Goal: Task Accomplishment & Management: Complete application form

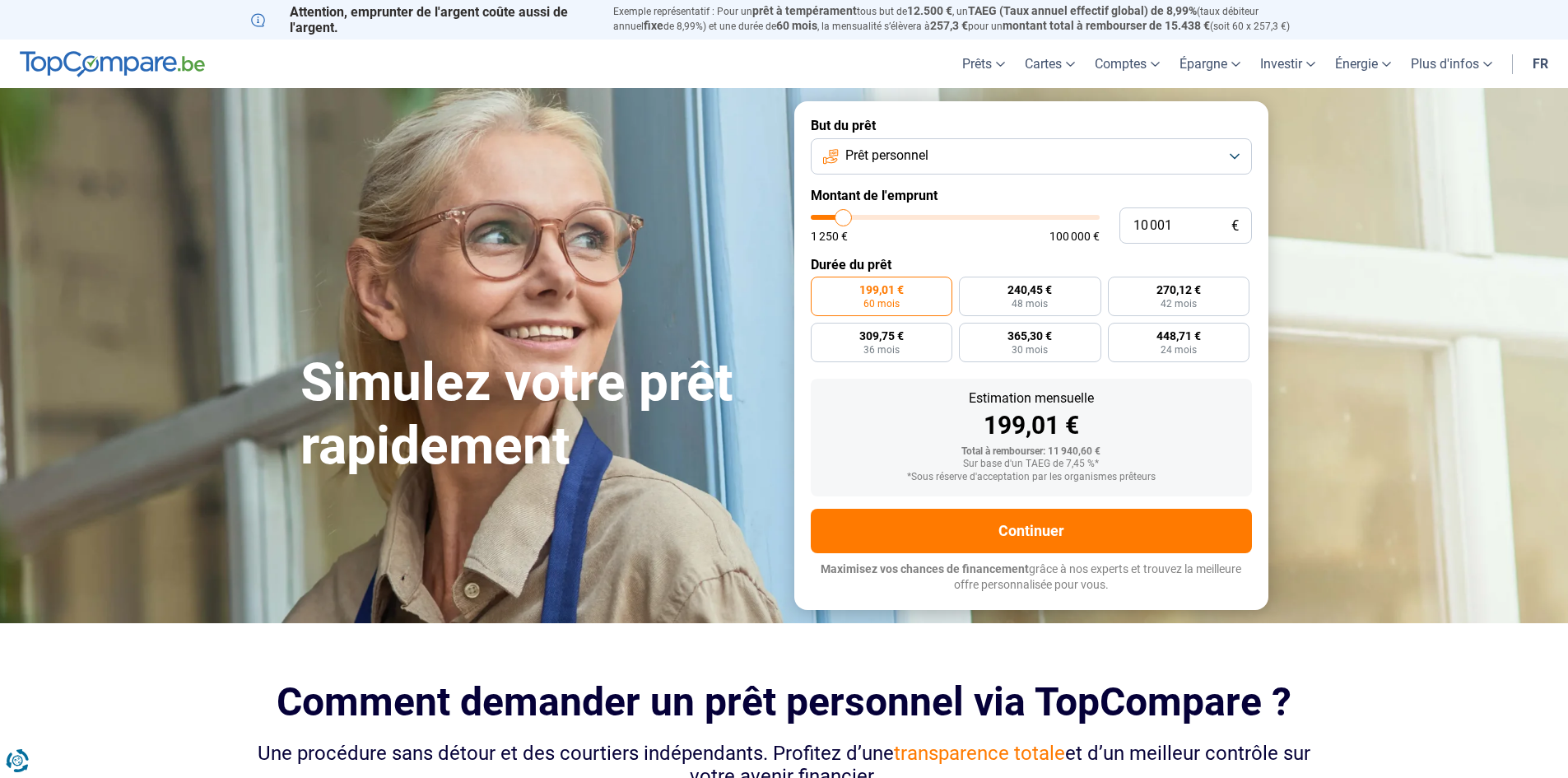
type input "12 000"
type input "12000"
type input "12 500"
type input "12500"
type input "12 750"
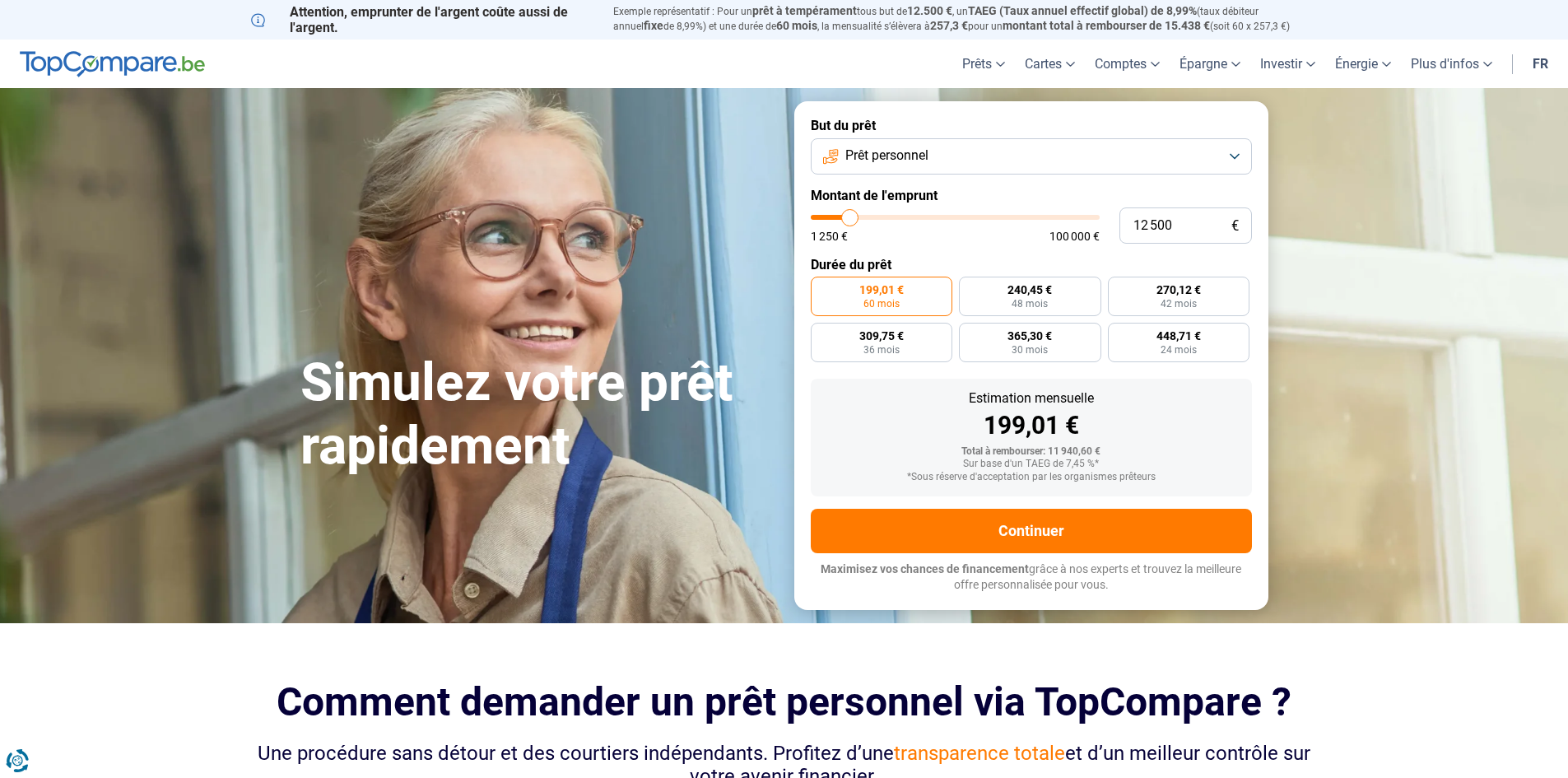
type input "12750"
type input "13 000"
type input "13000"
type input "13 250"
type input "13250"
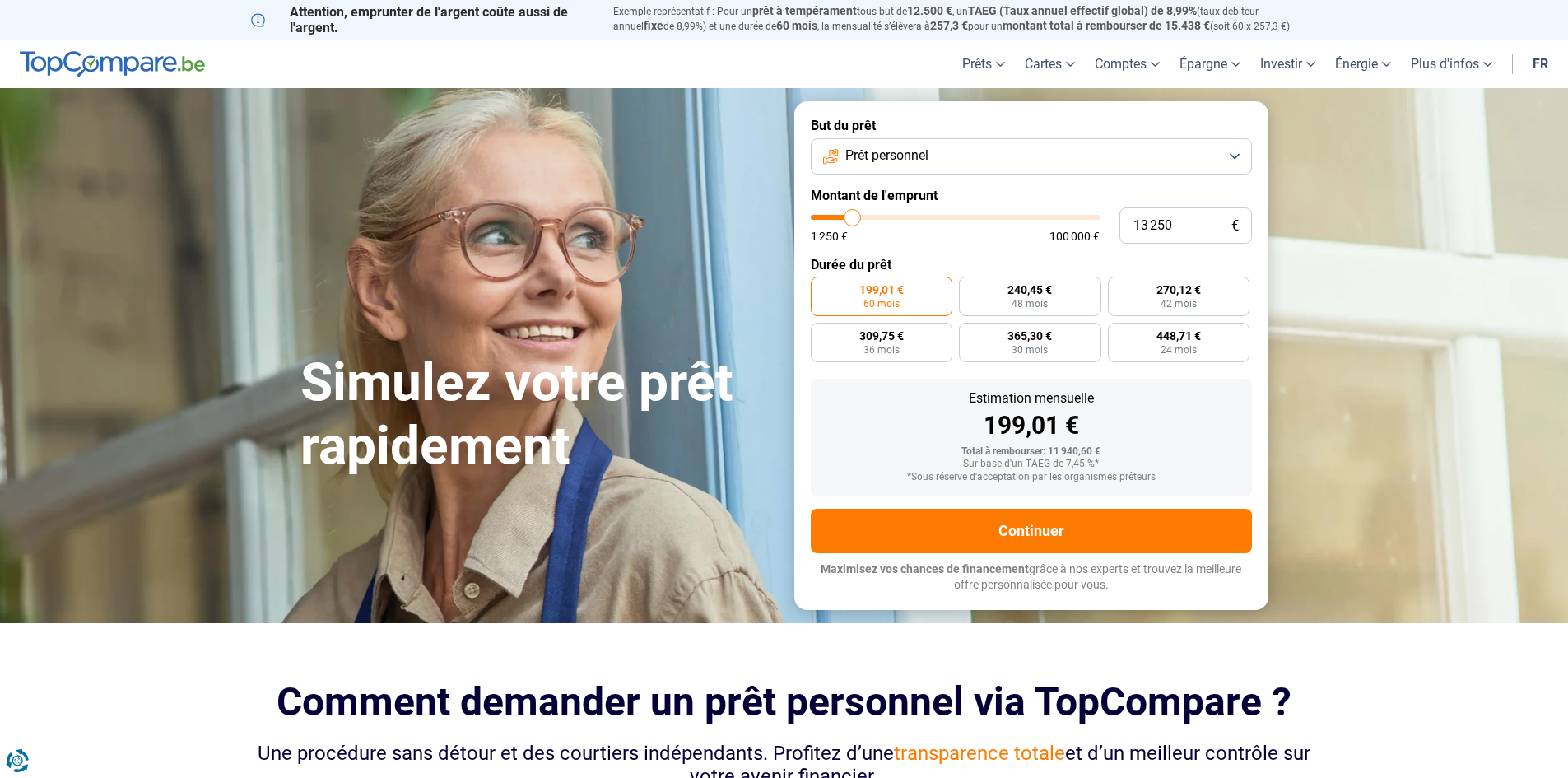
type input "13 500"
type input "13500"
type input "14 000"
type input "14000"
type input "14 250"
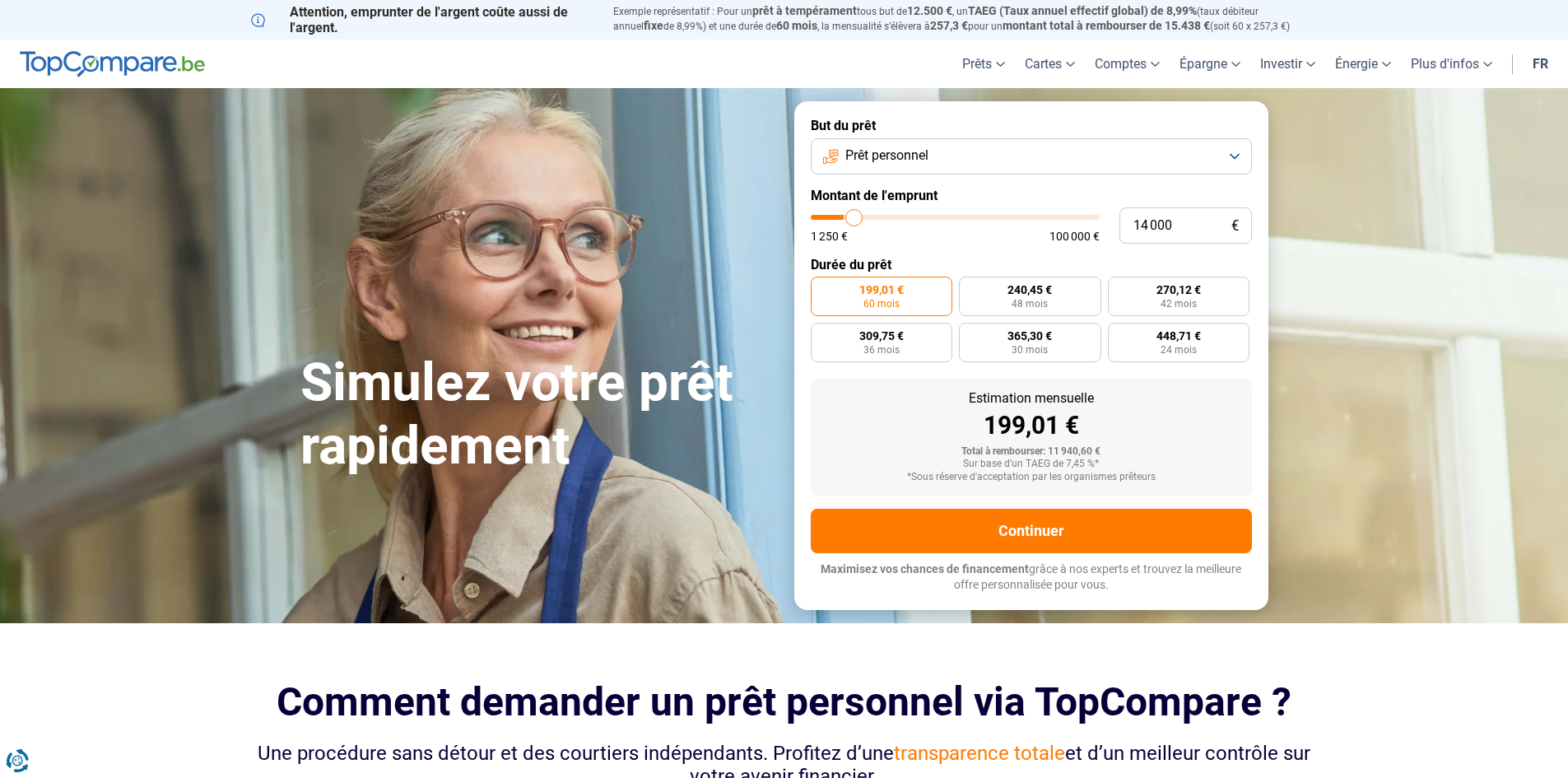
type input "14250"
type input "14 500"
type input "14500"
type input "14 750"
type input "14750"
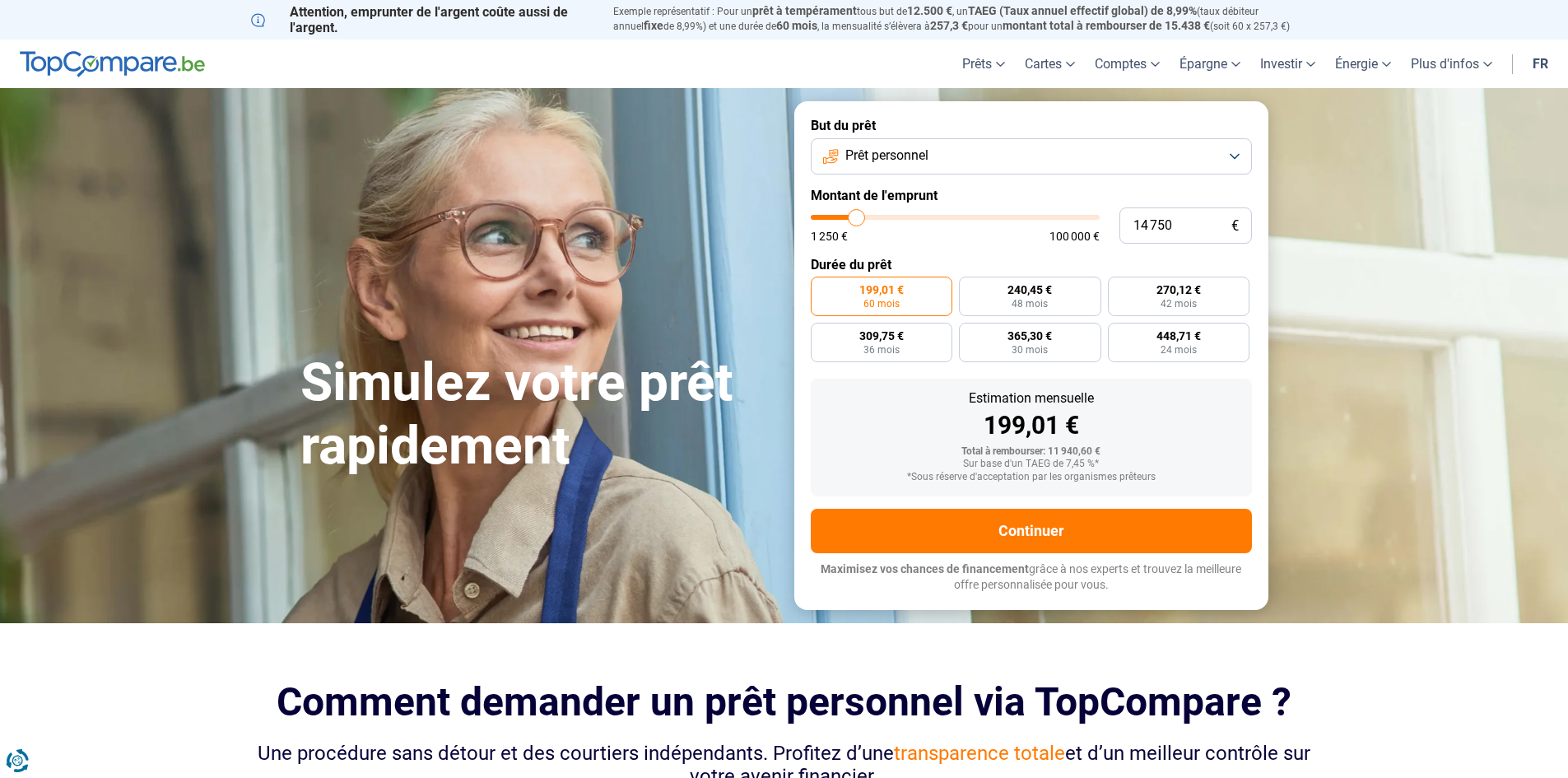
type input "15 000"
type input "15000"
type input "15 500"
type input "15500"
type input "15 750"
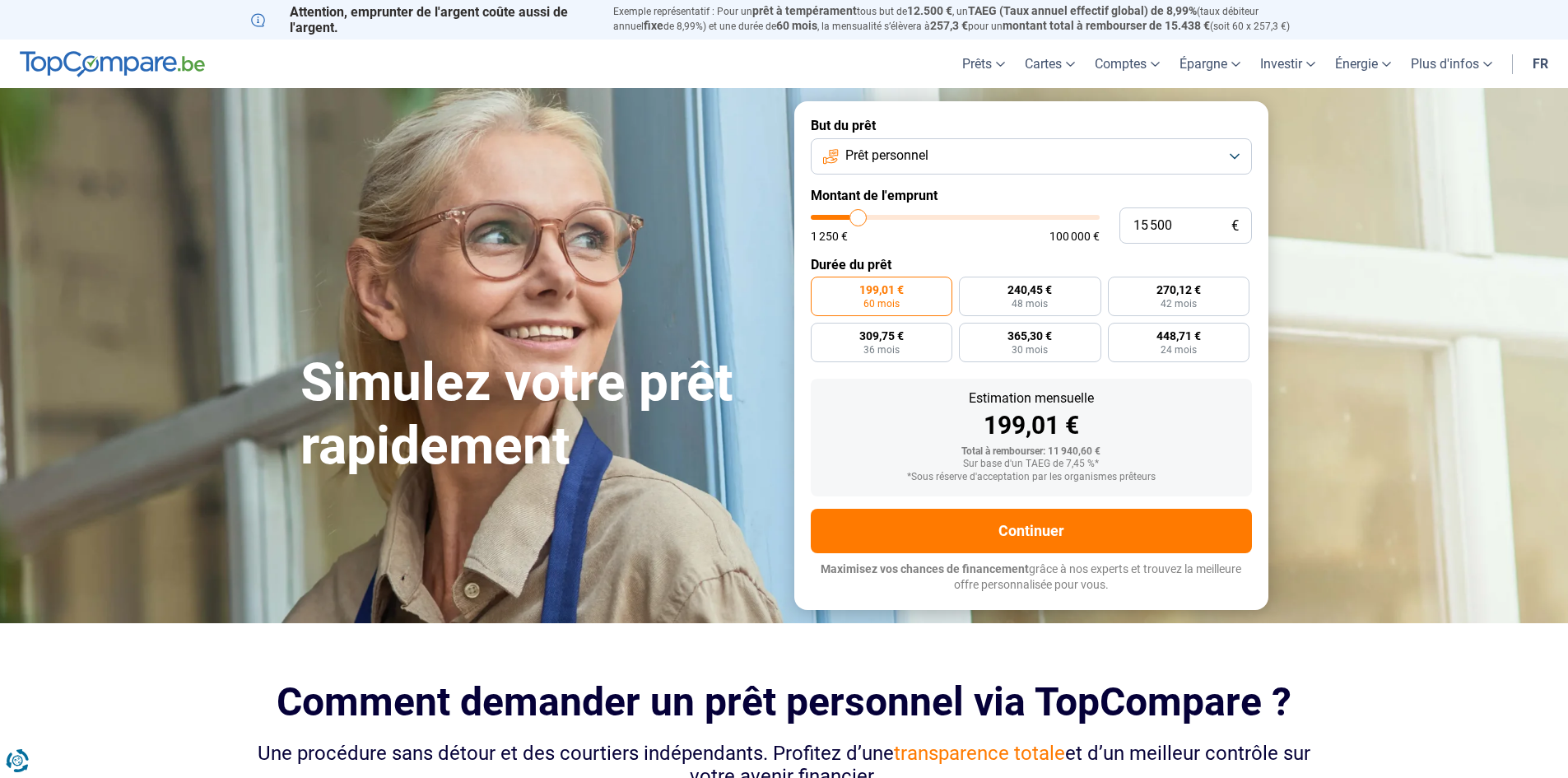
type input "15750"
type input "16 500"
type input "16500"
type input "17 750"
type input "17750"
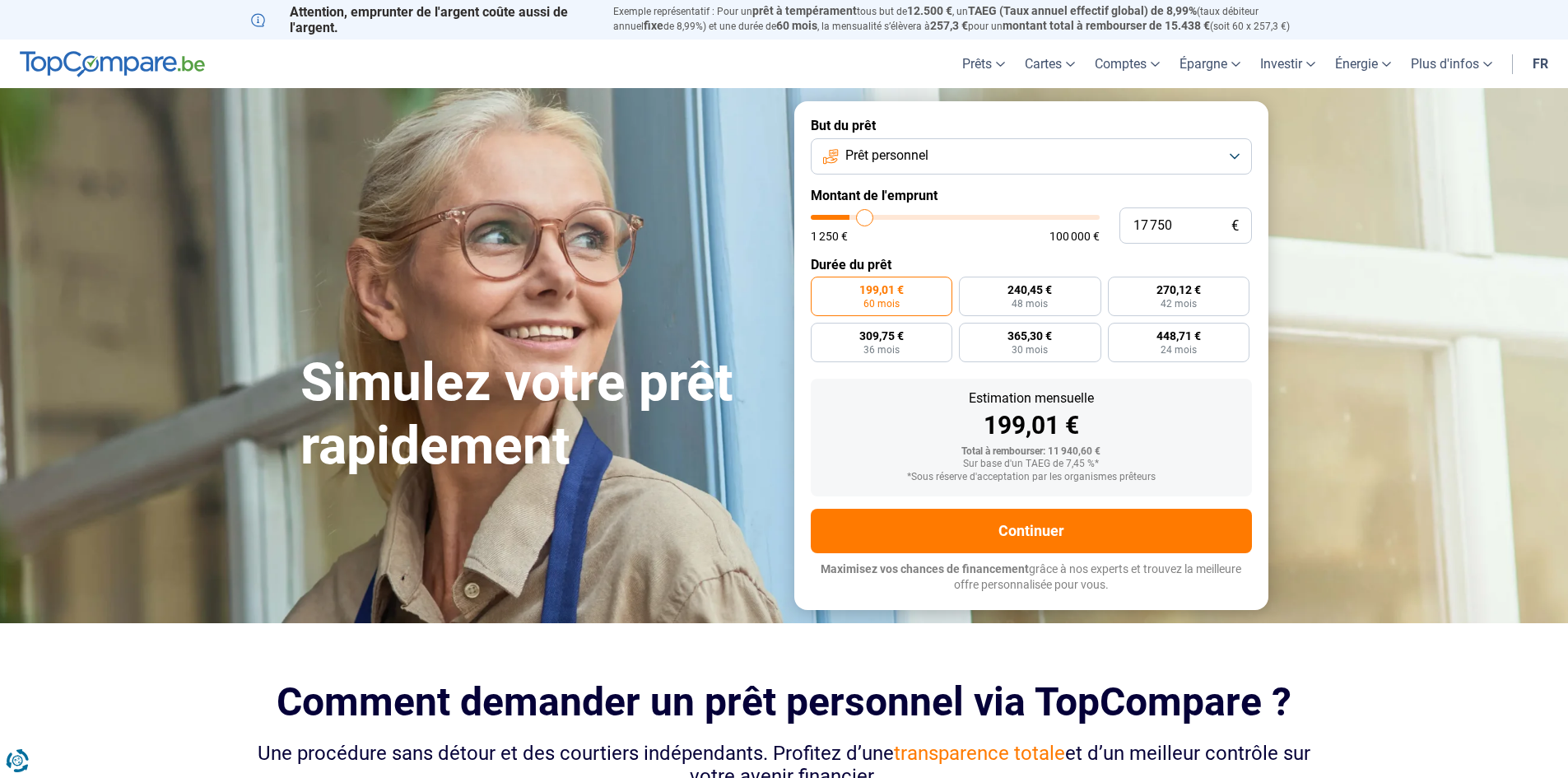
type input "18 500"
type input "18500"
type input "19 000"
type input "19000"
type input "19 250"
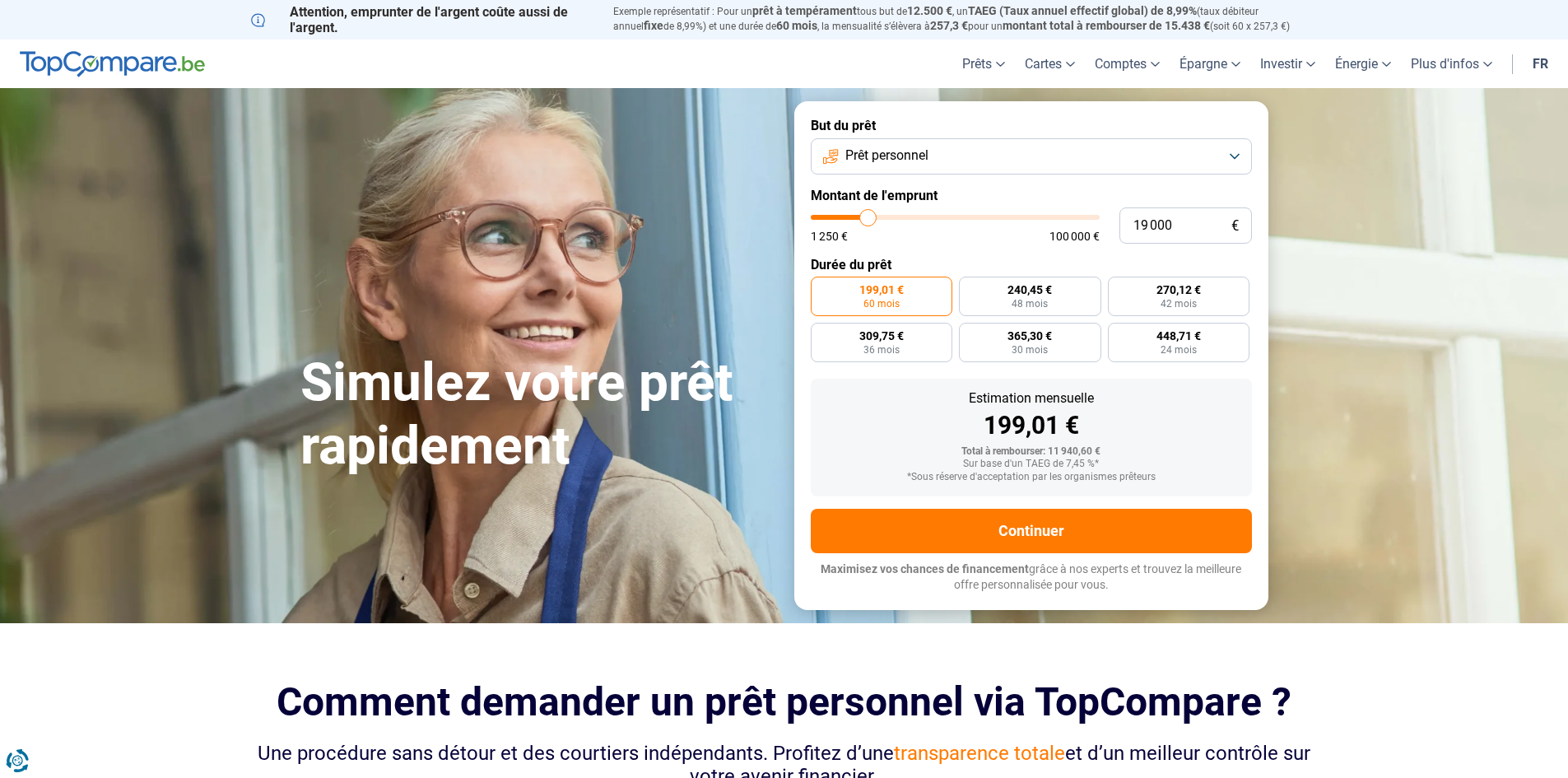
type input "19250"
type input "19 750"
type input "19750"
type input "20 250"
type input "20250"
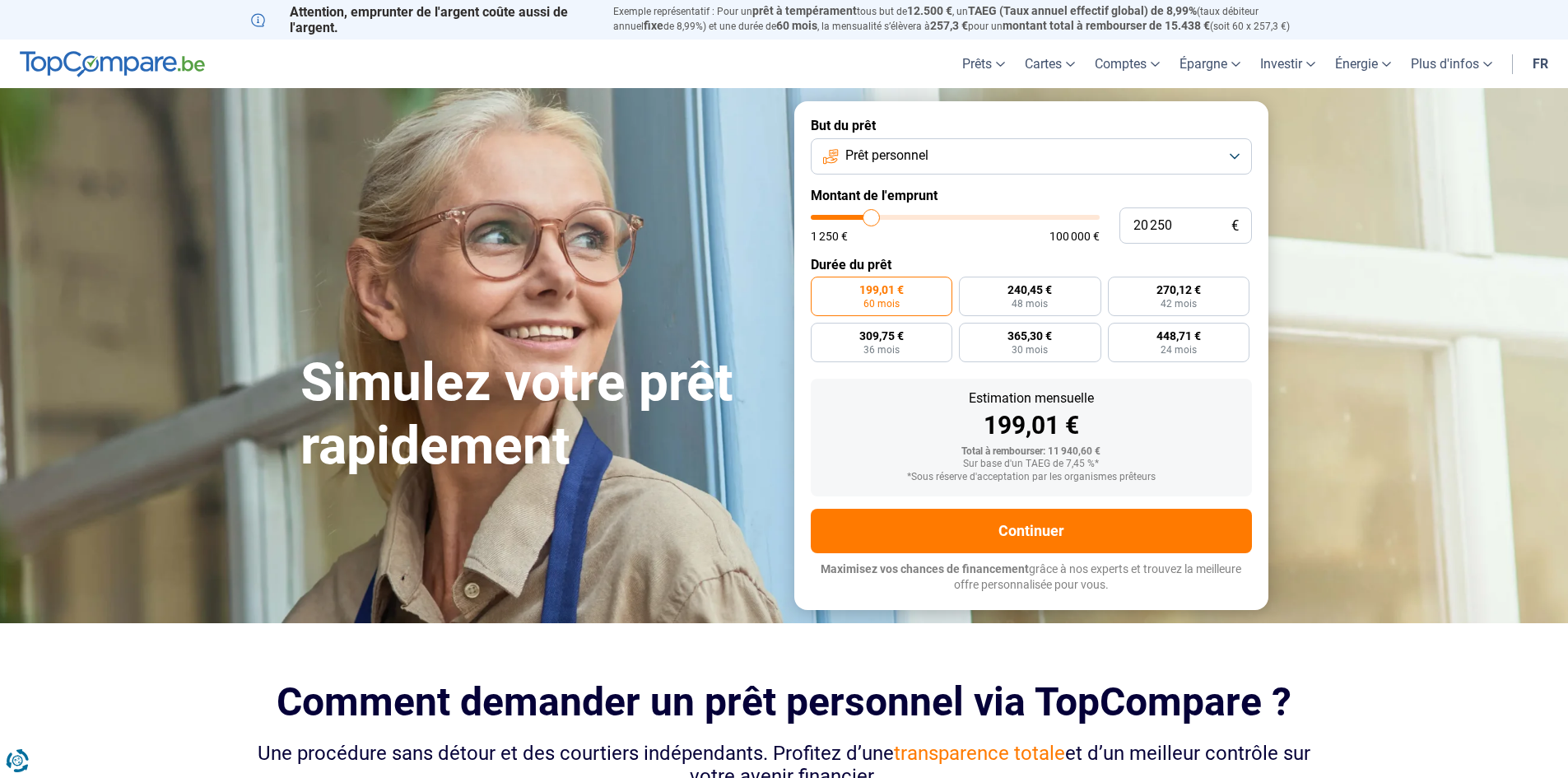
type input "21 500"
type input "21500"
type input "21 750"
type input "21750"
type input "22 250"
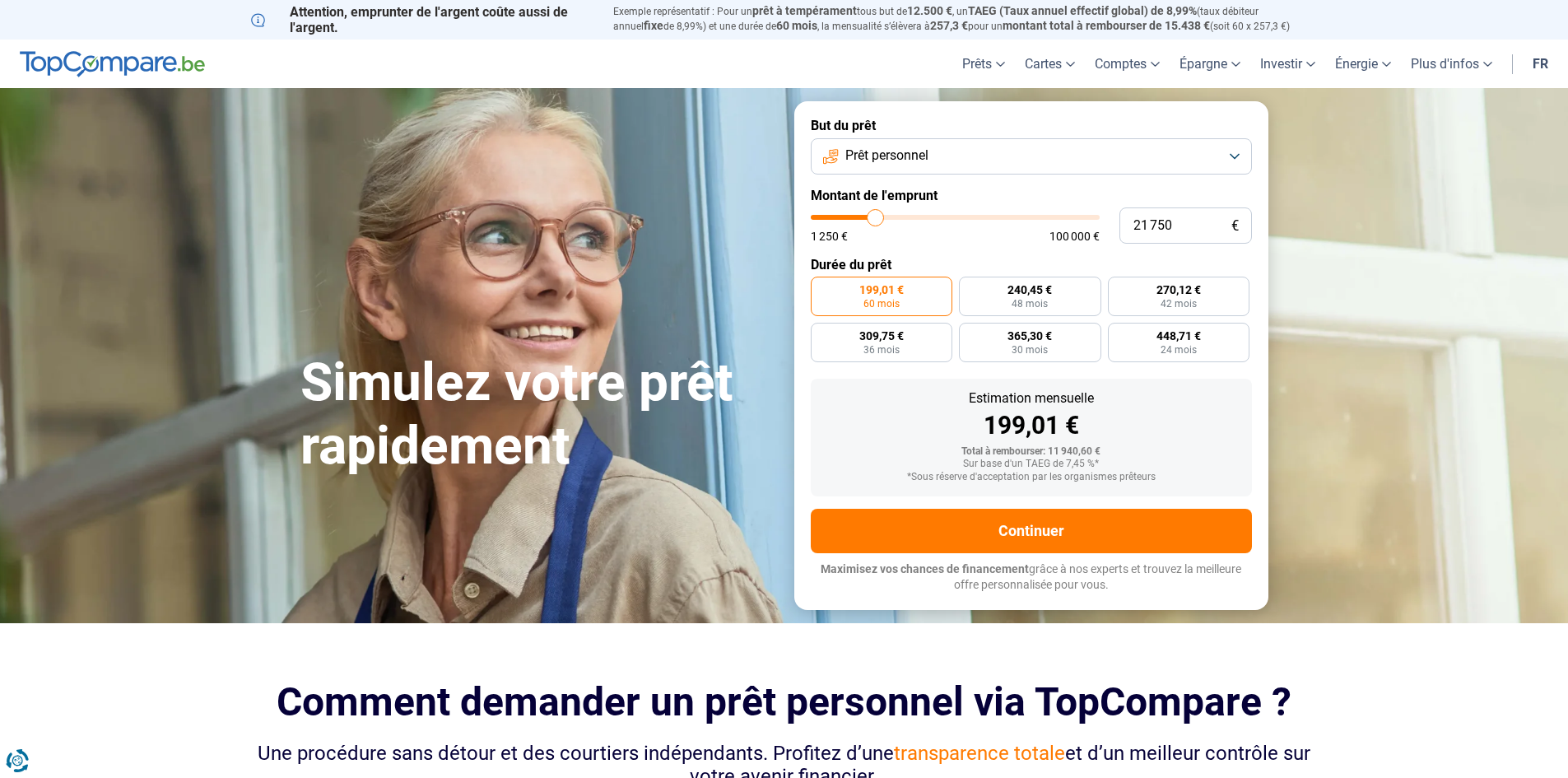
type input "22250"
type input "22 750"
type input "22750"
type input "23 250"
type input "23250"
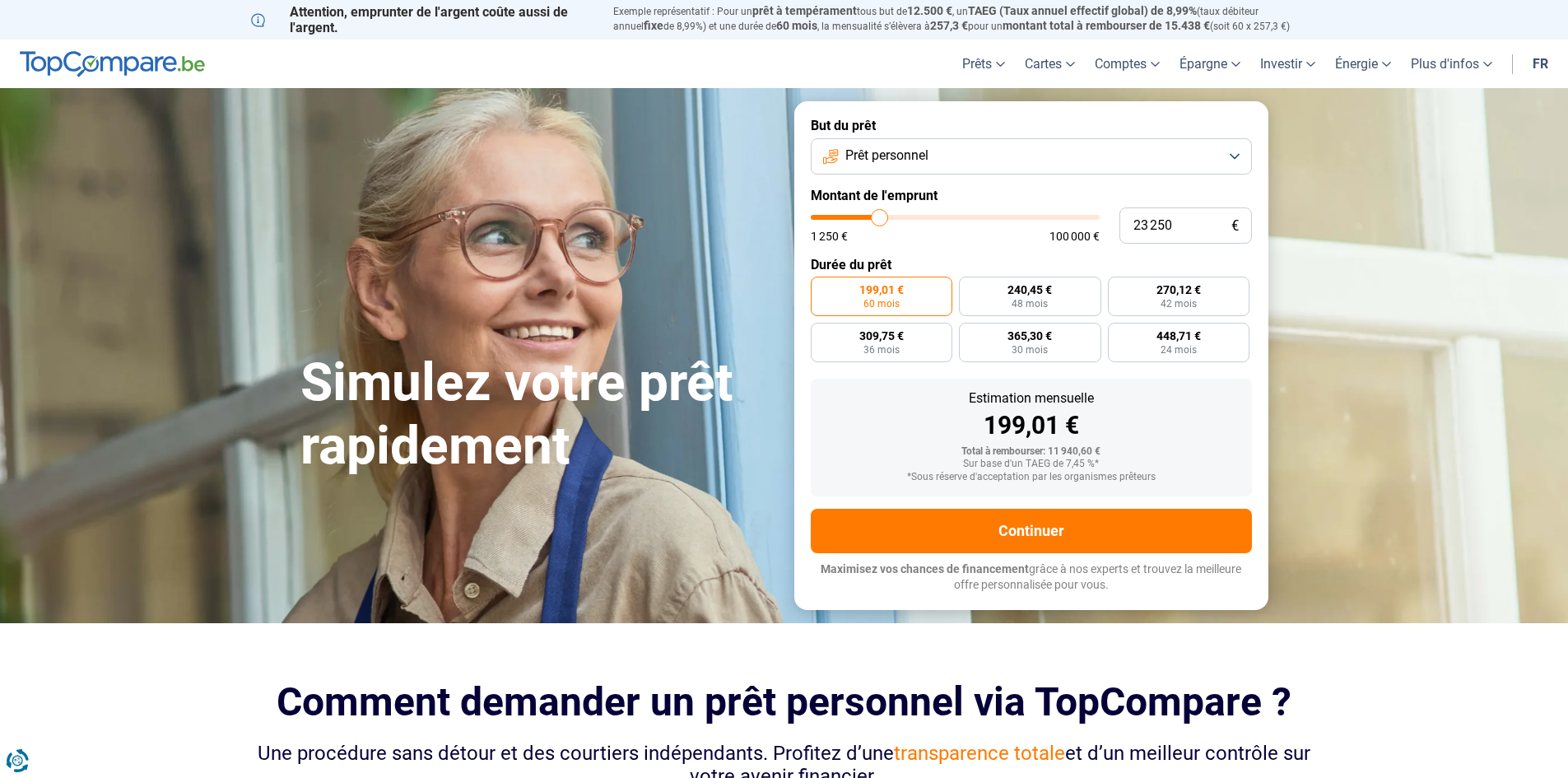
type input "24 500"
type input "24500"
type input "25 000"
type input "25000"
type input "25 750"
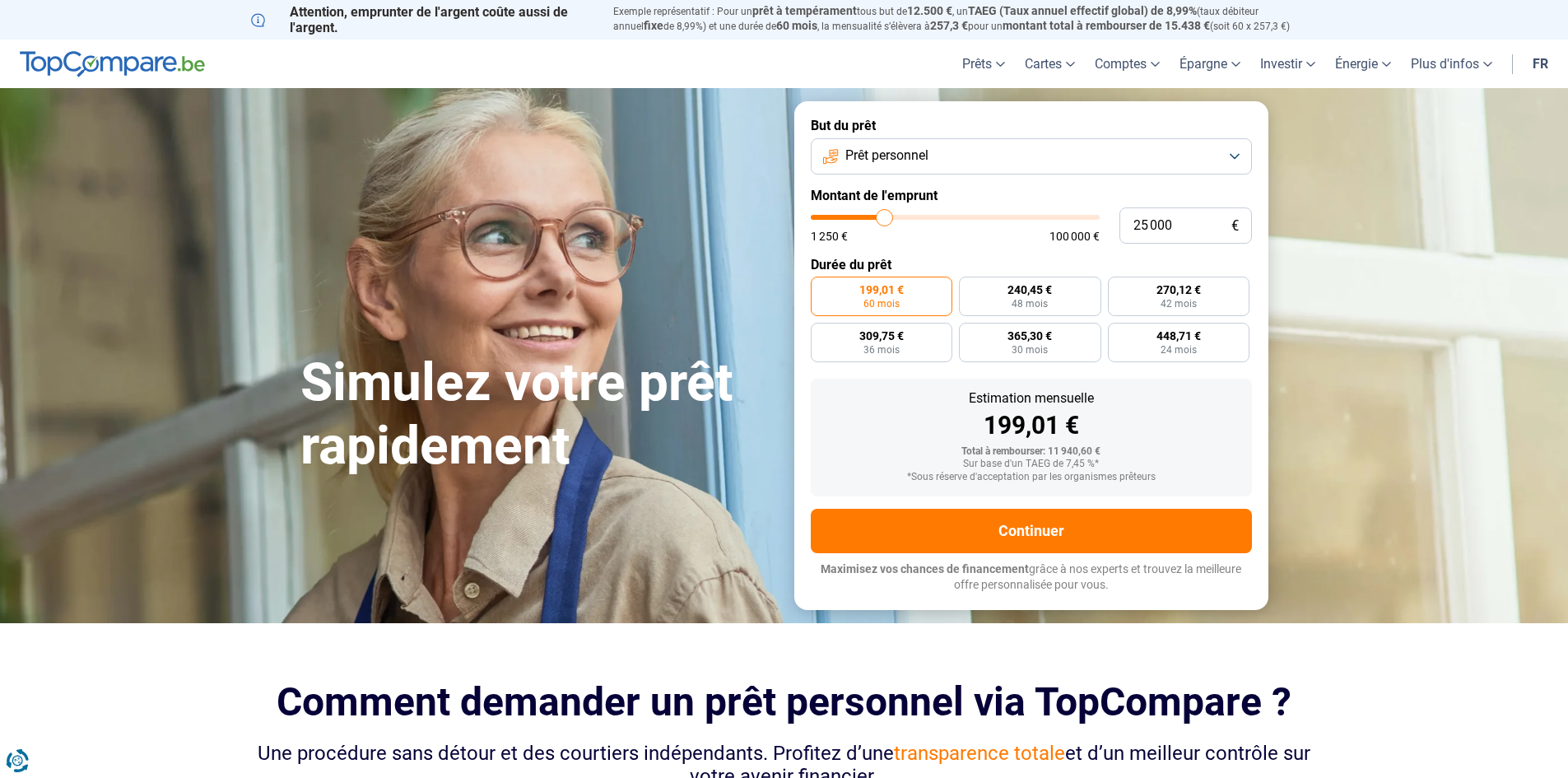
type input "25750"
type input "26 750"
type input "26750"
type input "27 750"
type input "27750"
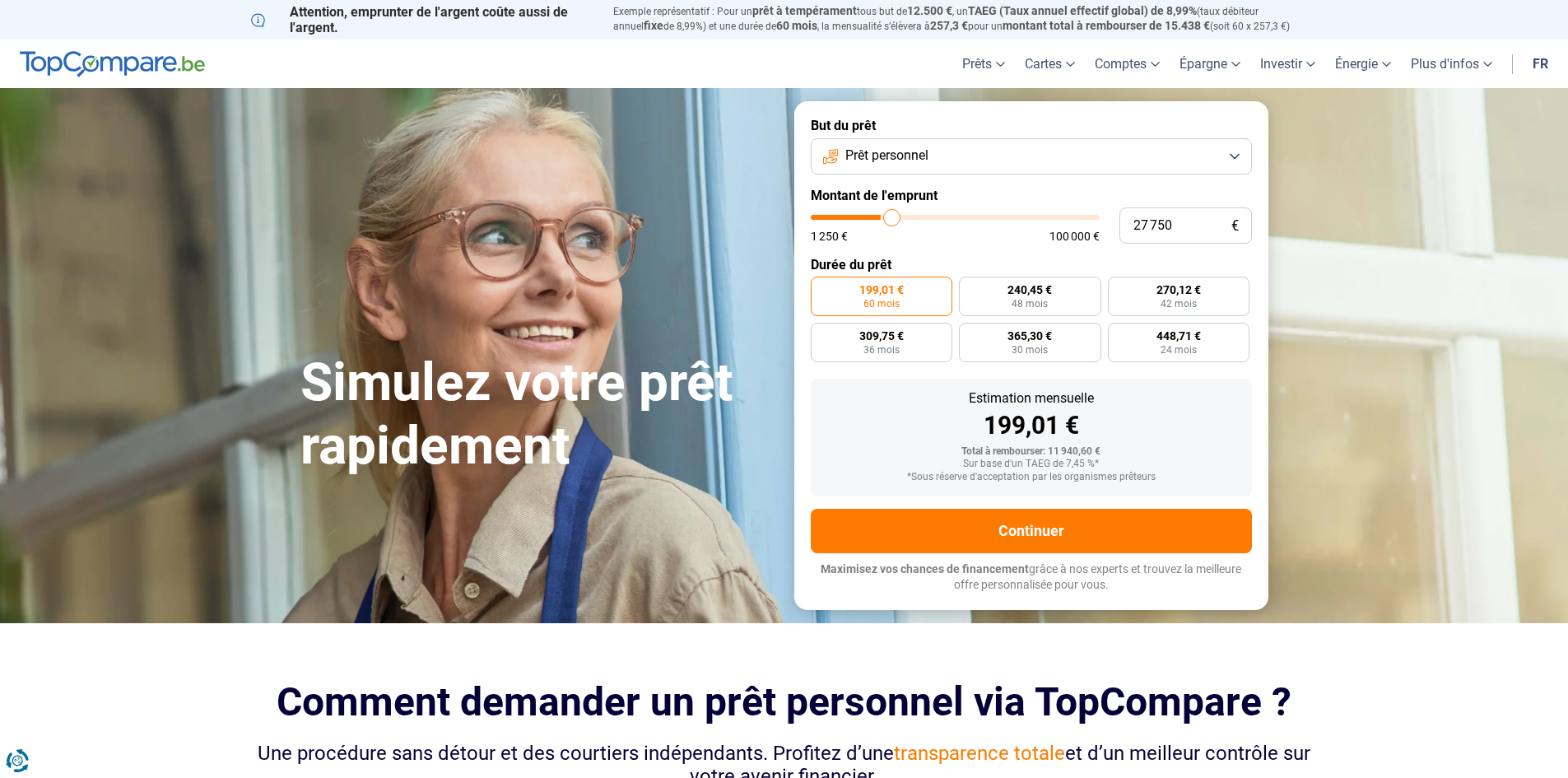
type input "29 250"
type input "29250"
type input "30 250"
type input "30250"
type input "30 500"
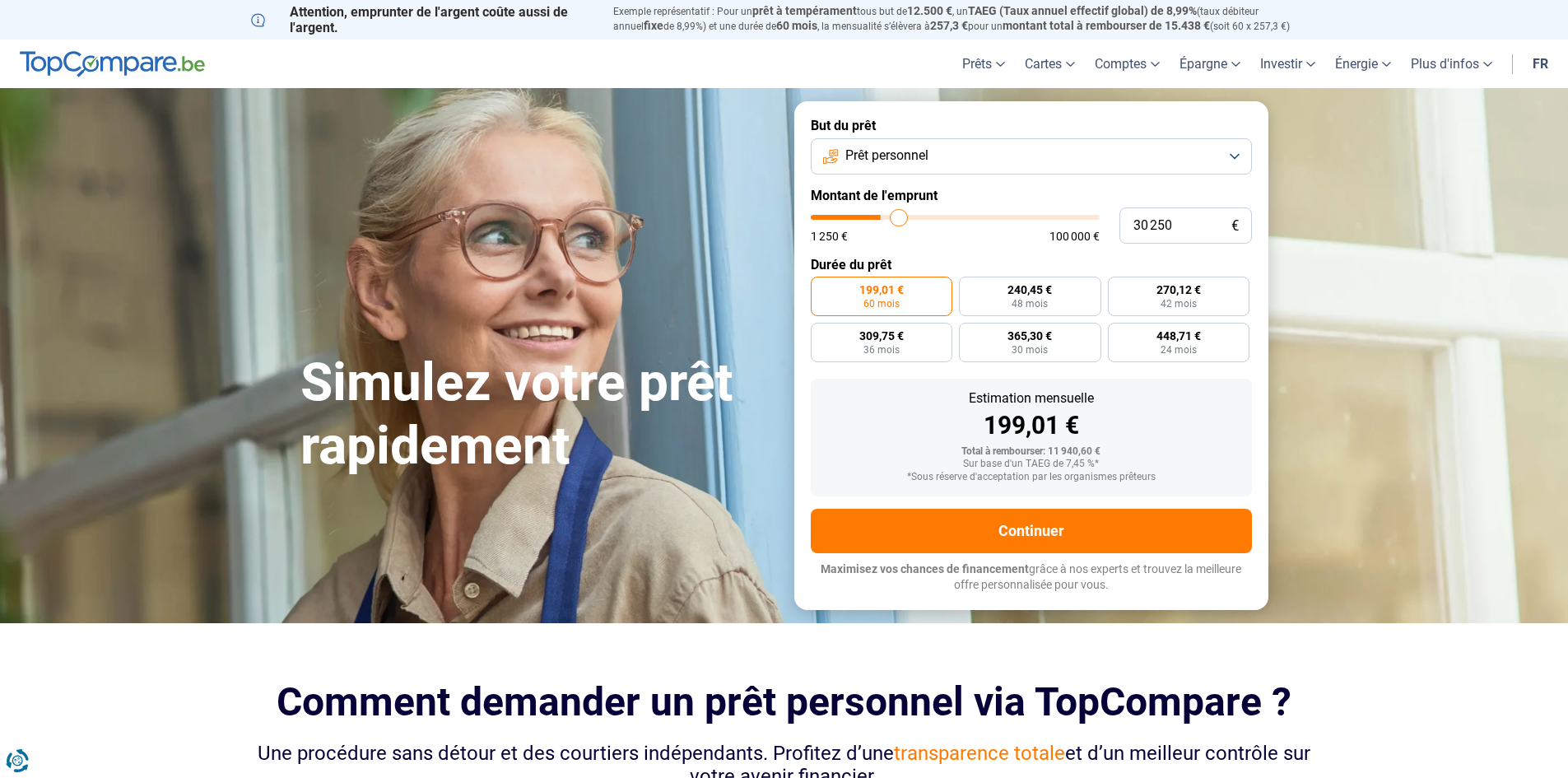
type input "30500"
type input "30 750"
type input "30750"
type input "31 250"
type input "31250"
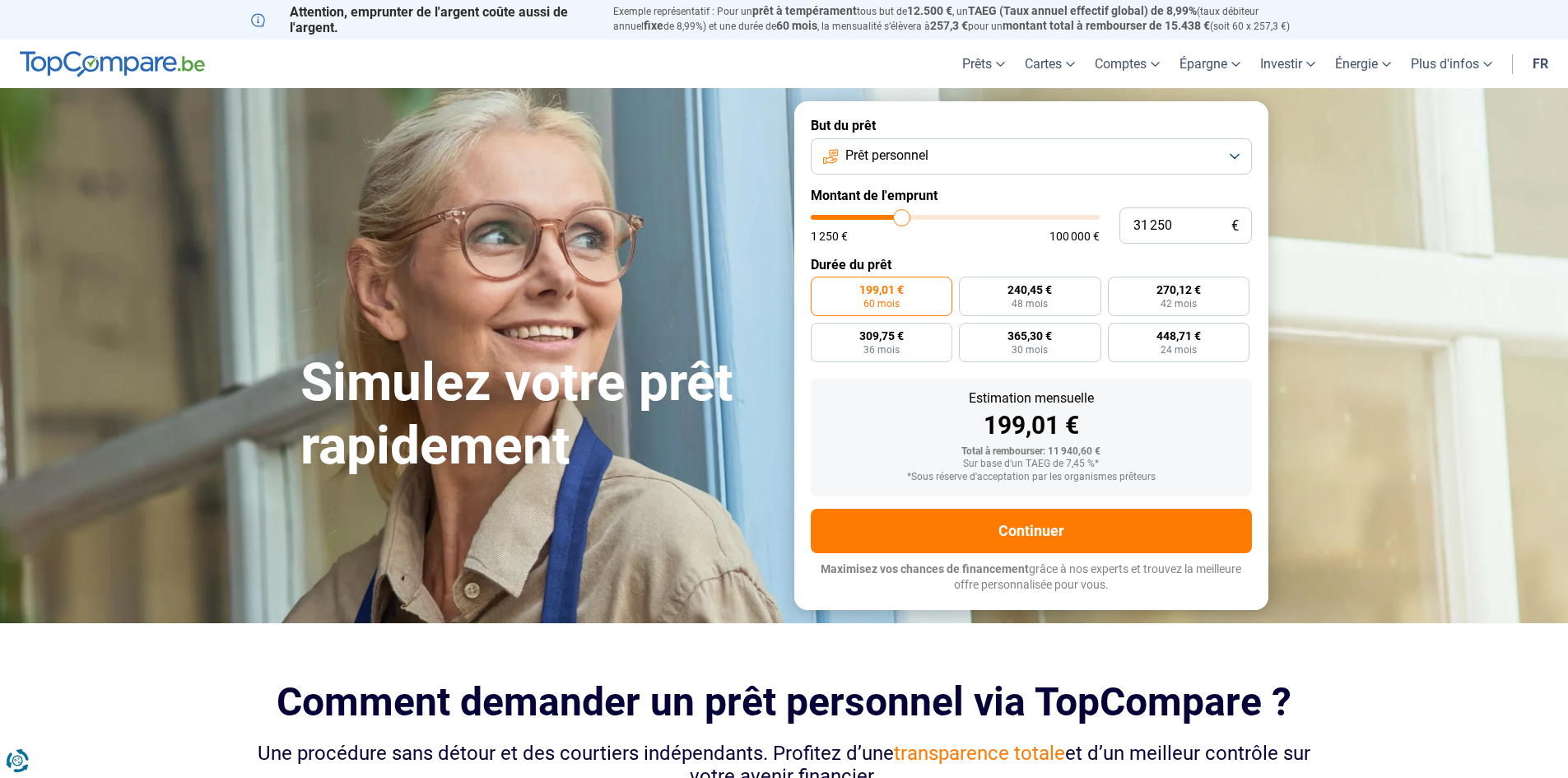
type input "32 250"
type input "32250"
type input "33 750"
type input "33750"
type input "34 750"
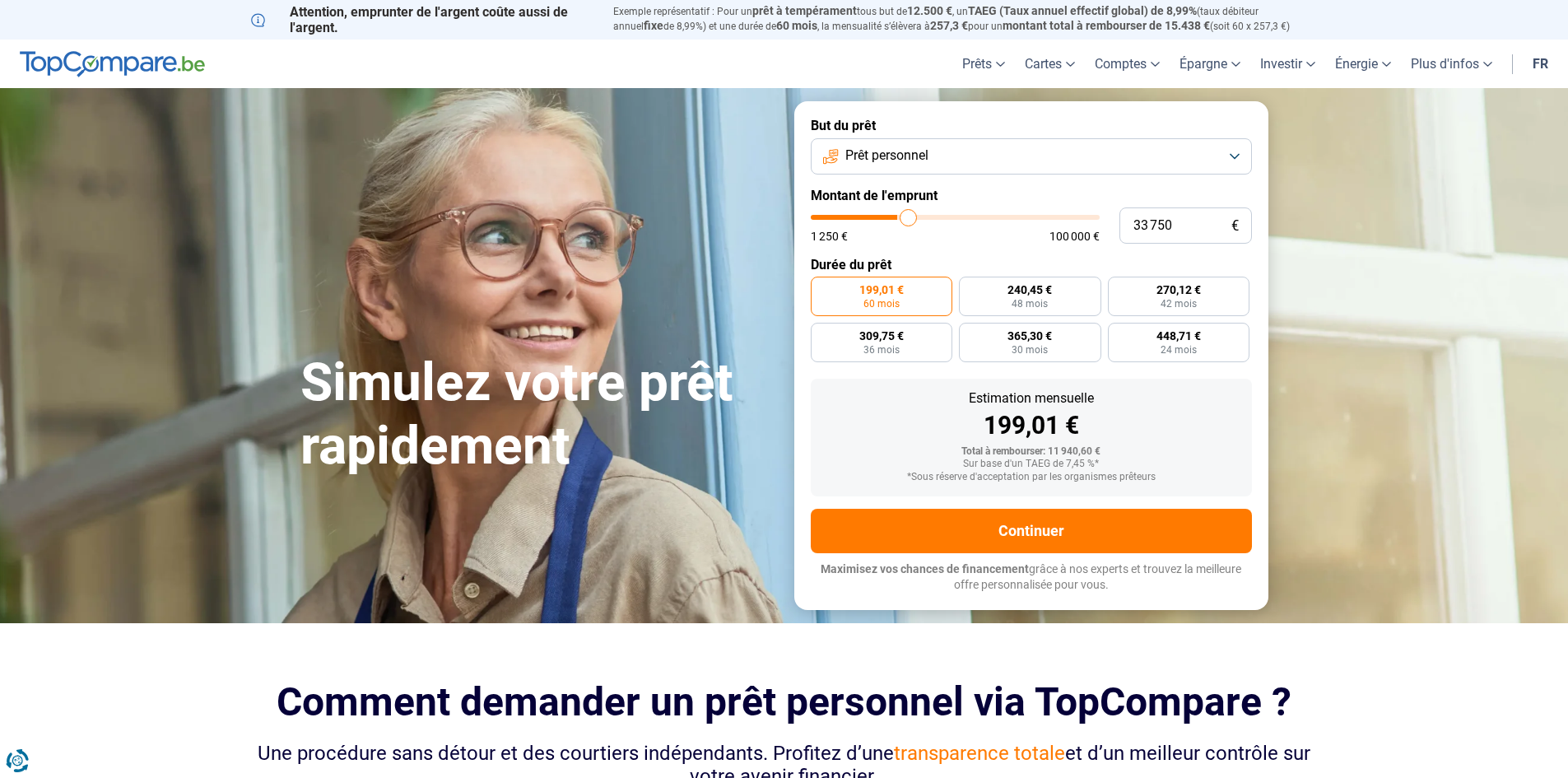
type input "34750"
type input "34 250"
type input "34250"
type input "34 000"
type input "34000"
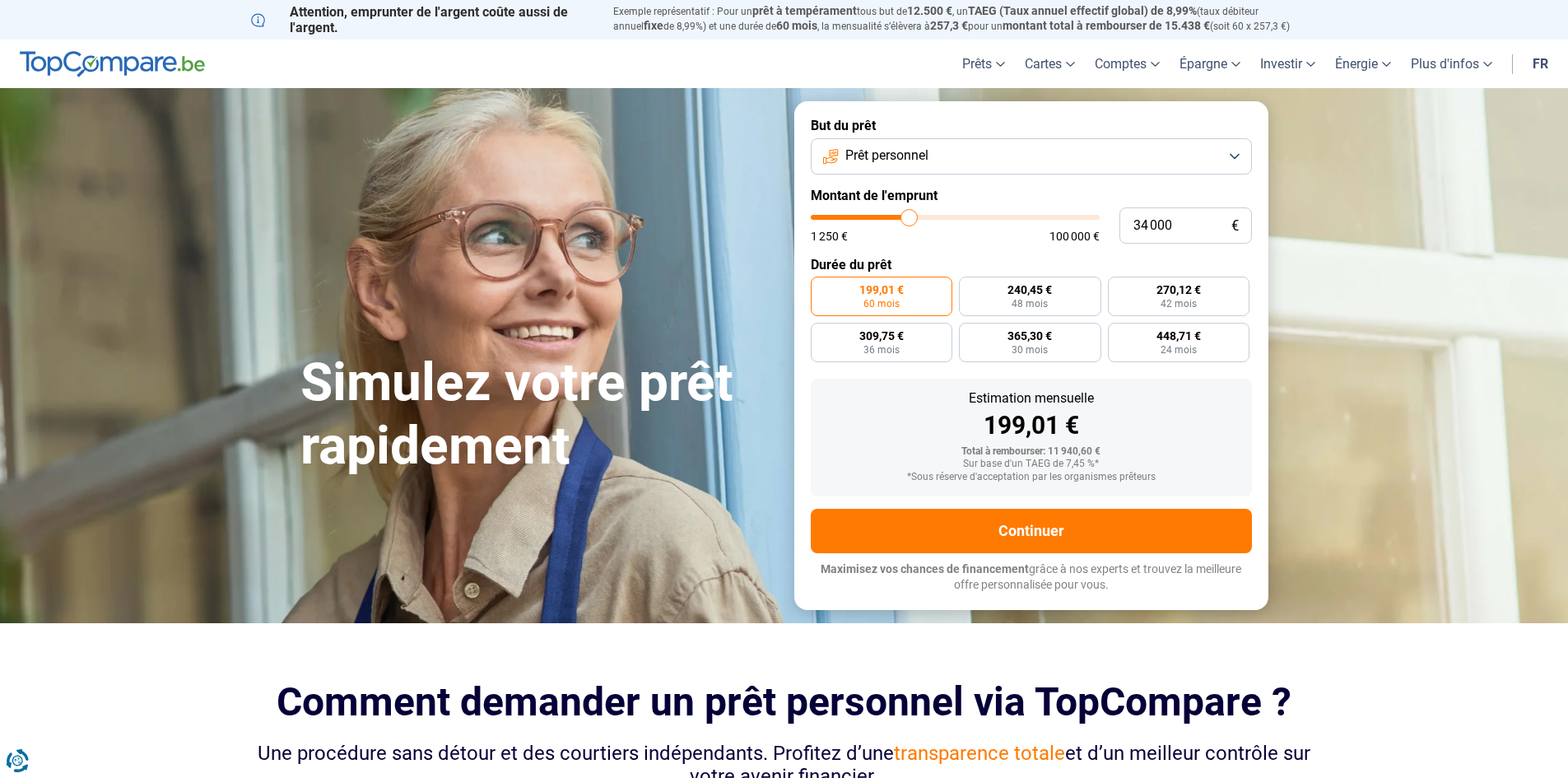
type input "33 750"
type input "33750"
type input "33 500"
type input "33500"
type input "33 250"
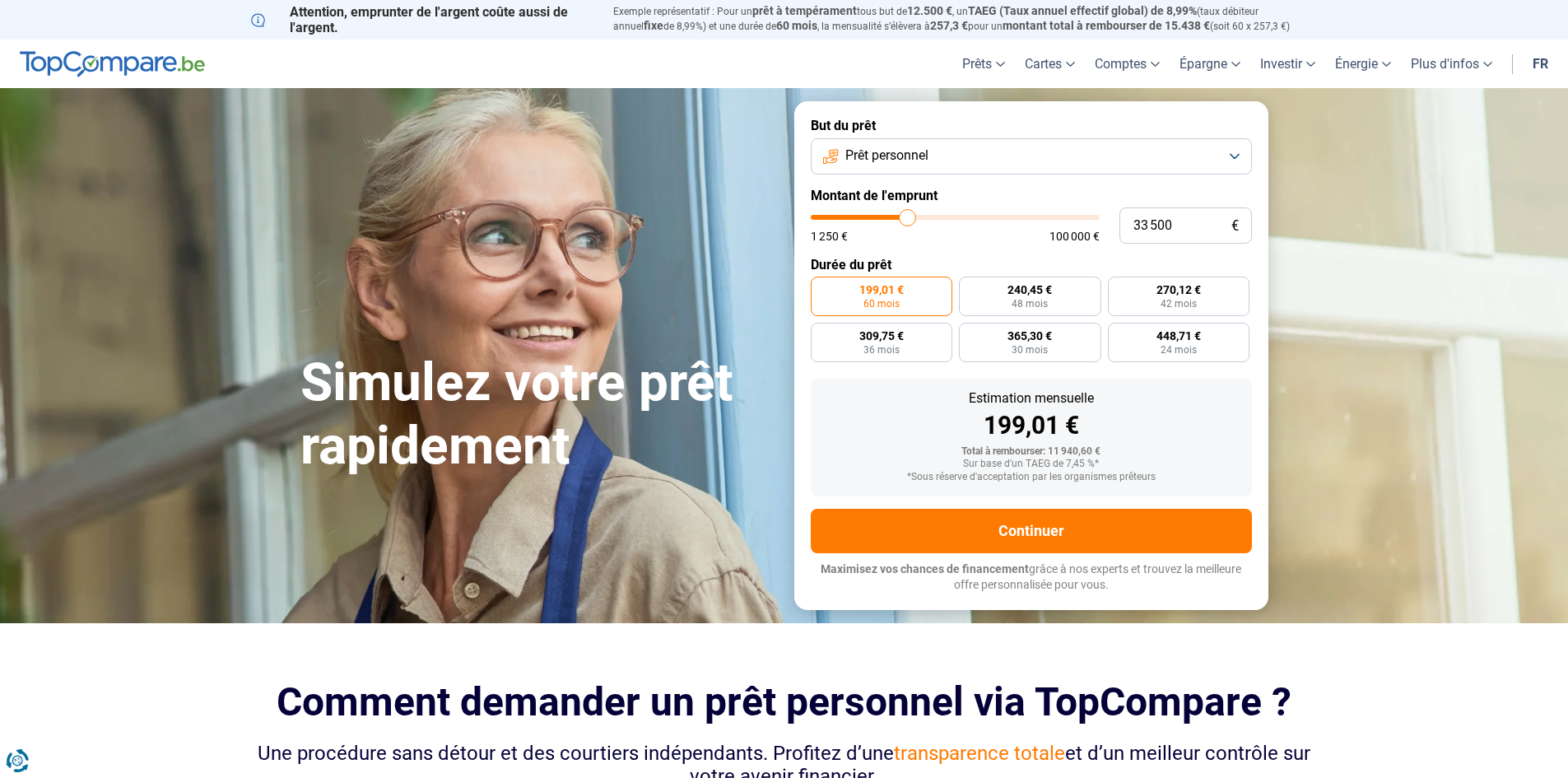
type input "33250"
type input "32 750"
type input "32750"
type input "32 500"
type input "32500"
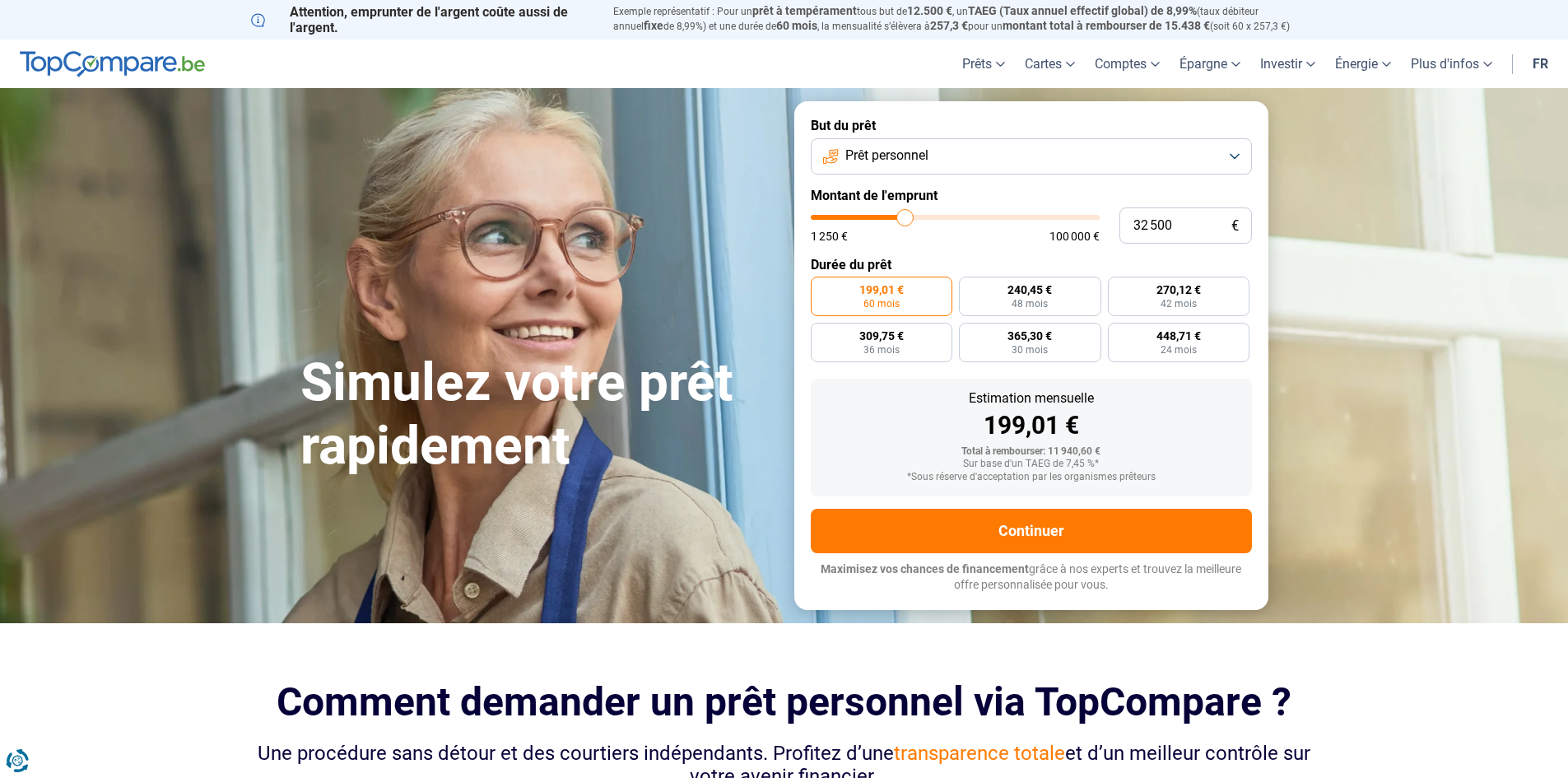
type input "32 250"
type input "32250"
type input "32 000"
type input "32000"
type input "31 250"
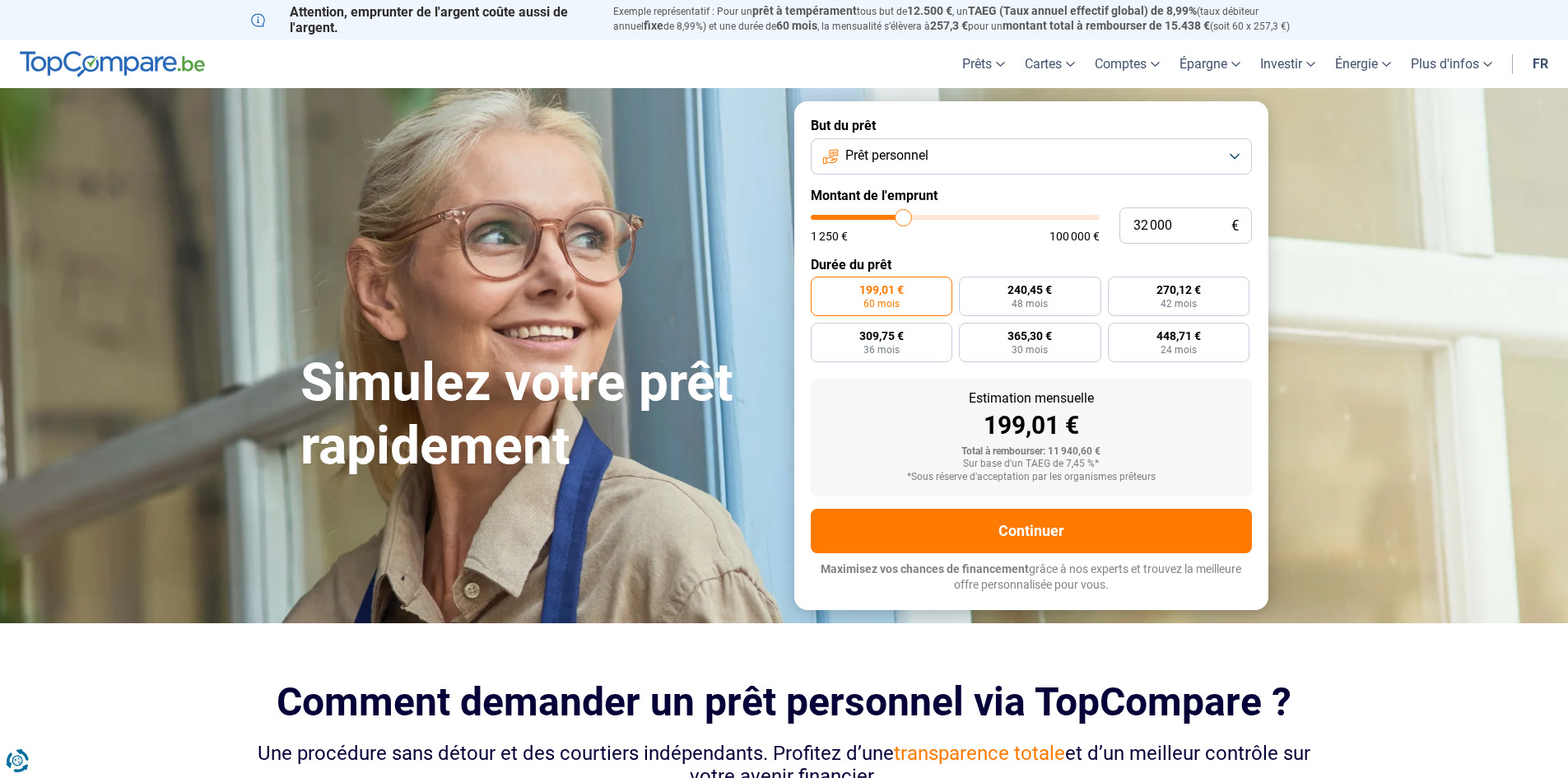
type input "31250"
type input "30 250"
type input "30250"
type input "29 250"
type input "29250"
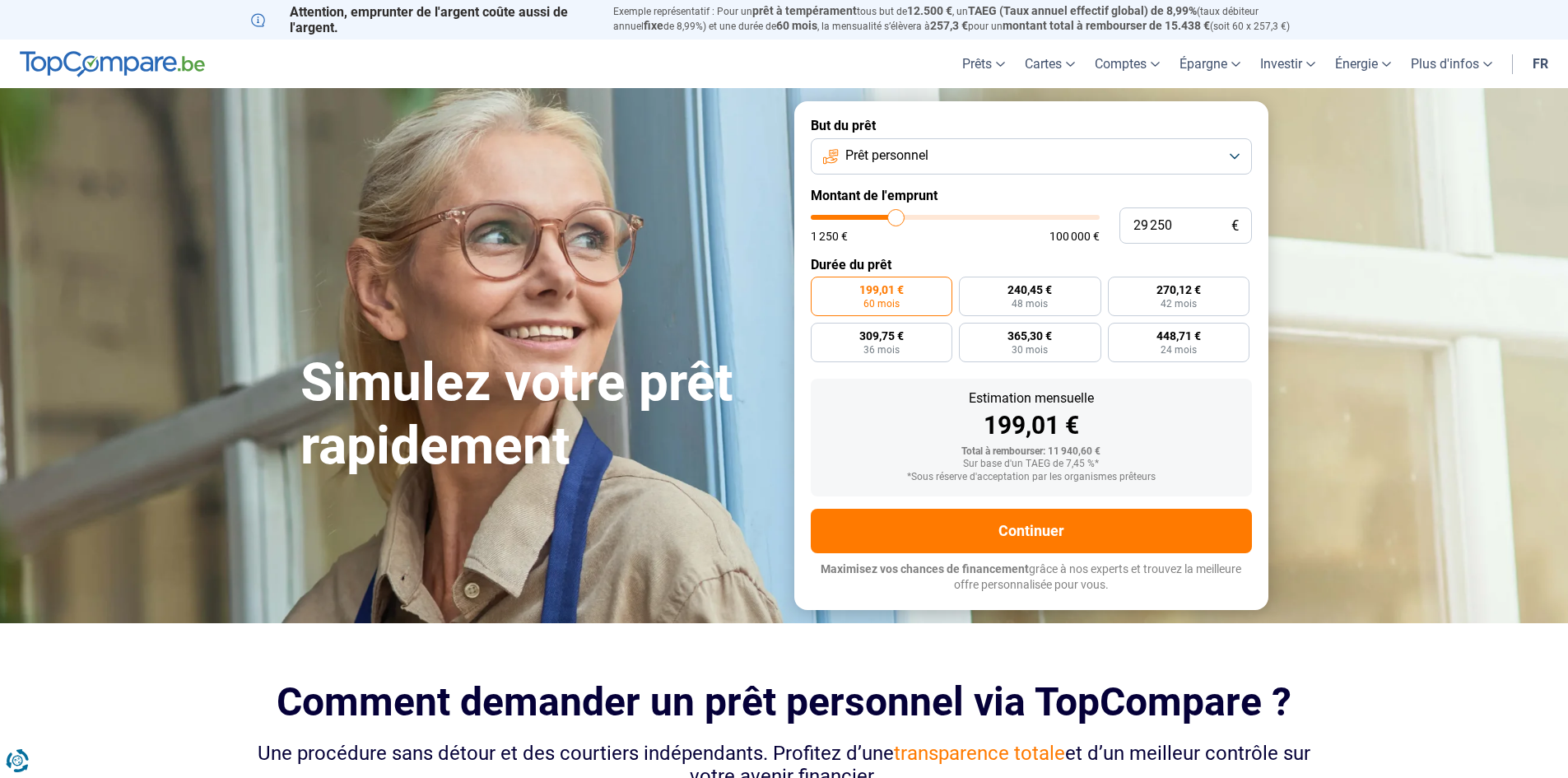
type input "28 250"
type input "28250"
type input "27 500"
type input "27500"
type input "26 500"
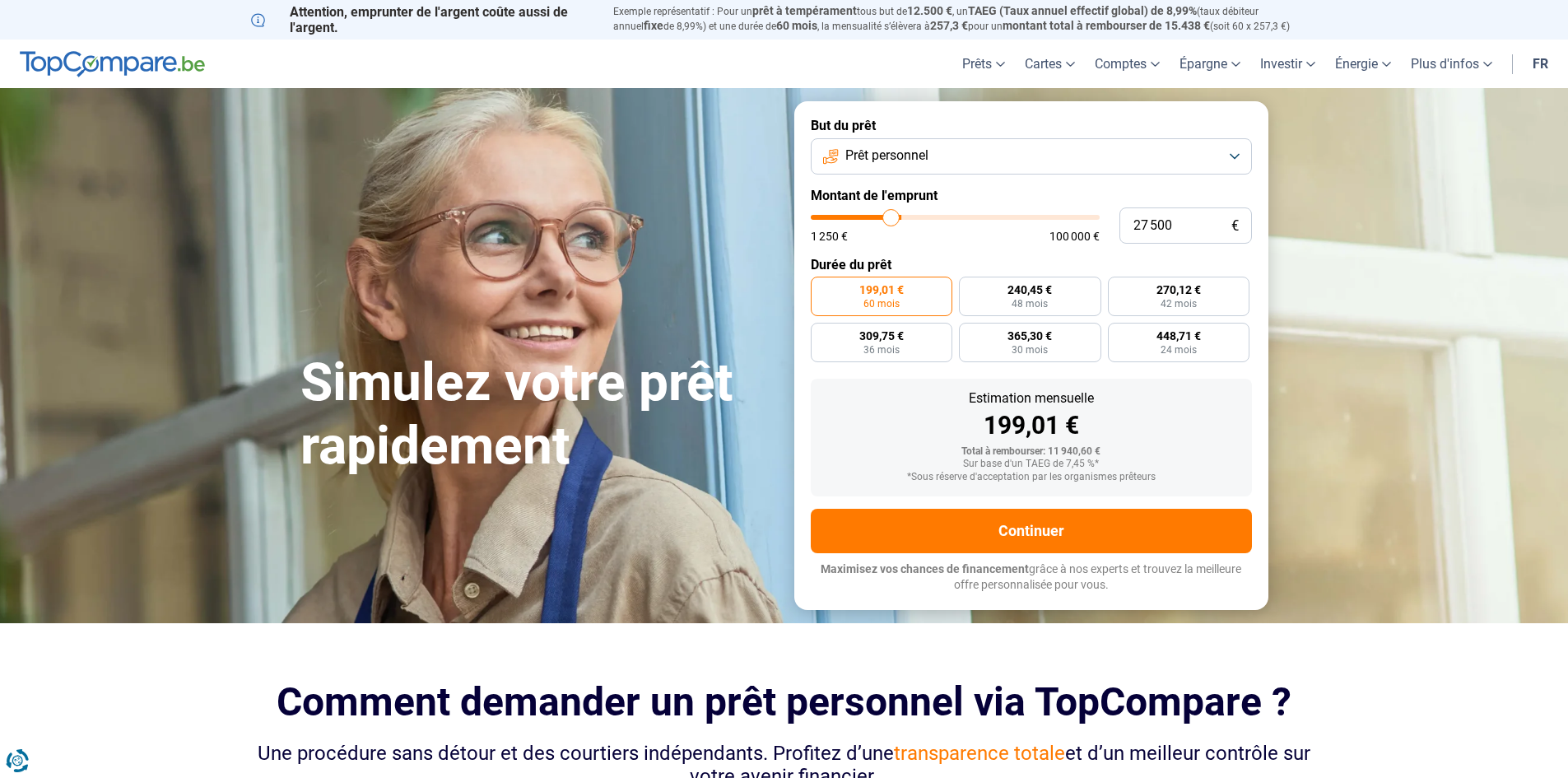
type input "26500"
type input "26 000"
type input "26000"
type input "25 750"
type input "25750"
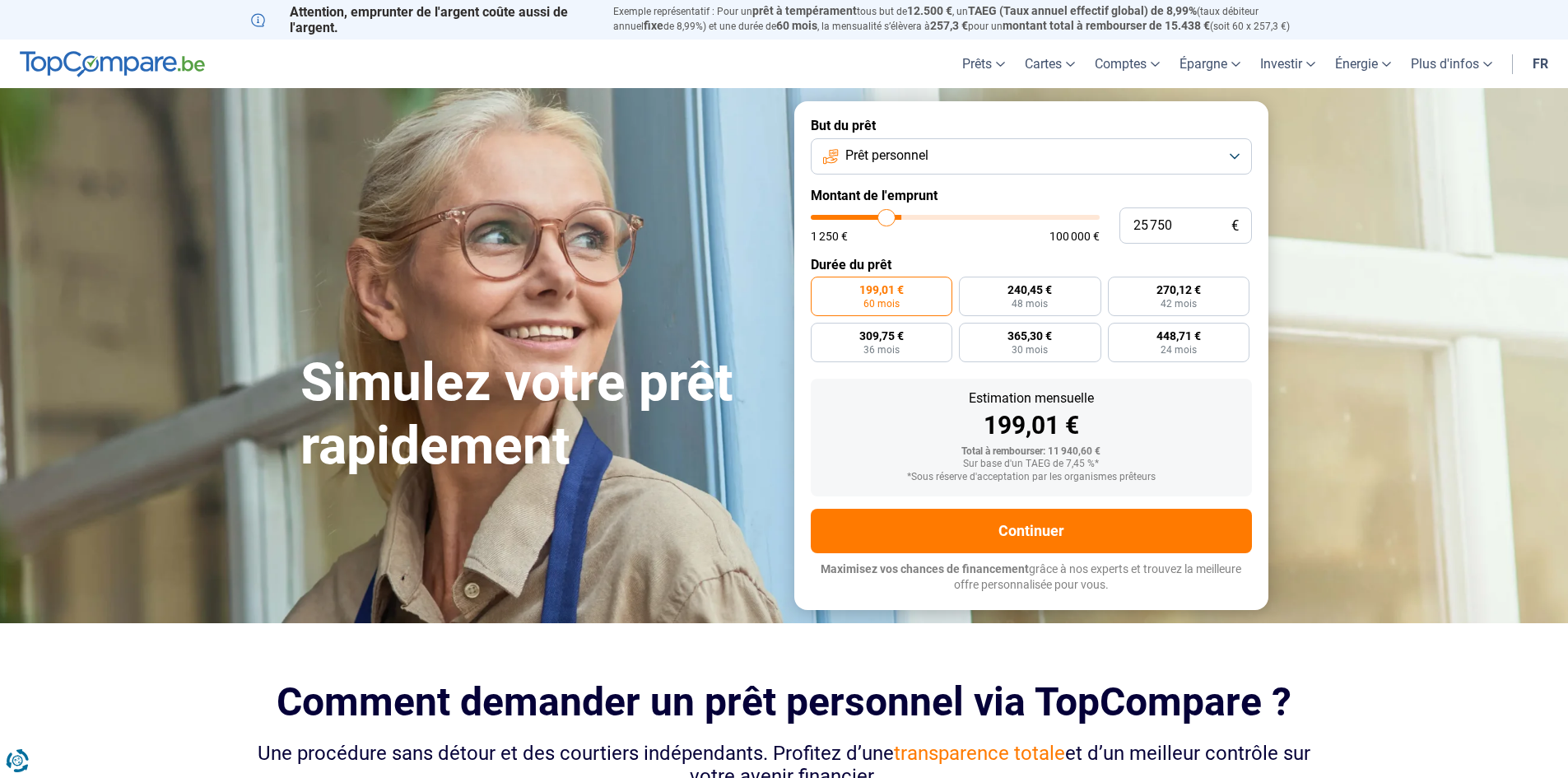
type input "25 000"
type input "25000"
type input "24 250"
type input "24250"
type input "23 000"
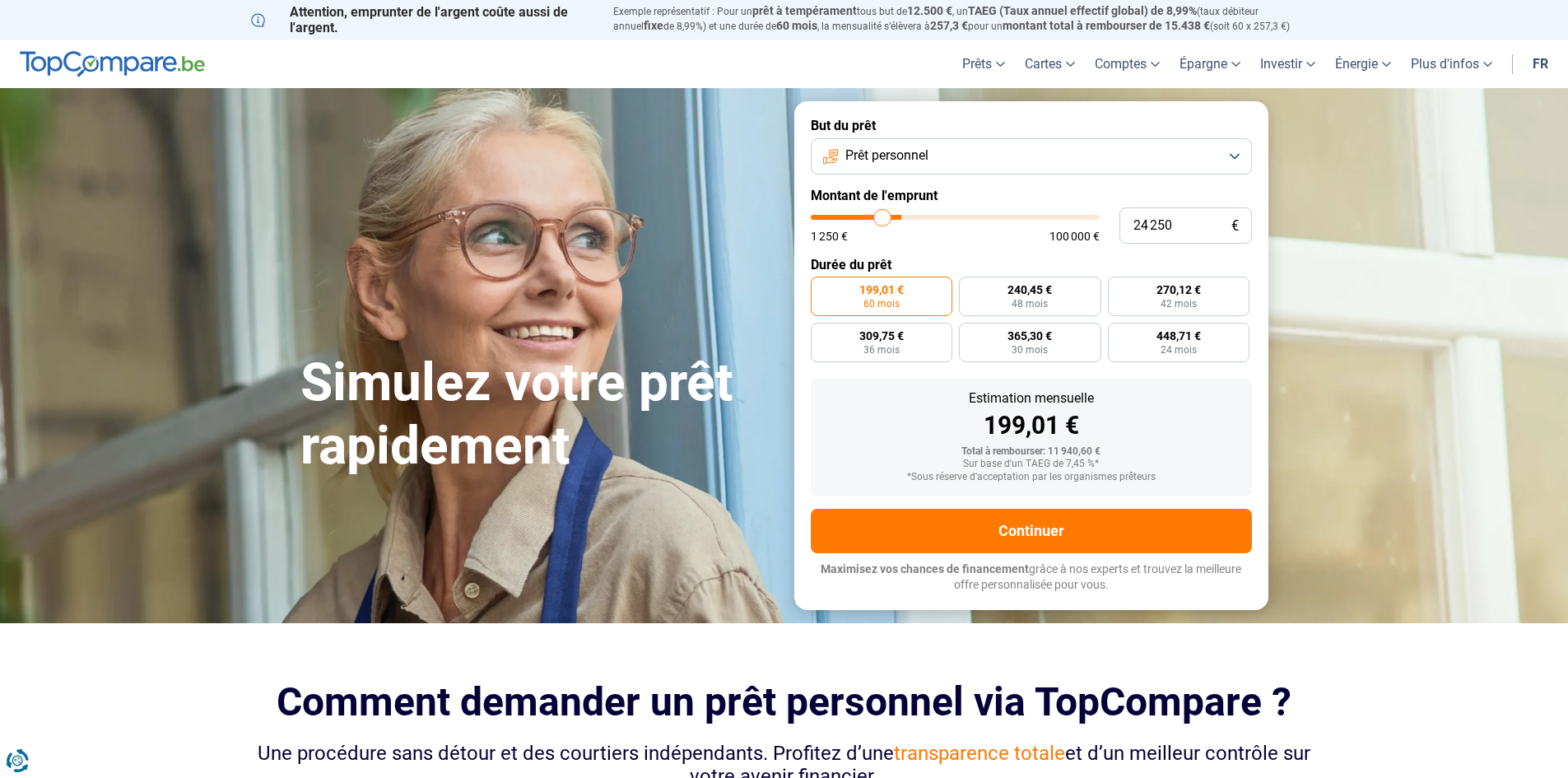
type input "23000"
type input "21 500"
type input "21500"
type input "20 250"
type input "20250"
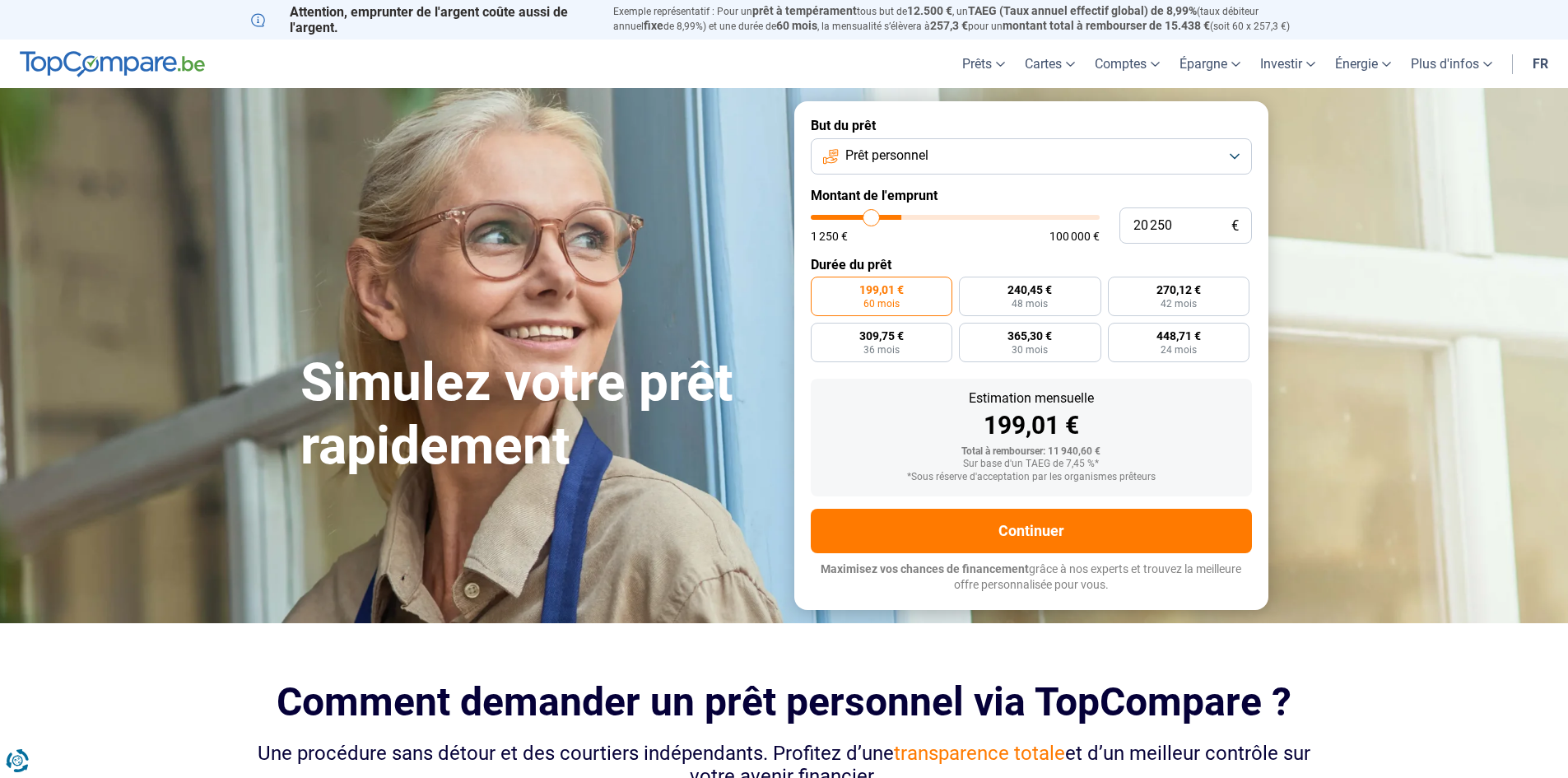
type input "19 000"
type input "19000"
type input "18 000"
type input "18000"
type input "17 500"
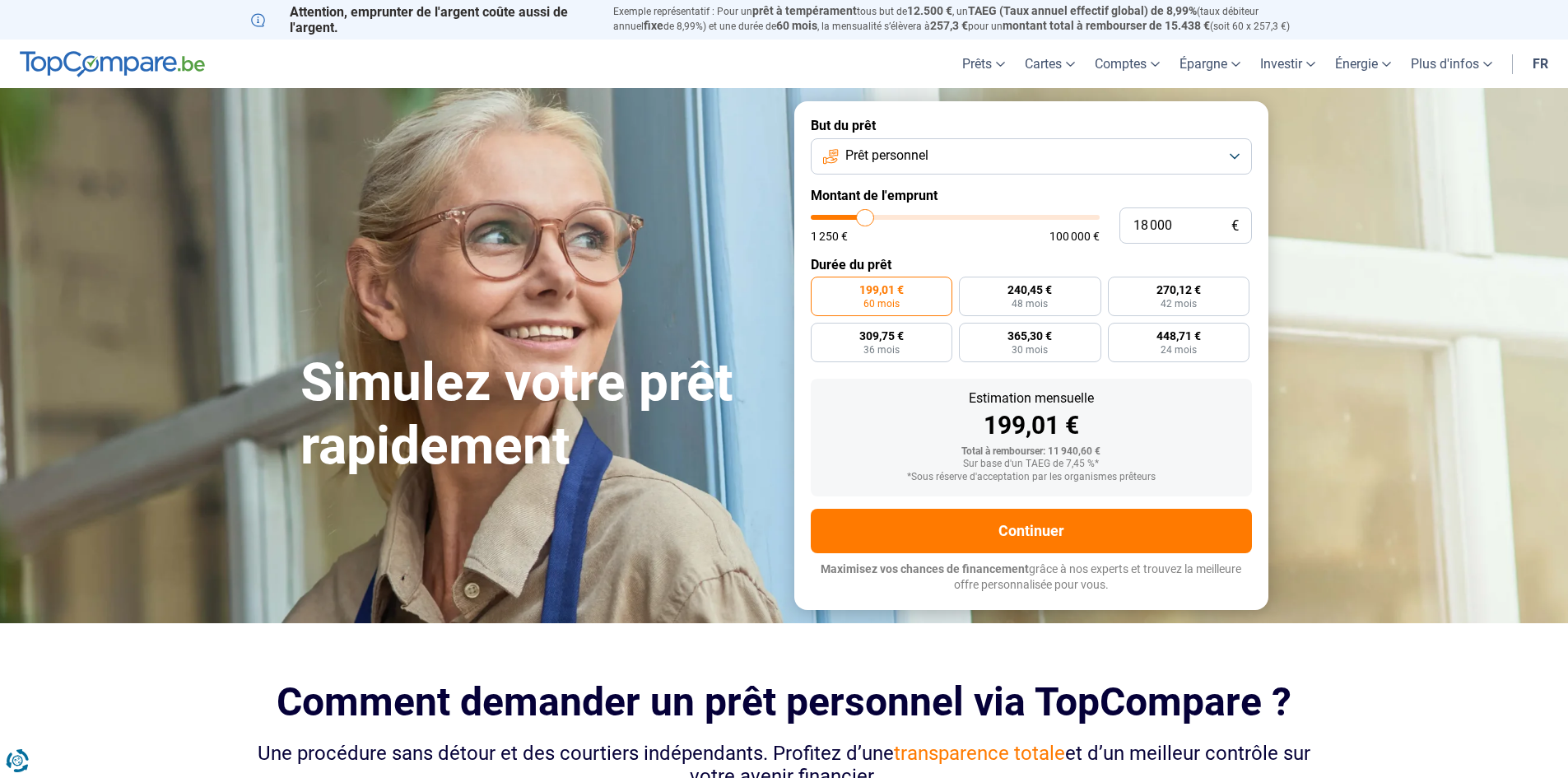
type input "17500"
type input "17 250"
type input "17250"
type input "17 000"
type input "17000"
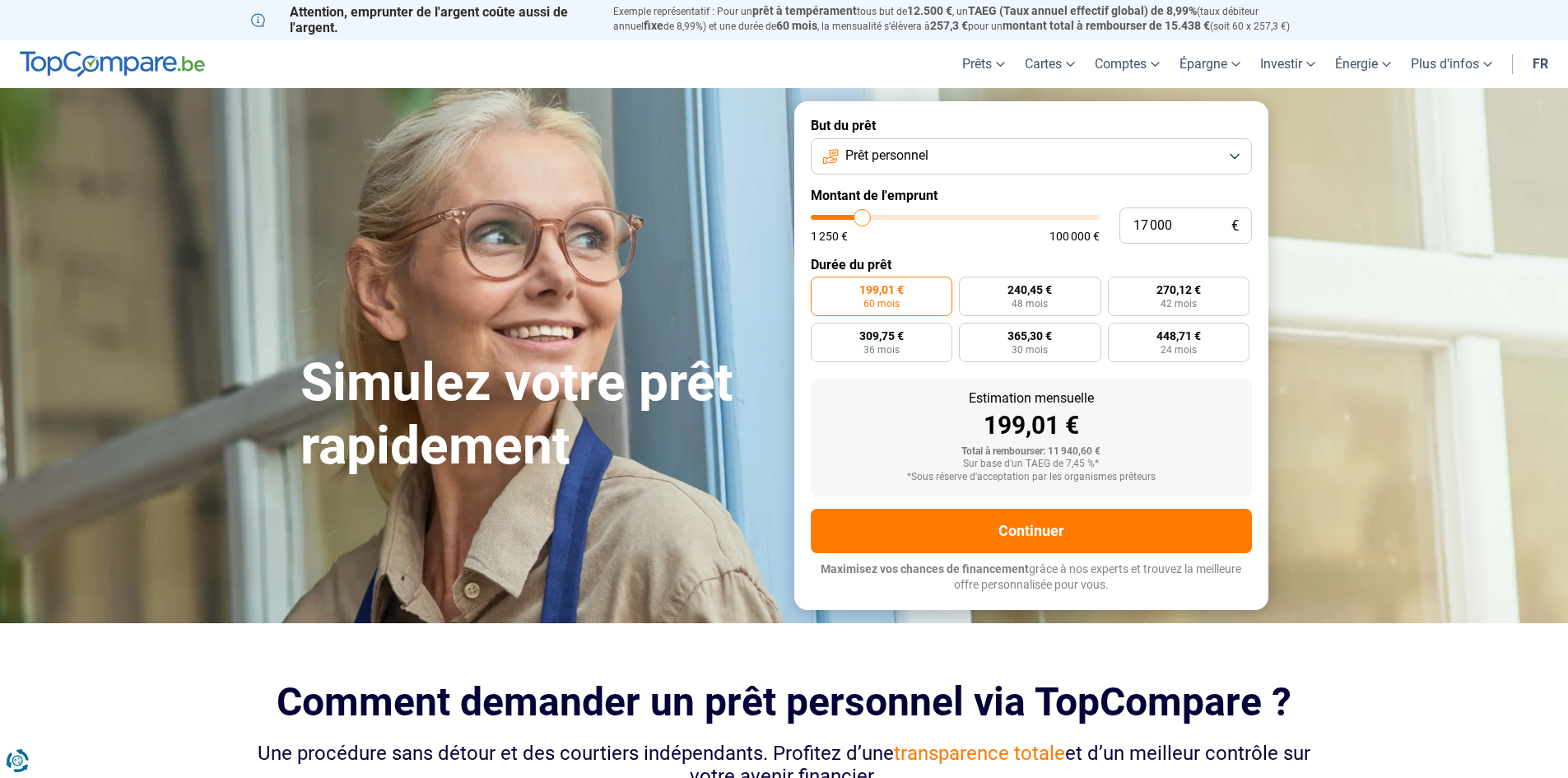
type input "16 500"
type input "16500"
type input "16 250"
type input "16250"
type input "16 000"
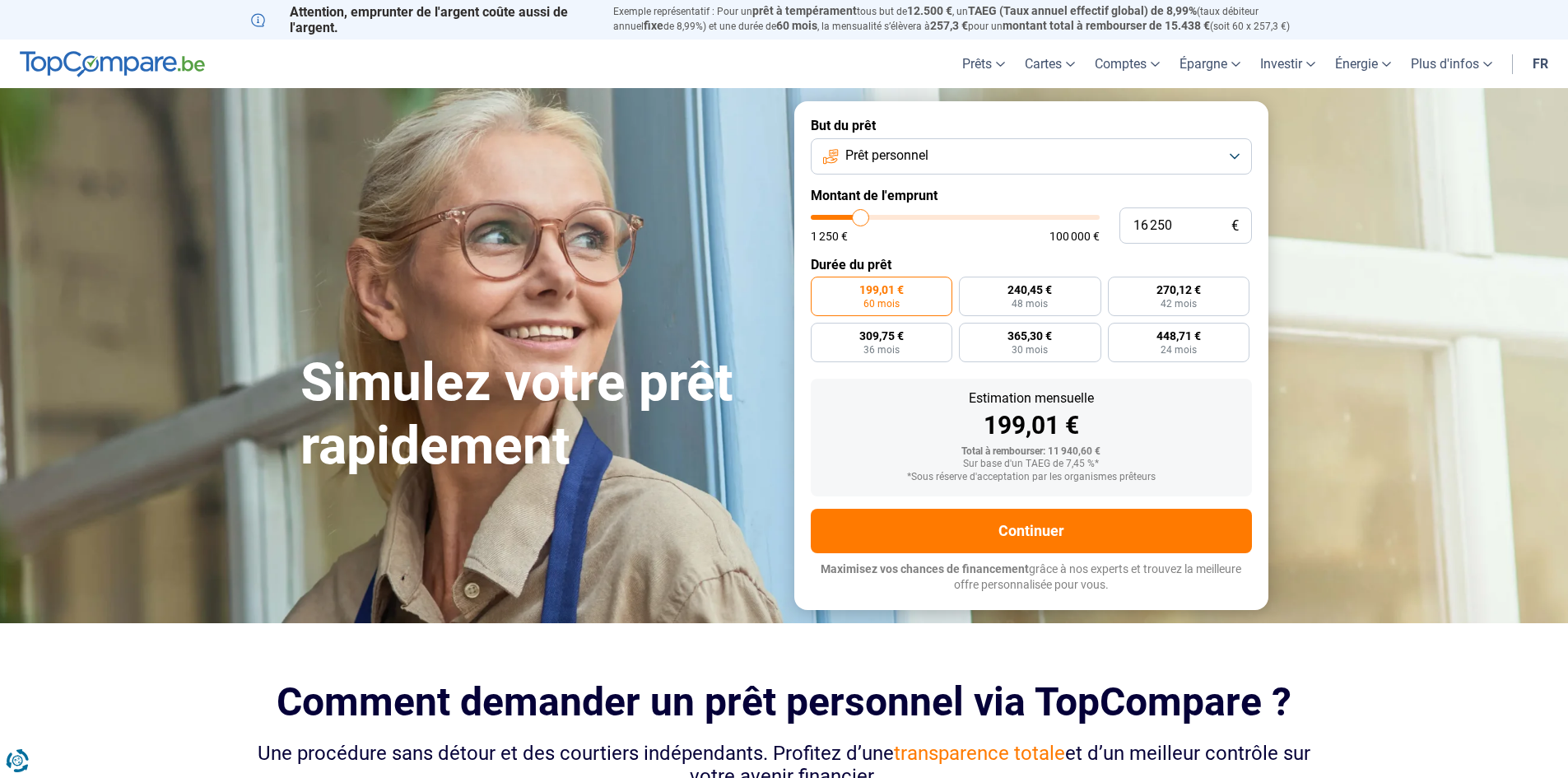
type input "16000"
type input "15 750"
type input "15750"
type input "15 500"
type input "15500"
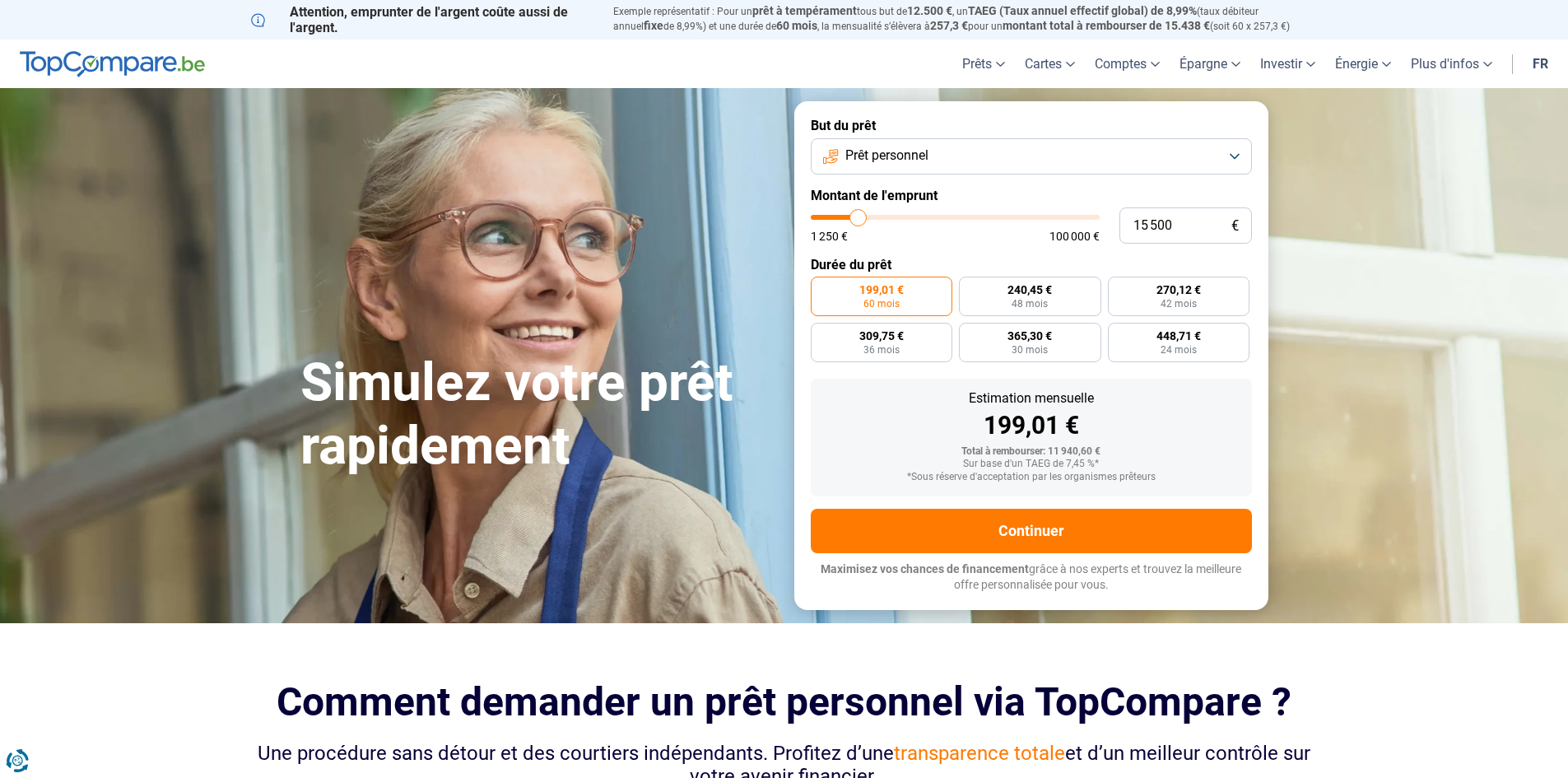
type input "15 000"
type input "15000"
type input "14 750"
type input "14750"
type input "14 500"
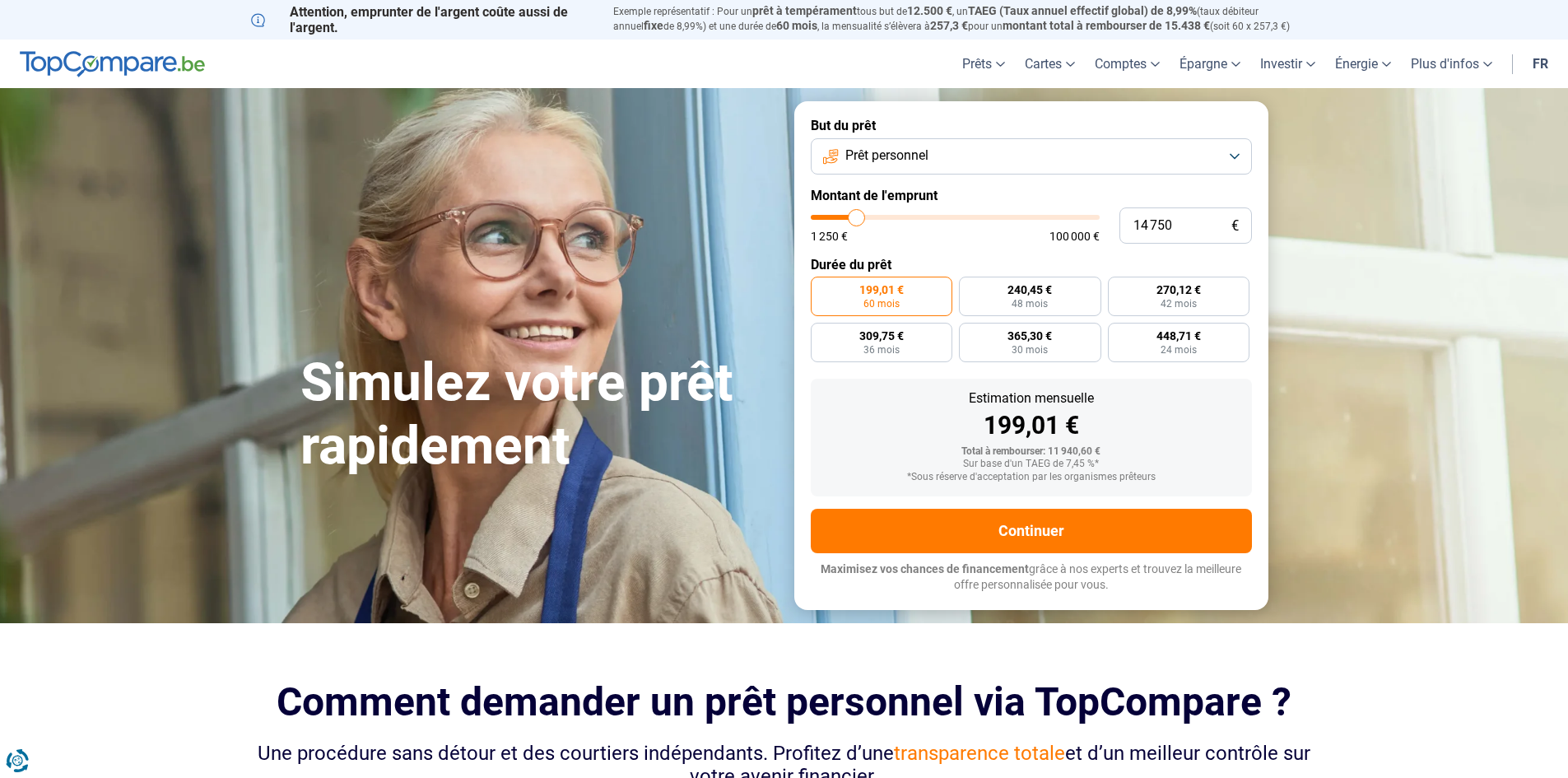
type input "14500"
type input "14 000"
type input "14000"
type input "13 500"
type input "13500"
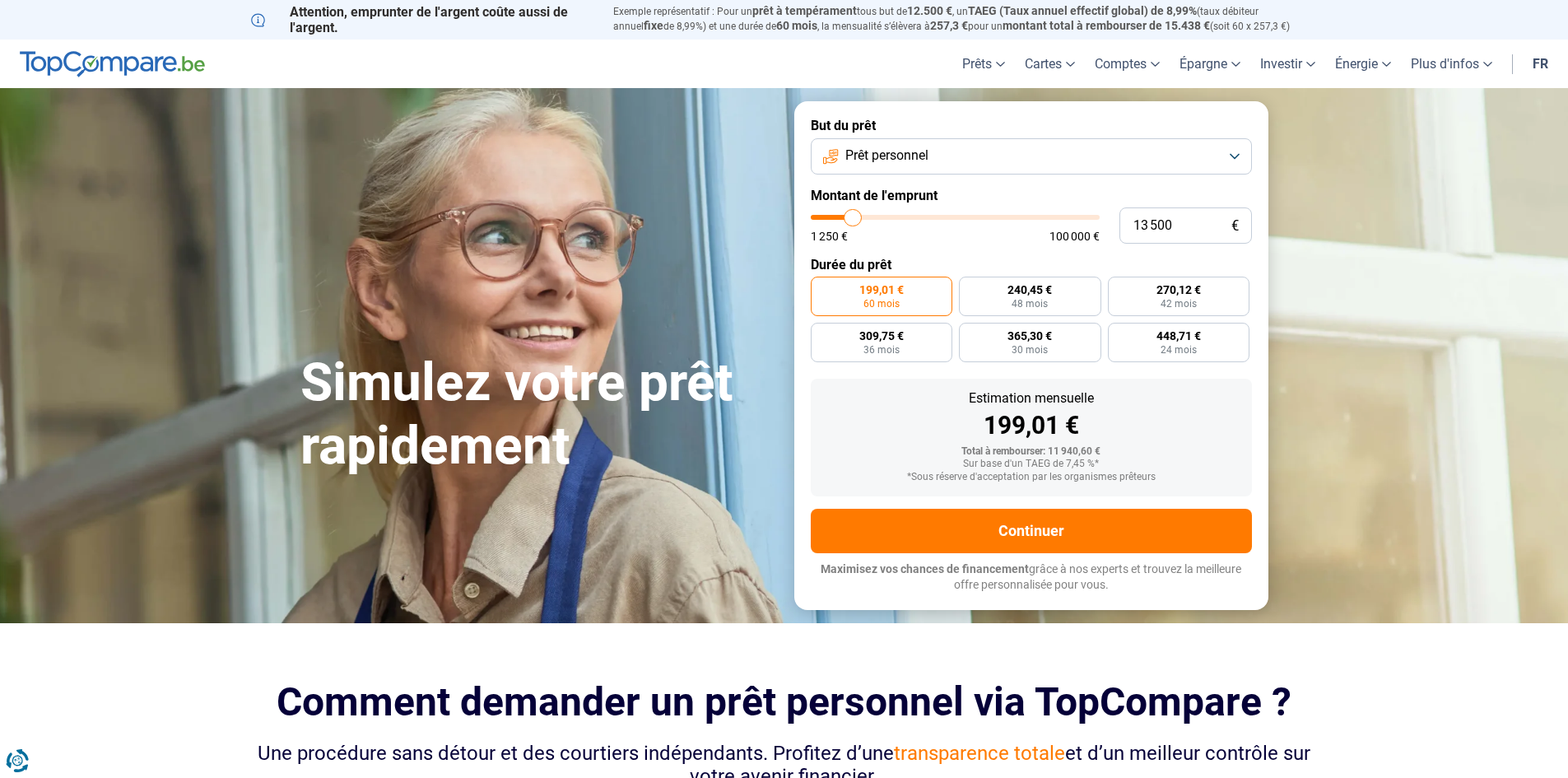
type input "12 750"
type input "12750"
type input "12 000"
type input "12000"
type input "11 750"
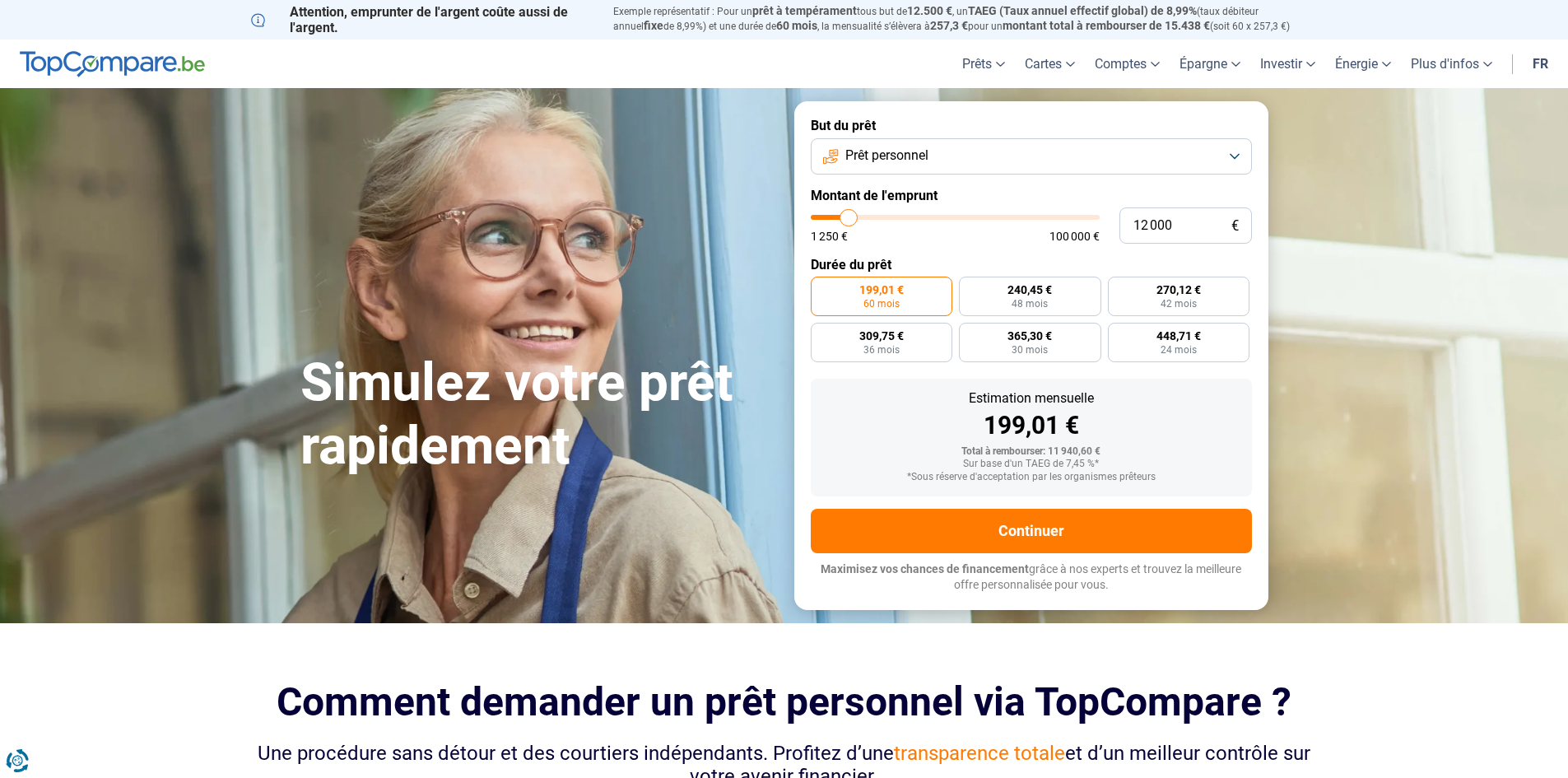
type input "11750"
type input "11 500"
type input "11500"
type input "11 250"
type input "11250"
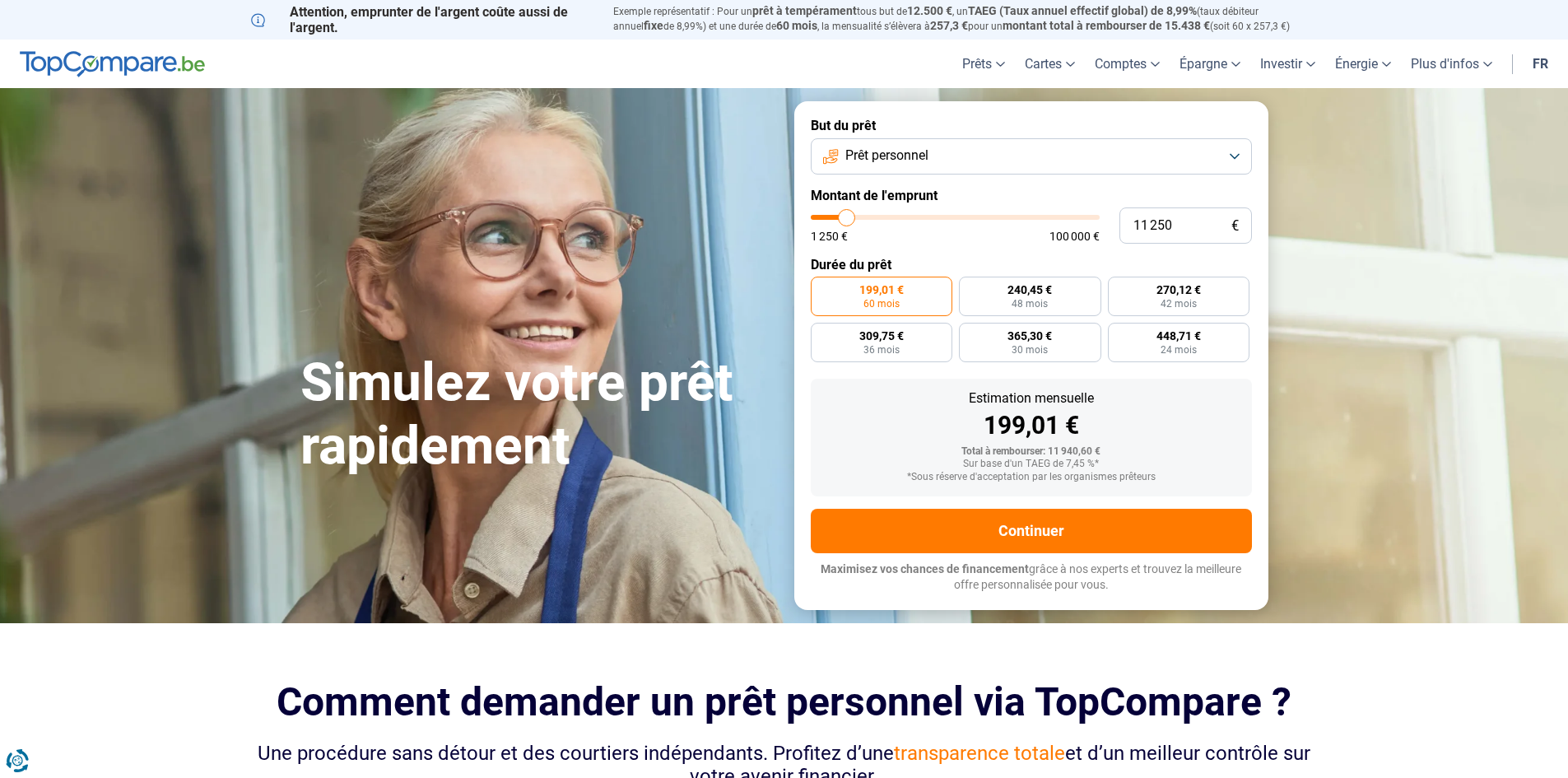
type input "11 000"
type input "11000"
type input "10 500"
type input "10500"
type input "10 250"
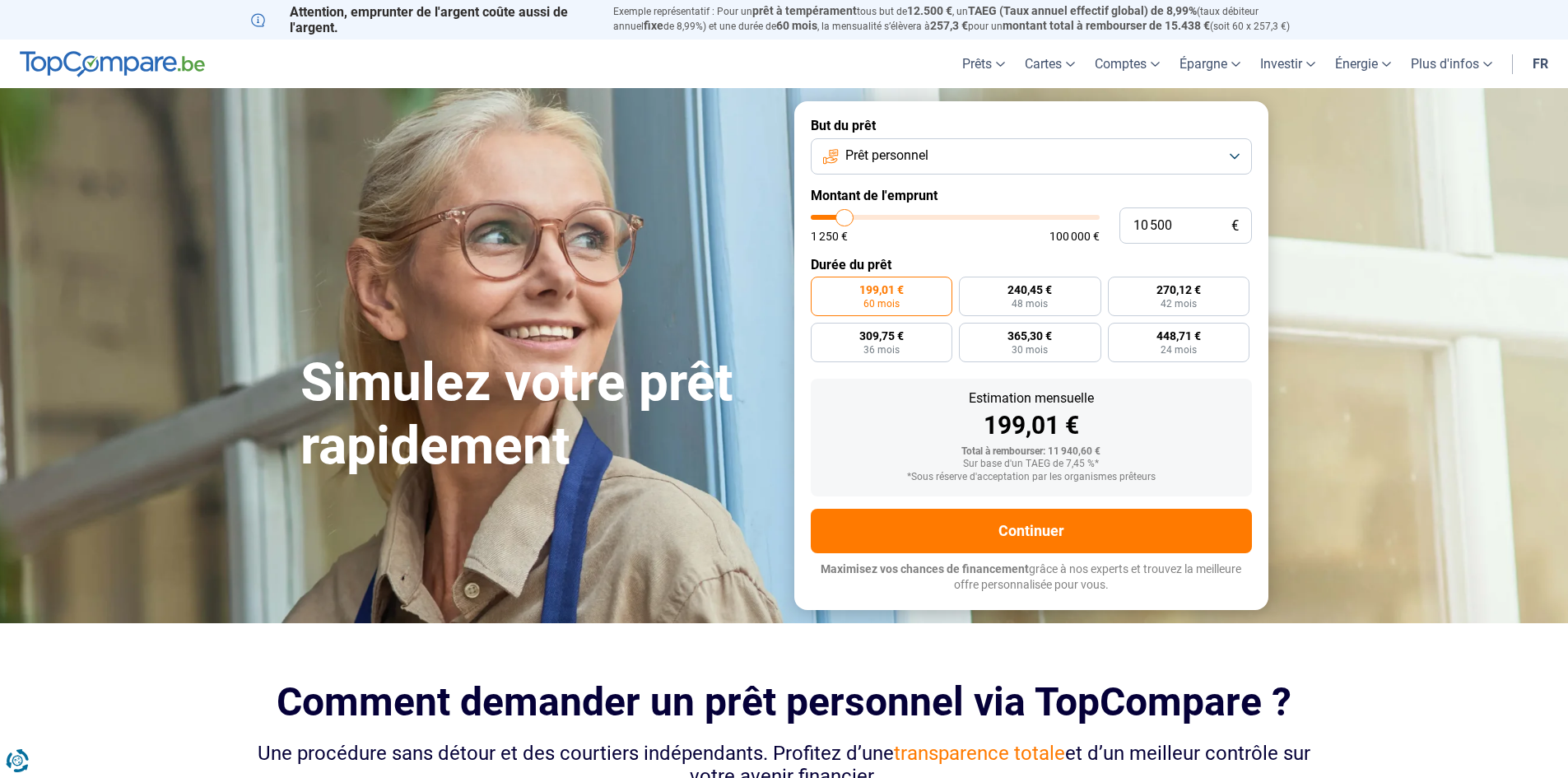
type input "10250"
type input "10 000"
type input "10000"
type input "9 750"
type input "9750"
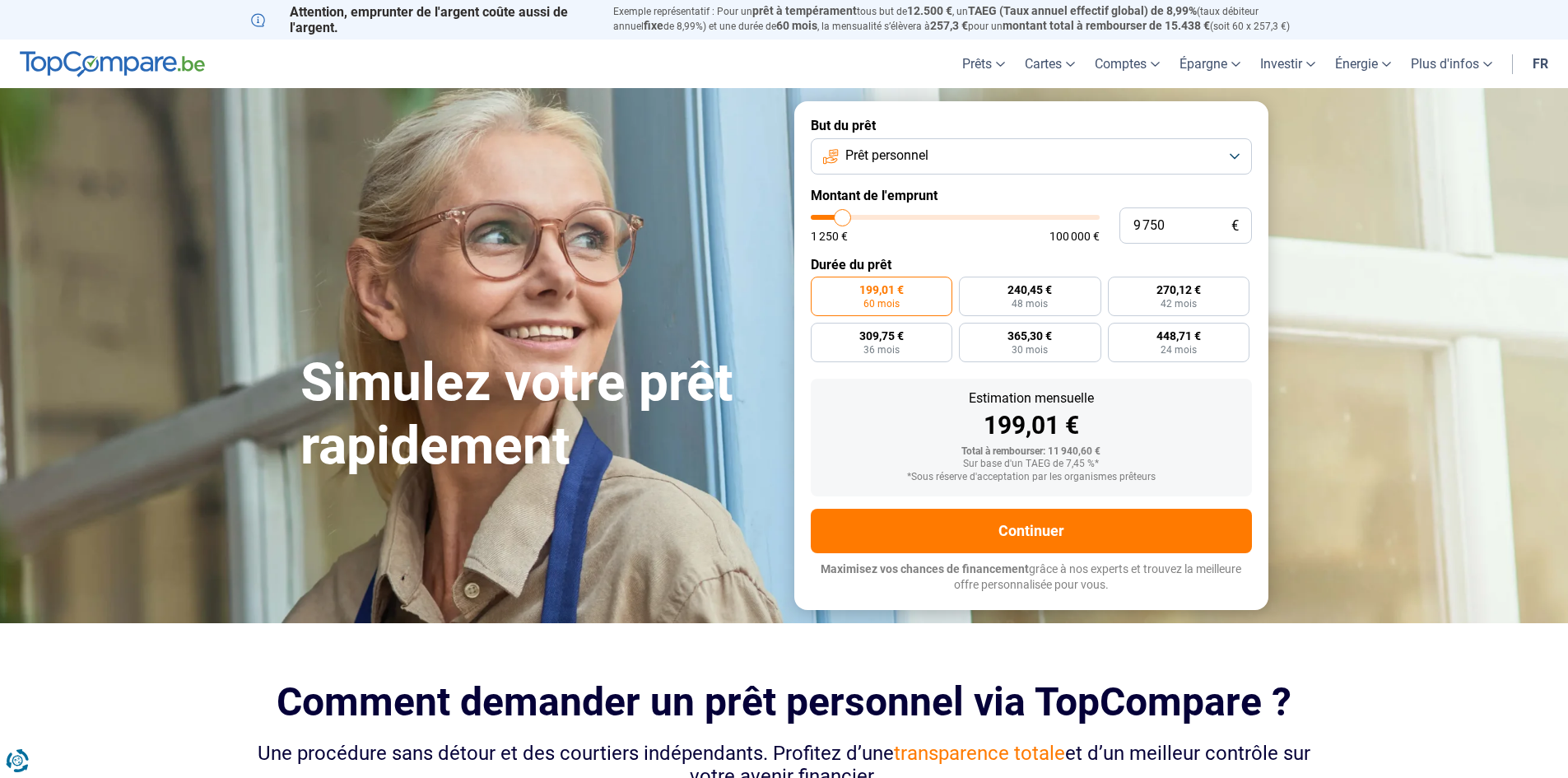
type input "9 500"
type input "9500"
type input "9 000"
type input "9000"
type input "8 750"
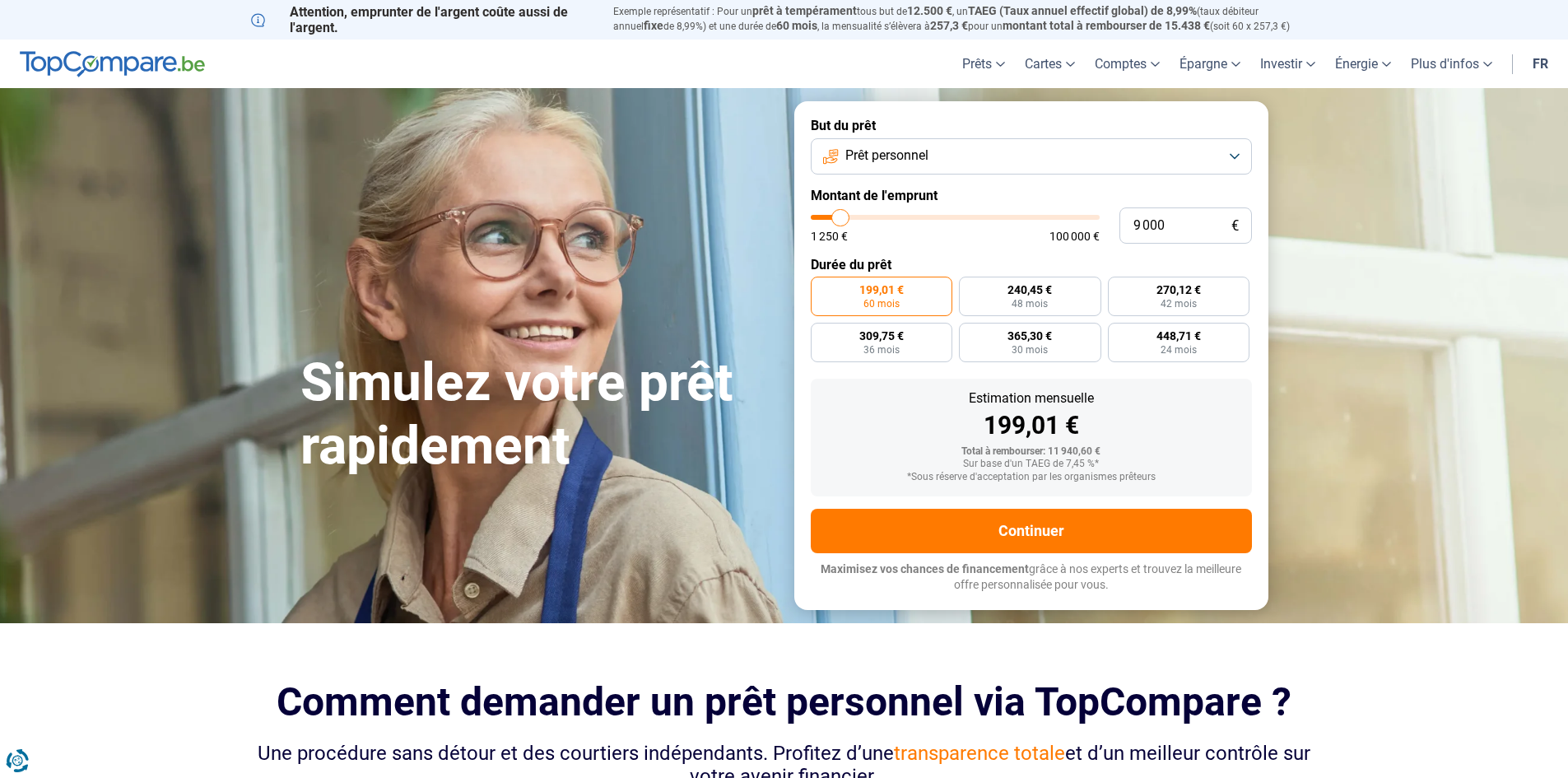
type input "8750"
type input "8 500"
type input "8500"
type input "8 250"
type input "8250"
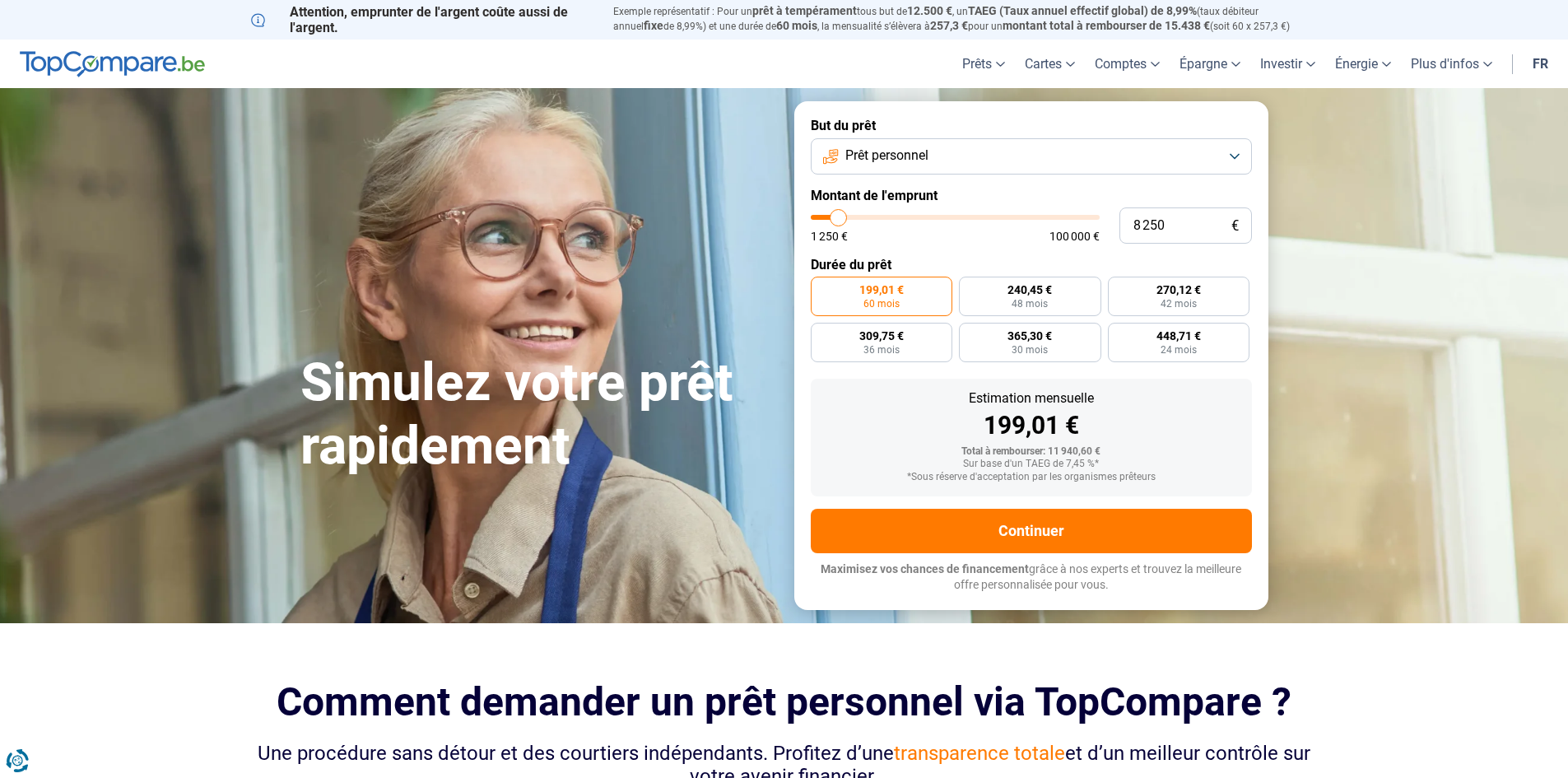
type input "8 000"
type input "8000"
type input "7 500"
type input "7500"
type input "7 250"
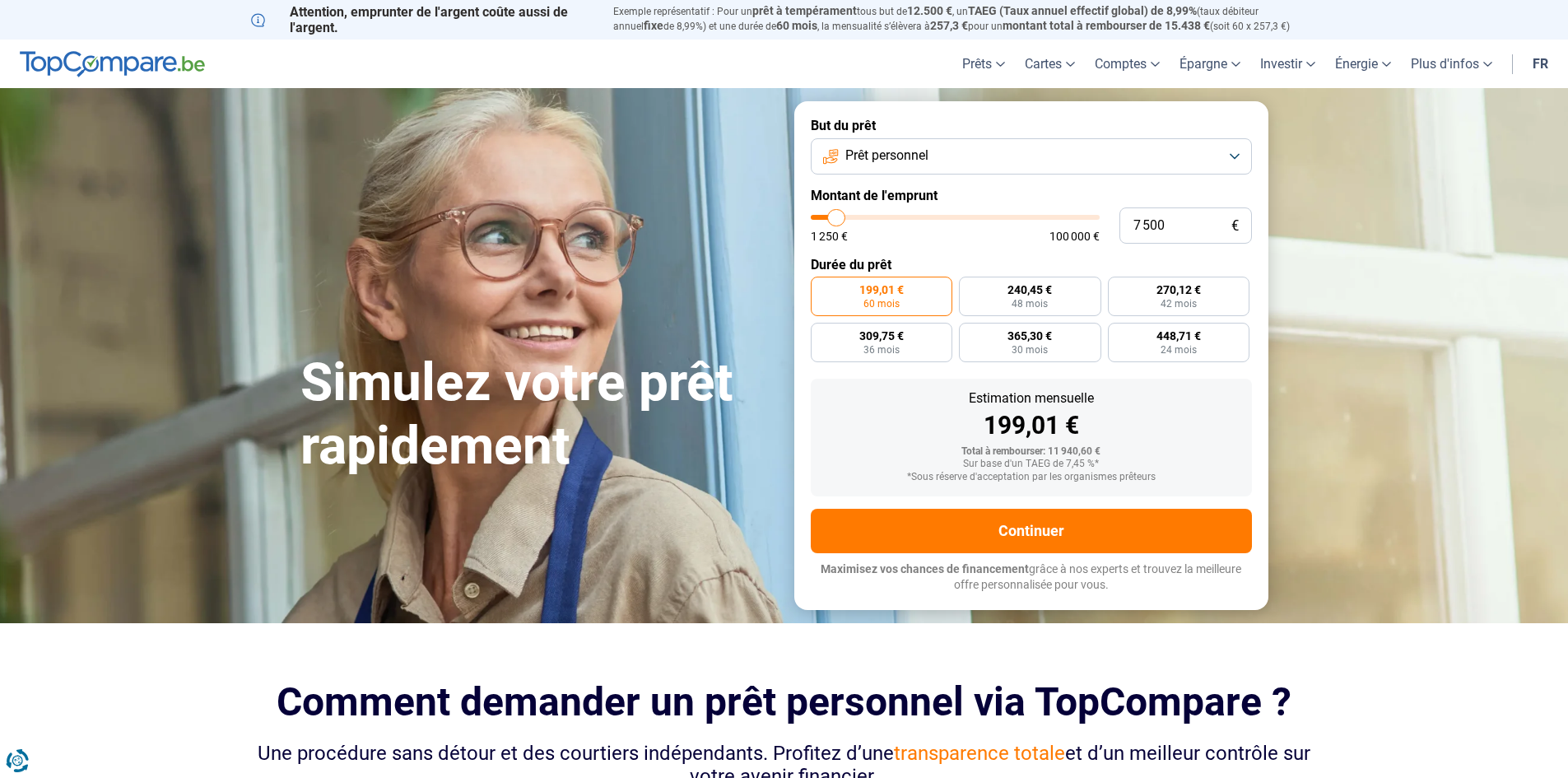
type input "7250"
type input "7 000"
type input "7000"
type input "7 500"
type input "7500"
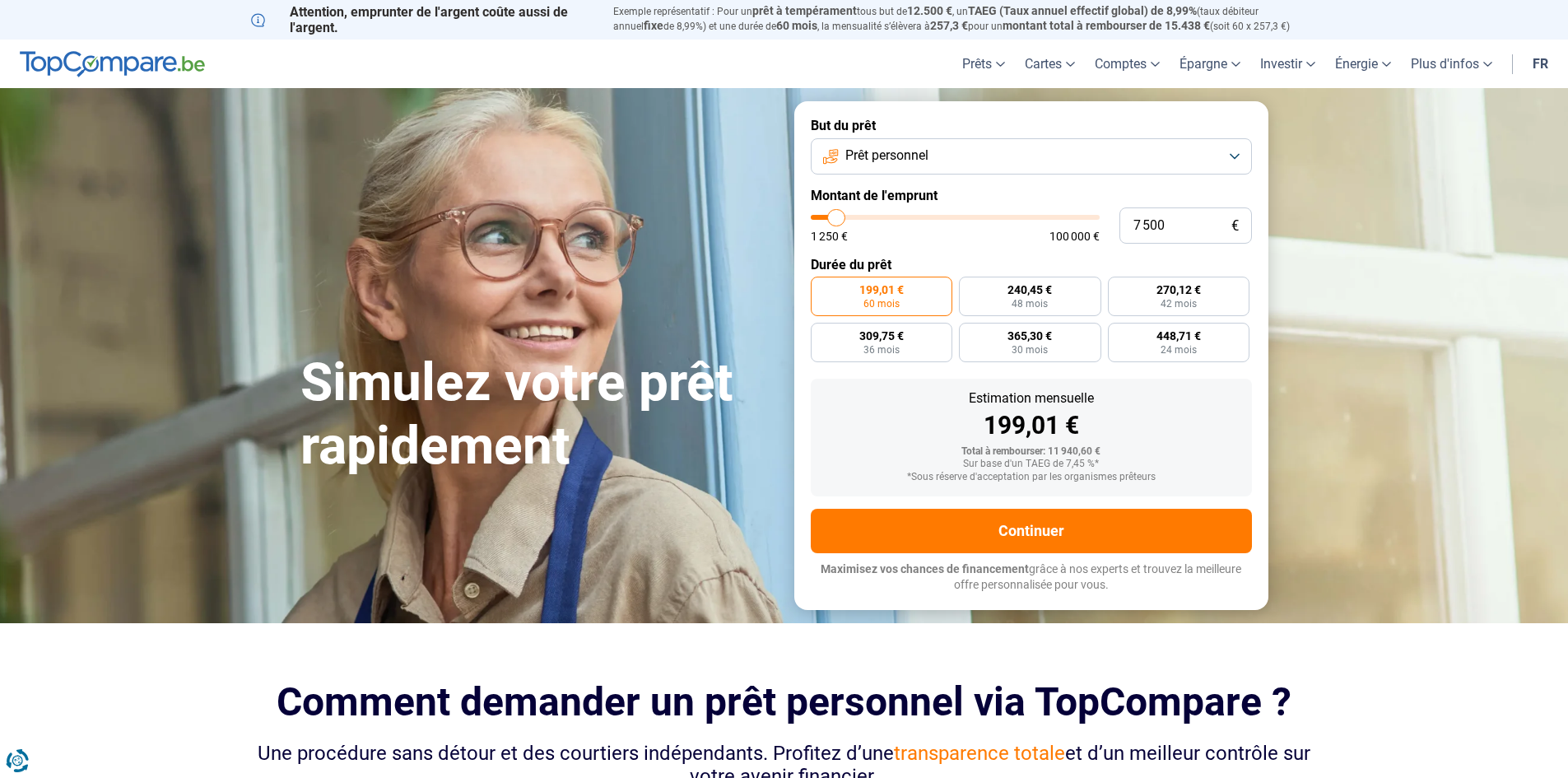
type input "8 000"
type input "8000"
type input "8 250"
type input "8250"
type input "8 000"
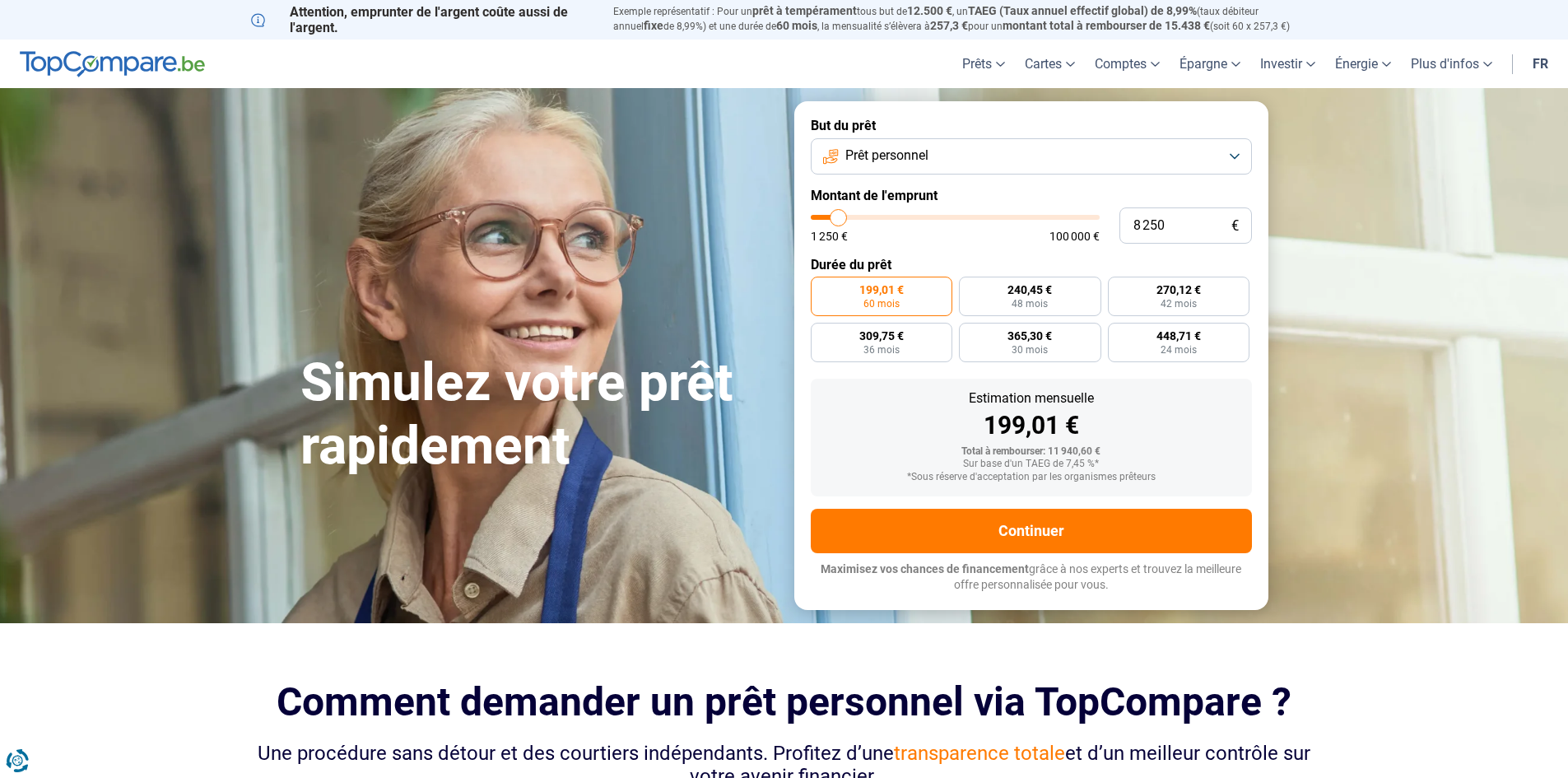
type input "8000"
type input "7 500"
type input "7500"
type input "7 250"
drag, startPoint x: 848, startPoint y: 215, endPoint x: 836, endPoint y: 224, distance: 15.0
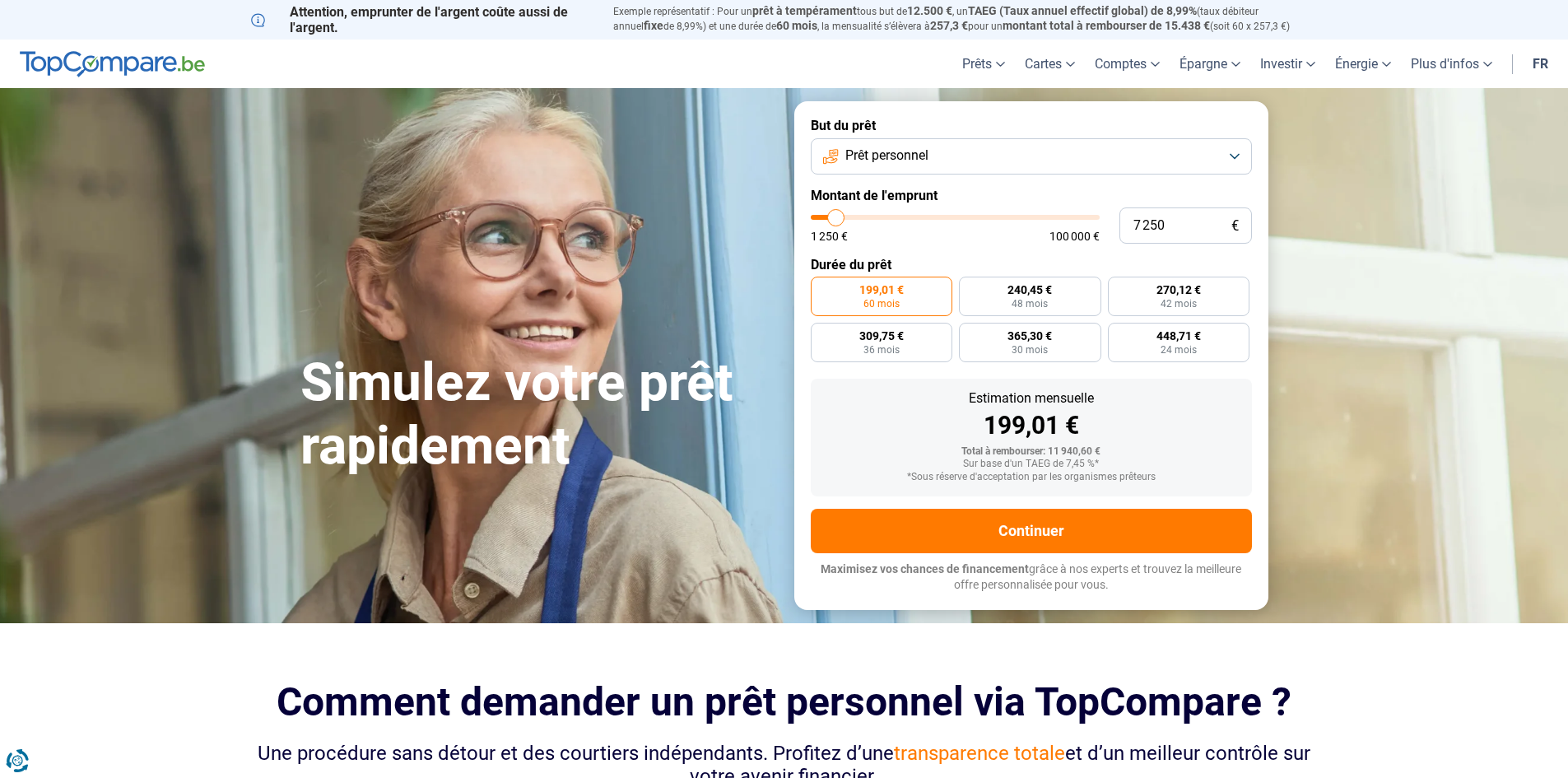
type input "7250"
click at [836, 220] on input "range" at bounding box center [956, 217] width 289 height 5
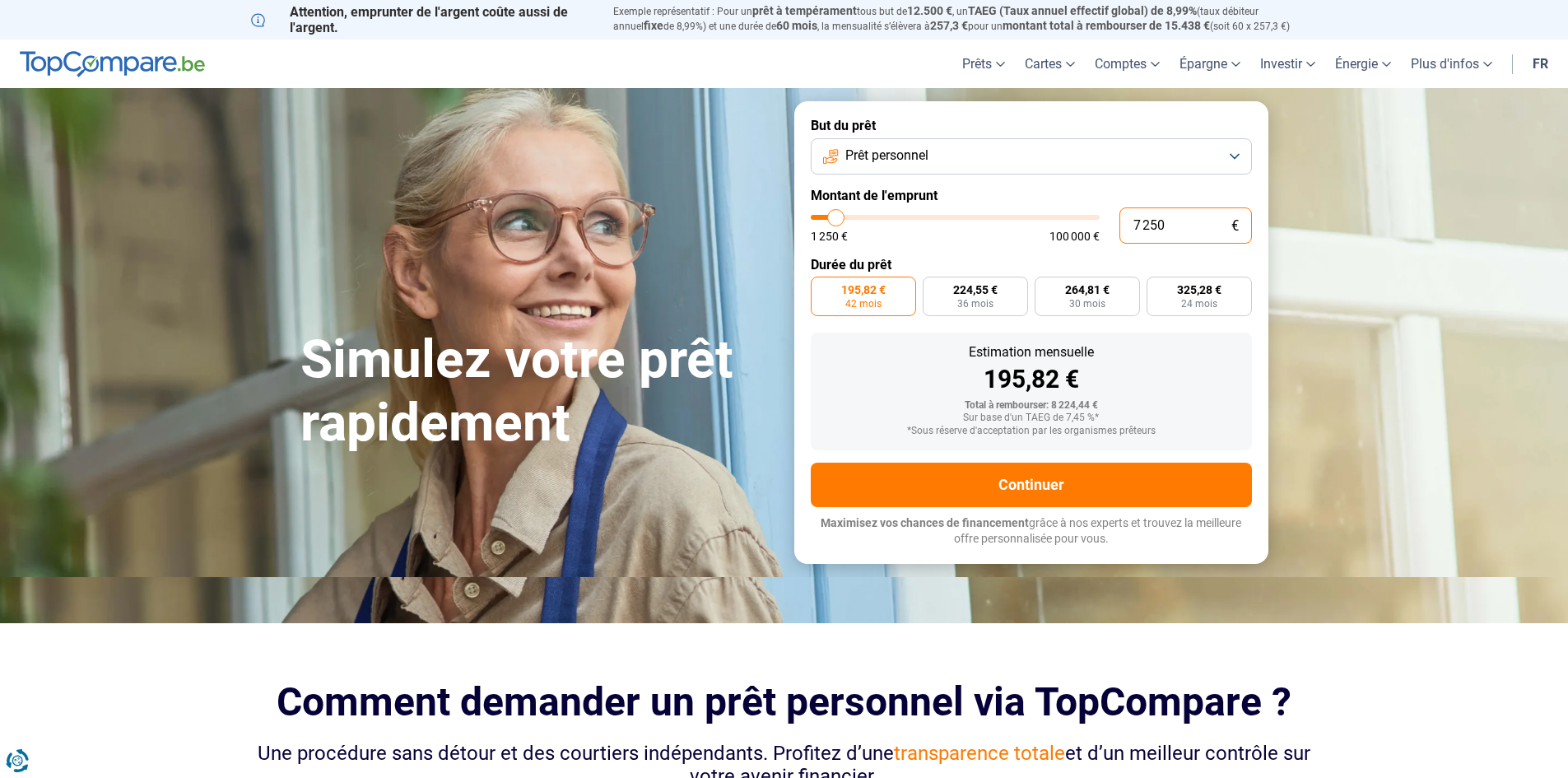
drag, startPoint x: 1173, startPoint y: 231, endPoint x: 1102, endPoint y: 224, distance: 71.3
click at [1113, 231] on div "7 250 € 1 250 € 100 000 €" at bounding box center [1032, 226] width 441 height 36
click at [839, 355] on div "Estimation mensuelle" at bounding box center [1031, 352] width 415 height 14
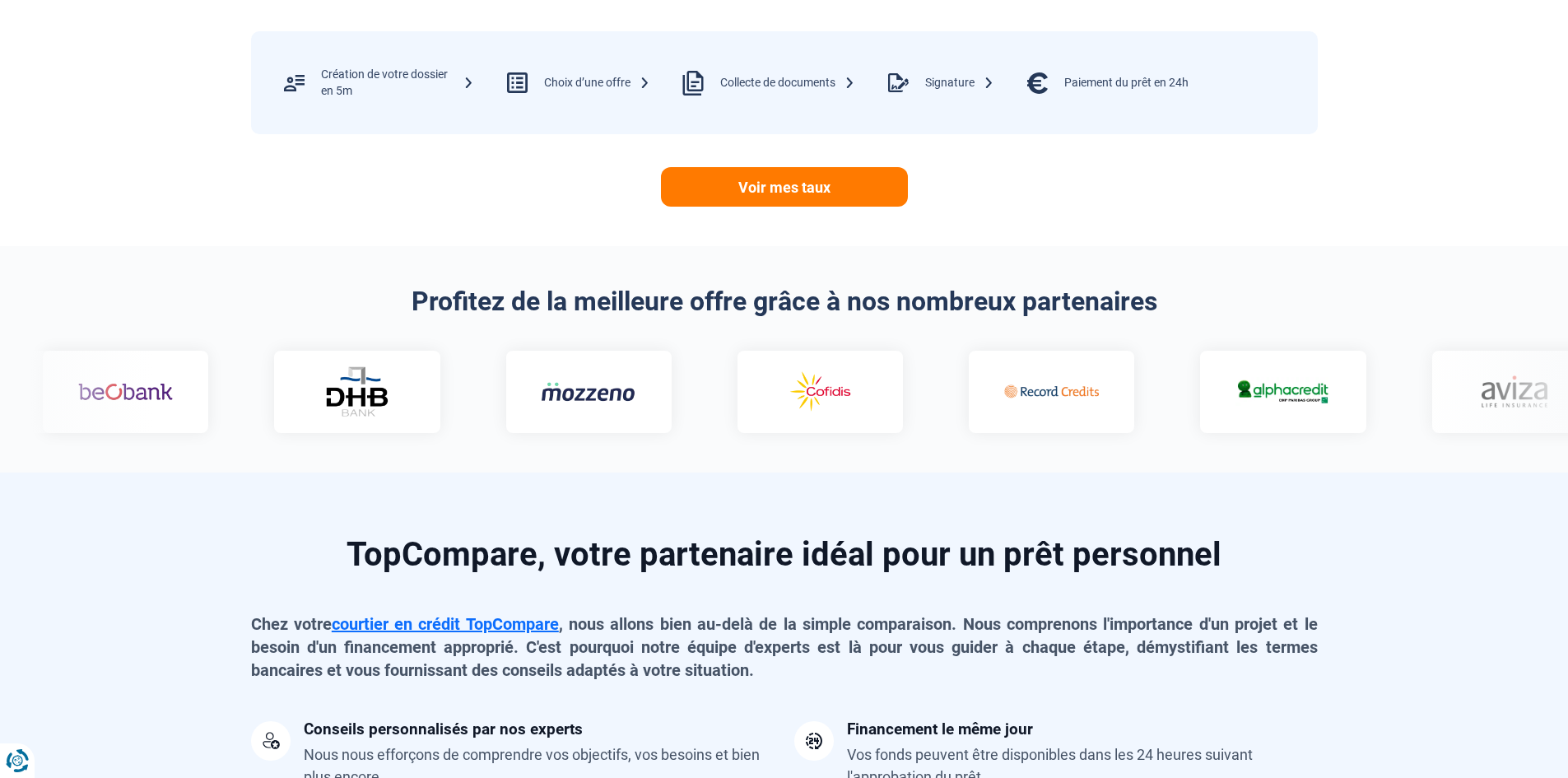
scroll to position [658, 0]
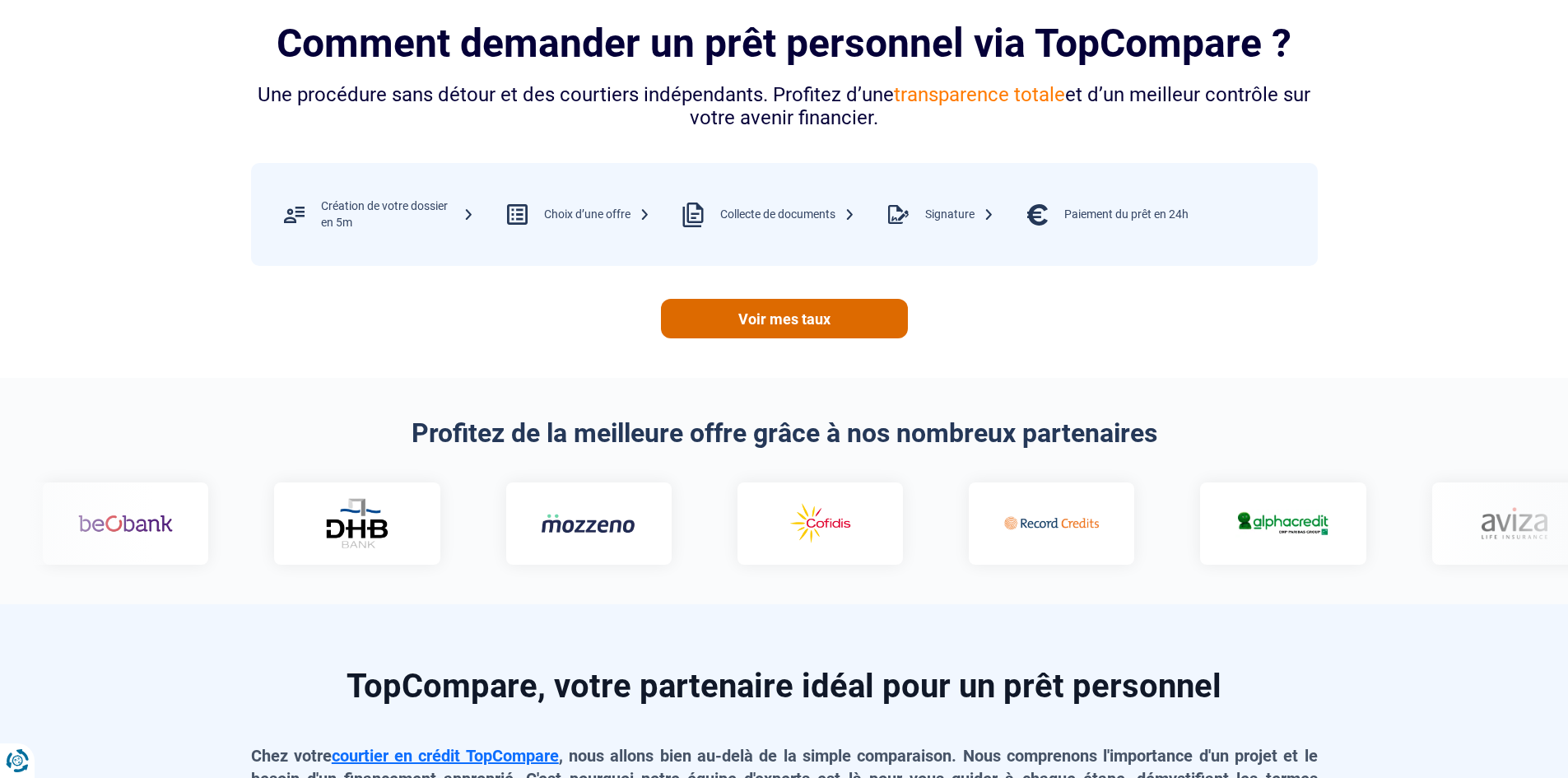
click at [813, 321] on link "Voir mes taux" at bounding box center [784, 318] width 247 height 40
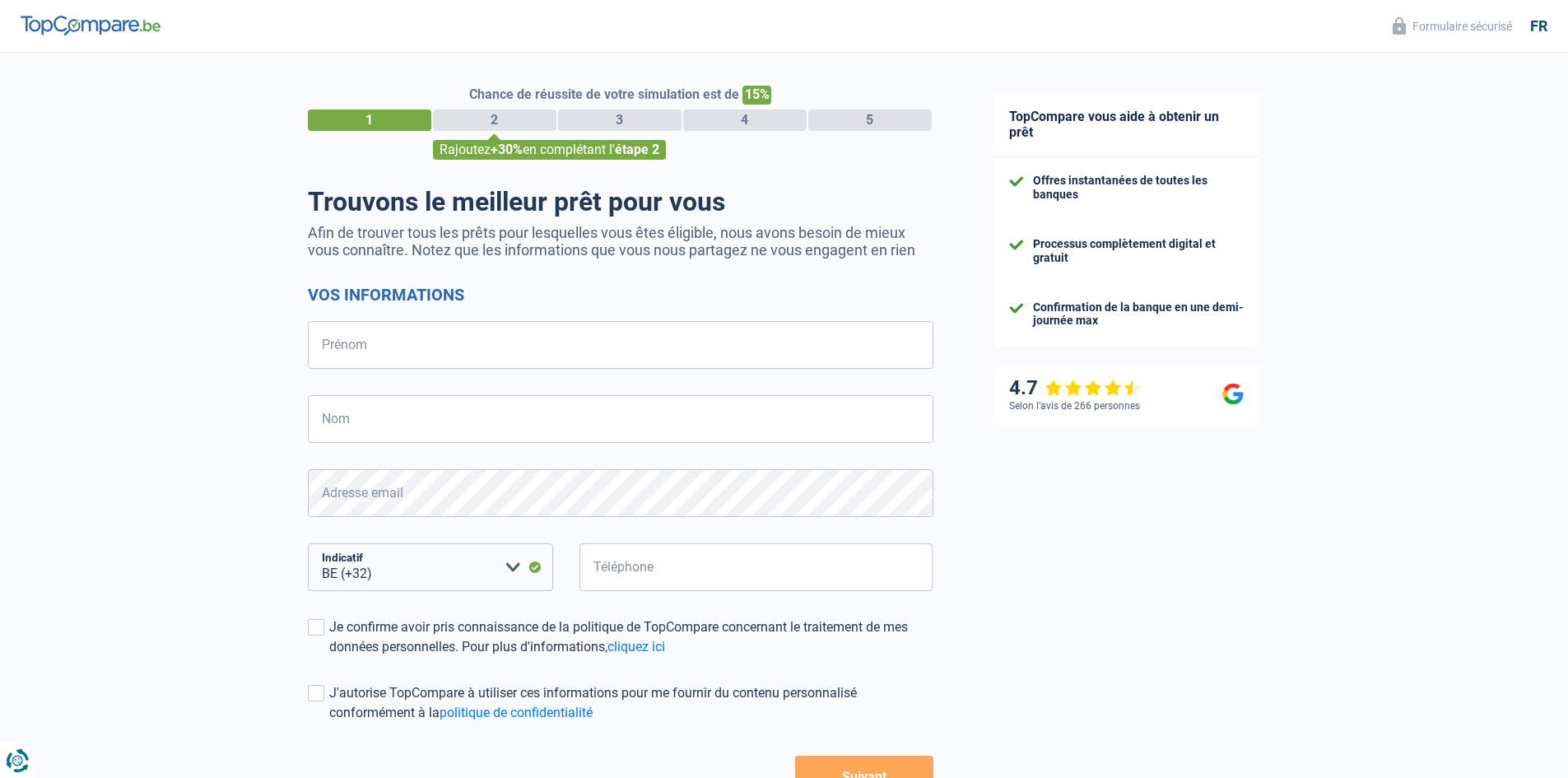
select select "32"
click at [353, 338] on input "Prénom" at bounding box center [620, 345] width 625 height 48
type input "Martine"
type input "Janssens"
click at [383, 574] on select "BE (+32) LU (+352) Veuillez sélectionner une option" at bounding box center [430, 567] width 245 height 48
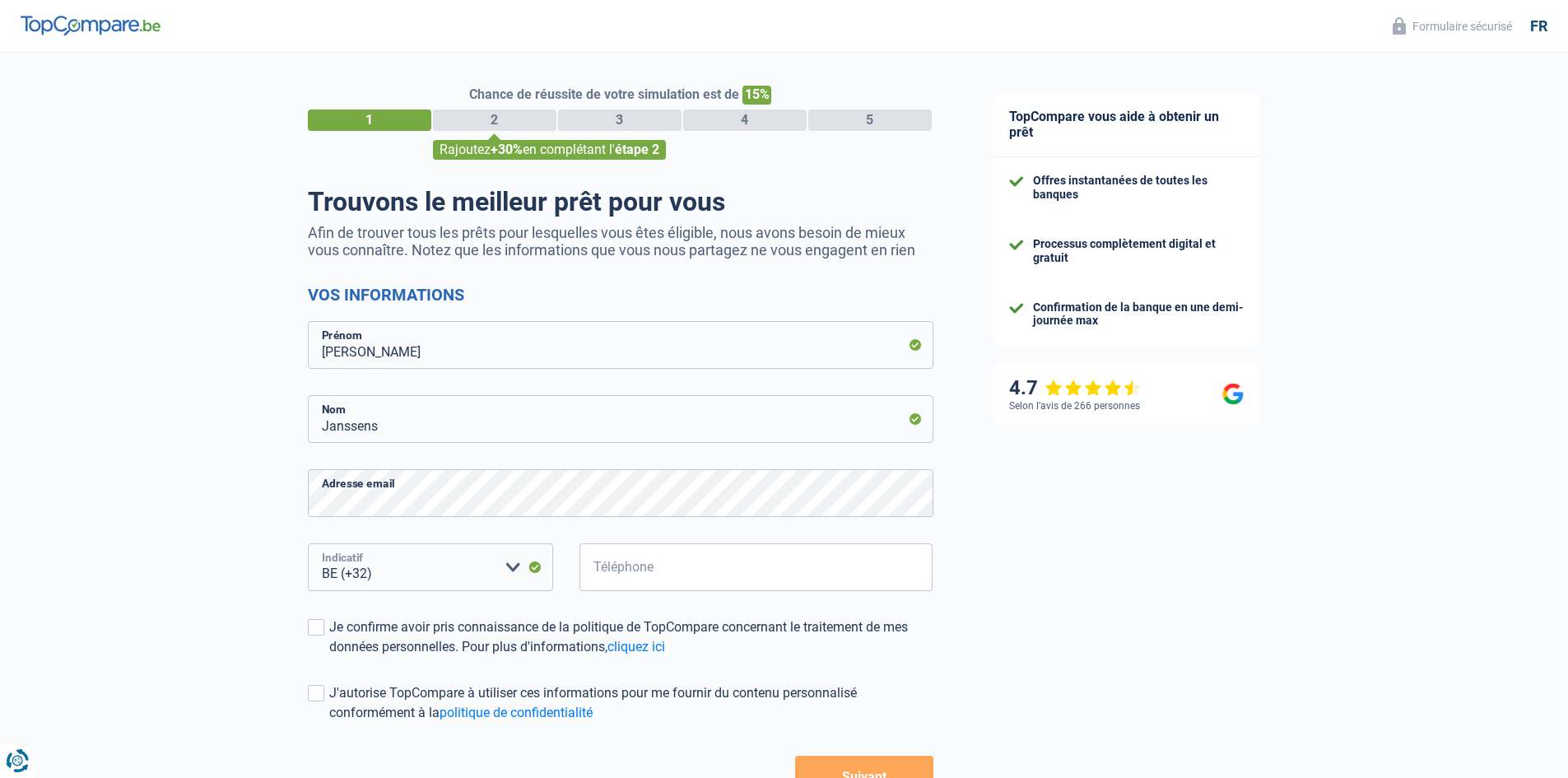
click at [308, 545] on select "BE (+32) LU (+352) Veuillez sélectionner une option" at bounding box center [430, 567] width 245 height 48
click at [322, 628] on span at bounding box center [315, 627] width 16 height 16
click at [329, 656] on input "Je confirme avoir pris connaissance de la politique de TopCompare concernant le…" at bounding box center [329, 656] width 0 height 0
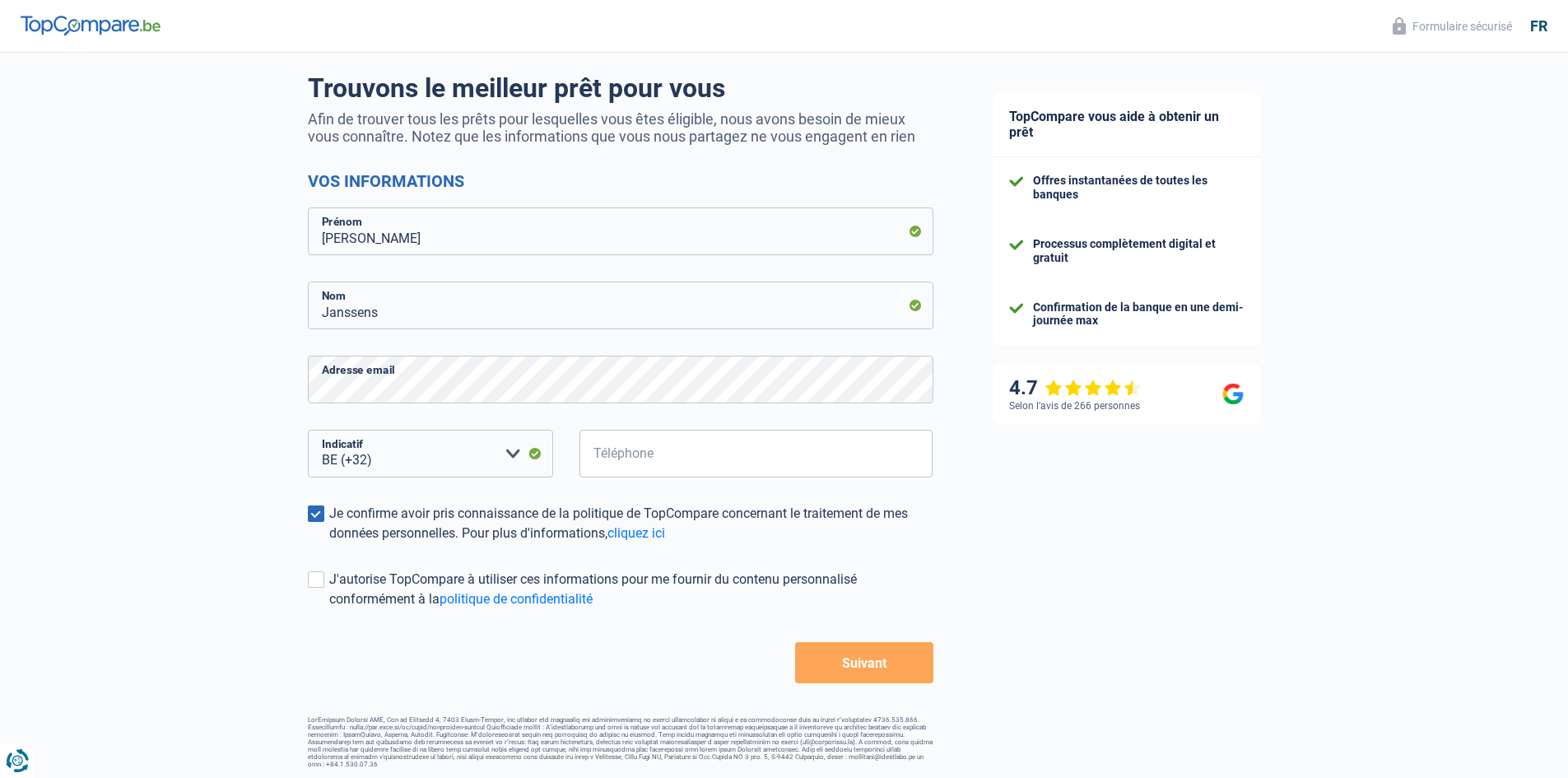
scroll to position [116, 0]
click at [866, 666] on button "Suivant" at bounding box center [863, 660] width 138 height 41
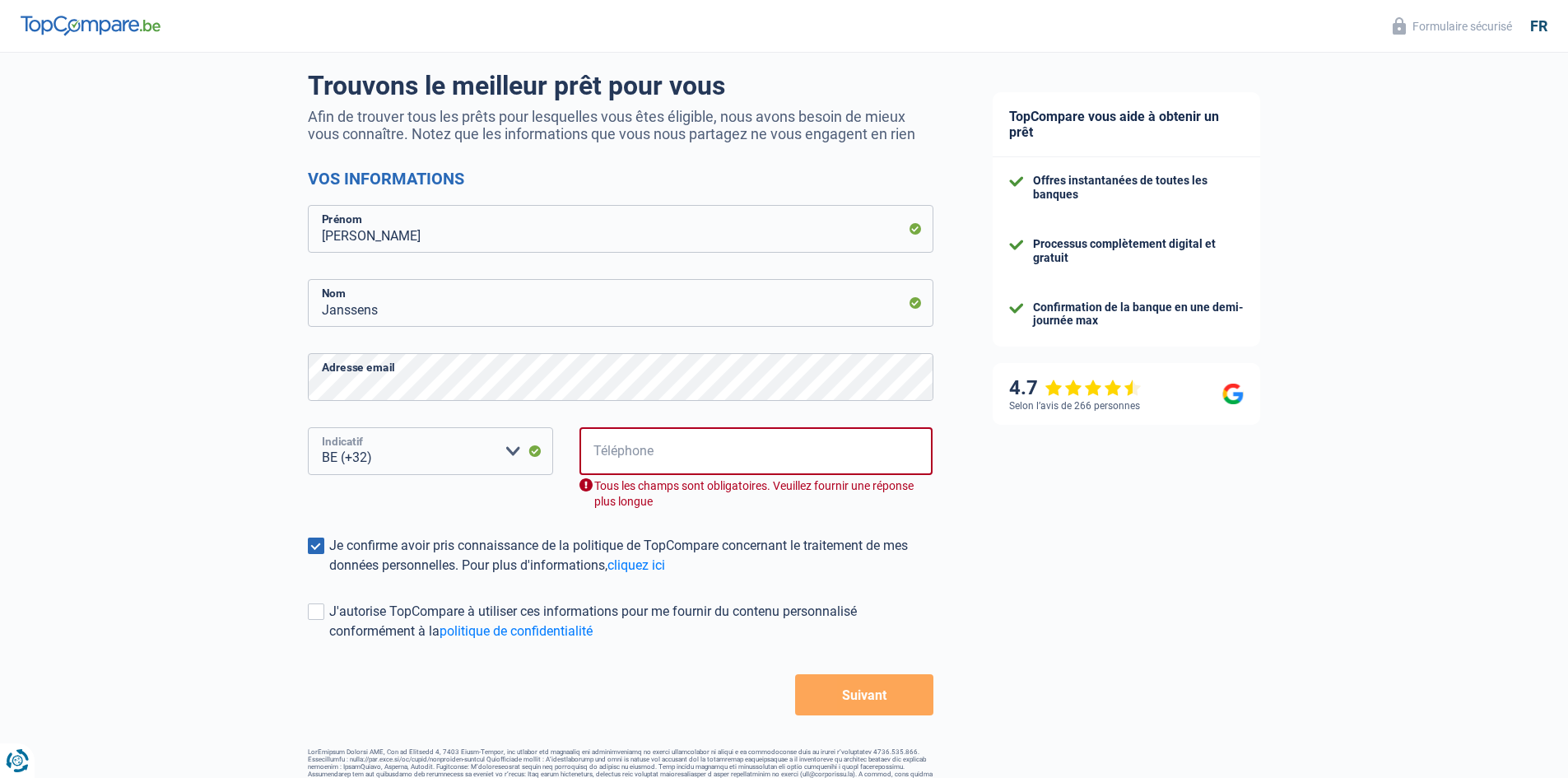
click at [384, 461] on select "BE (+32) LU (+352) Veuillez sélectionner une option" at bounding box center [430, 451] width 245 height 48
click at [384, 456] on select "BE (+32) LU (+352) Veuillez sélectionner une option" at bounding box center [430, 451] width 245 height 48
click at [425, 438] on select "BE (+32) LU (+352) Veuillez sélectionner une option" at bounding box center [430, 451] width 245 height 48
click at [308, 429] on select "BE (+32) LU (+352) Veuillez sélectionner une option" at bounding box center [430, 451] width 245 height 48
click at [346, 454] on select "BE (+32) LU (+352) Veuillez sélectionner une option" at bounding box center [430, 451] width 245 height 48
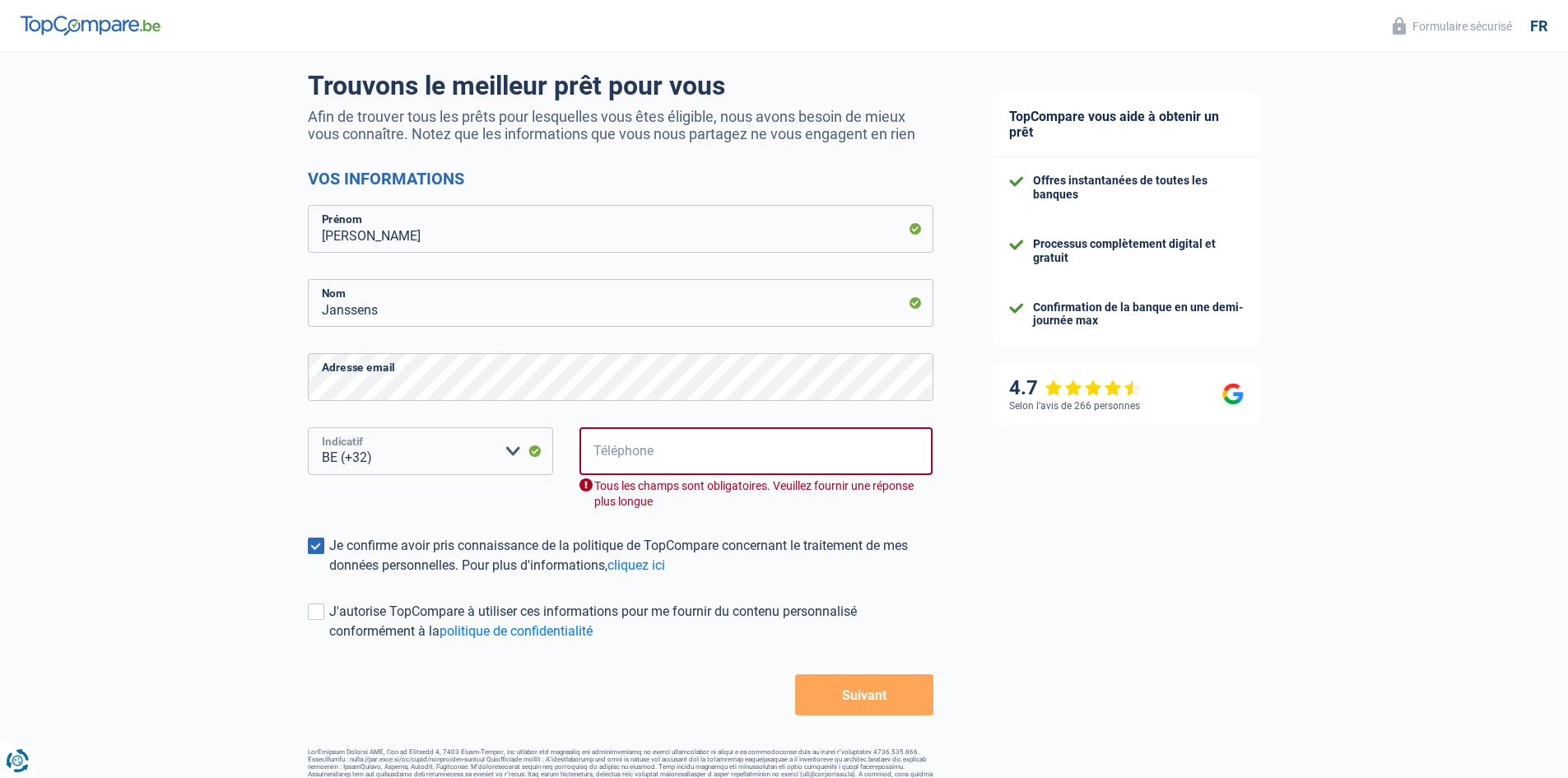
click at [308, 429] on select "BE (+32) LU (+352) Veuillez sélectionner une option" at bounding box center [430, 451] width 245 height 48
click at [630, 454] on input "Téléphone" at bounding box center [756, 451] width 354 height 48
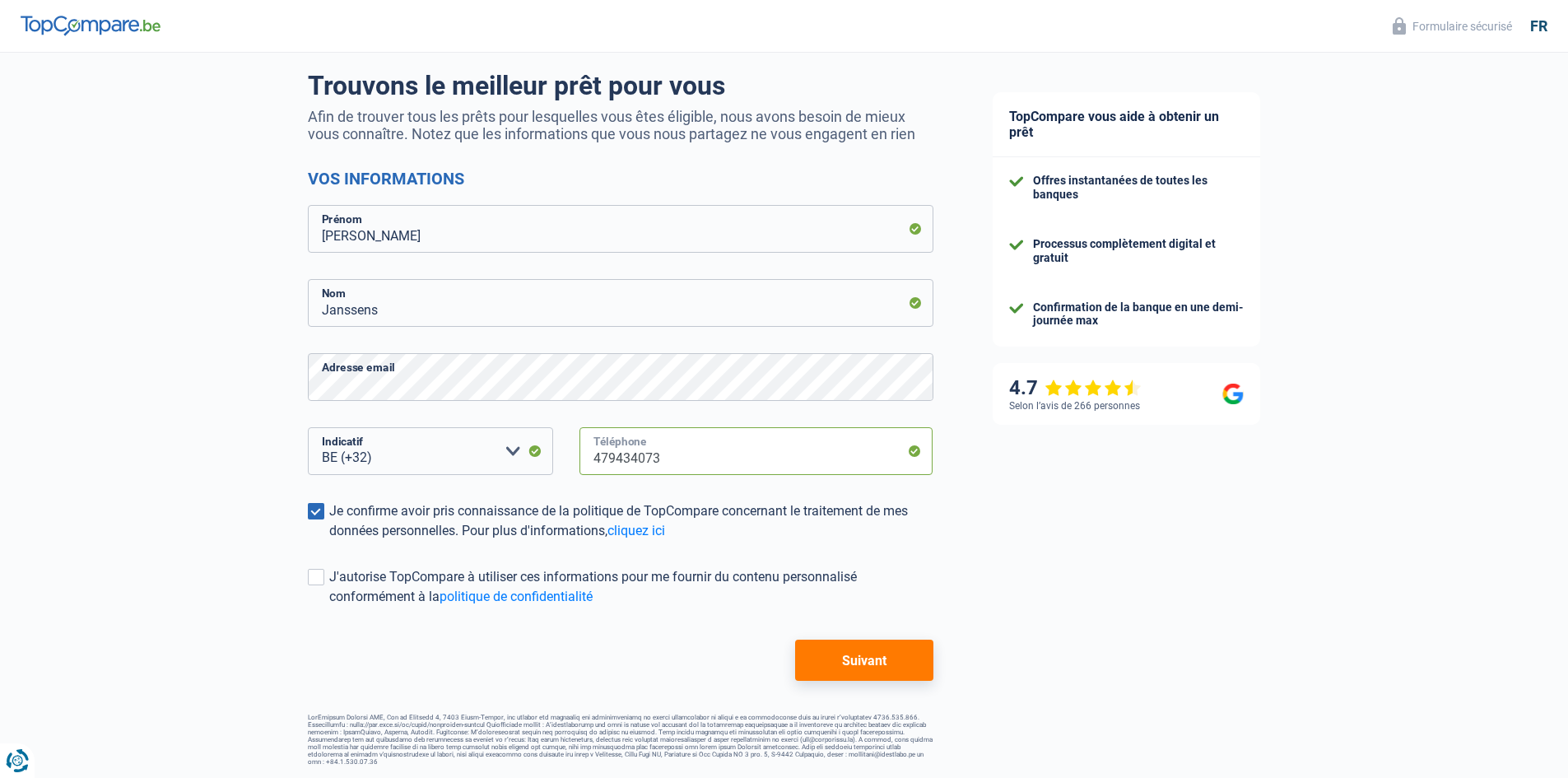
type input "479434073"
click at [882, 664] on button "Suivant" at bounding box center [863, 660] width 138 height 41
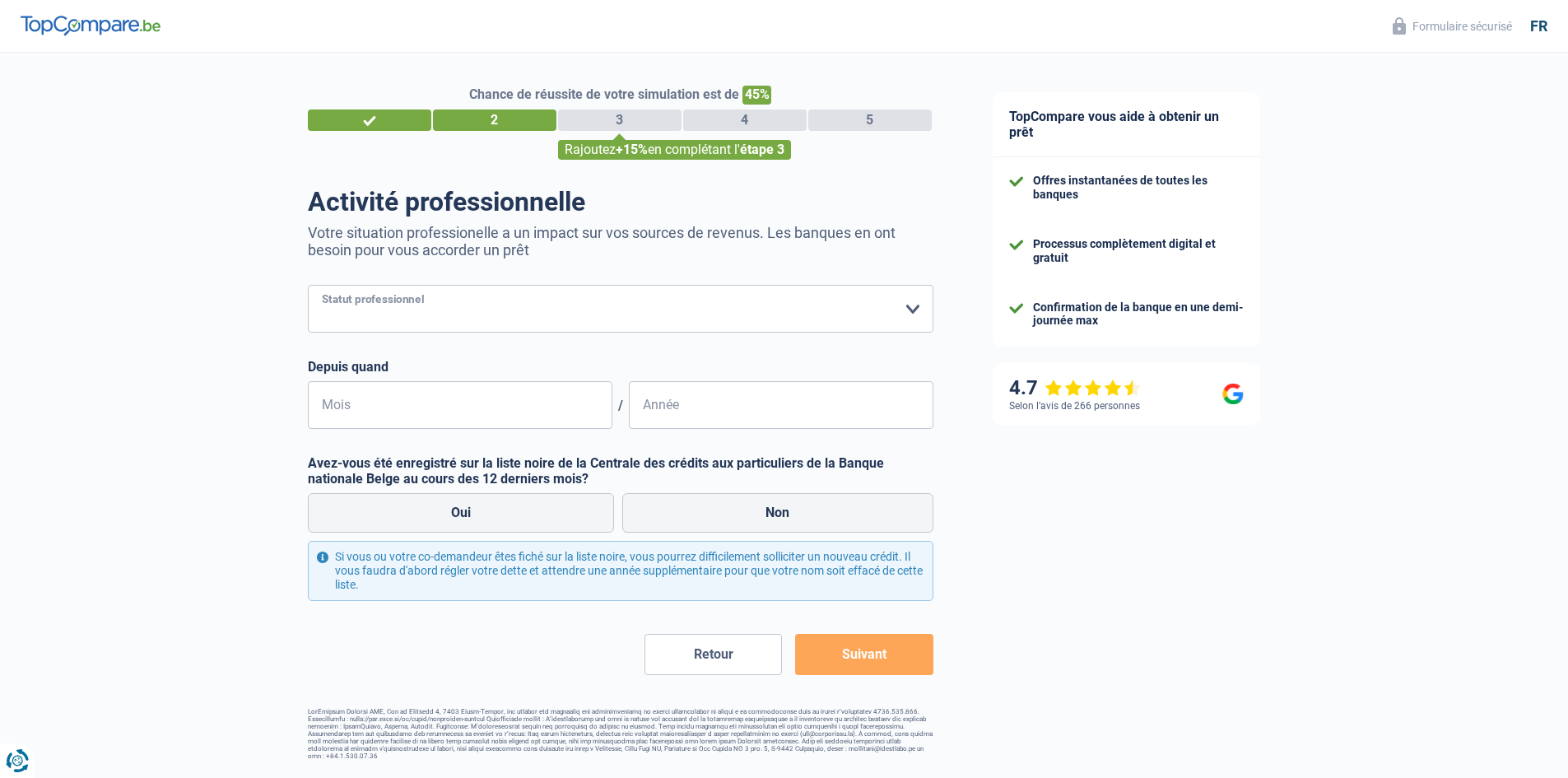
click at [909, 307] on select "Ouvrier Employé privé Employé public Invalide Indépendant Pensionné Chômeur Mut…" at bounding box center [620, 308] width 625 height 48
select select "retired"
click at [308, 286] on select "Ouvrier Employé privé Employé public Invalide Indépendant Pensionné Chômeur Mut…" at bounding box center [620, 308] width 625 height 48
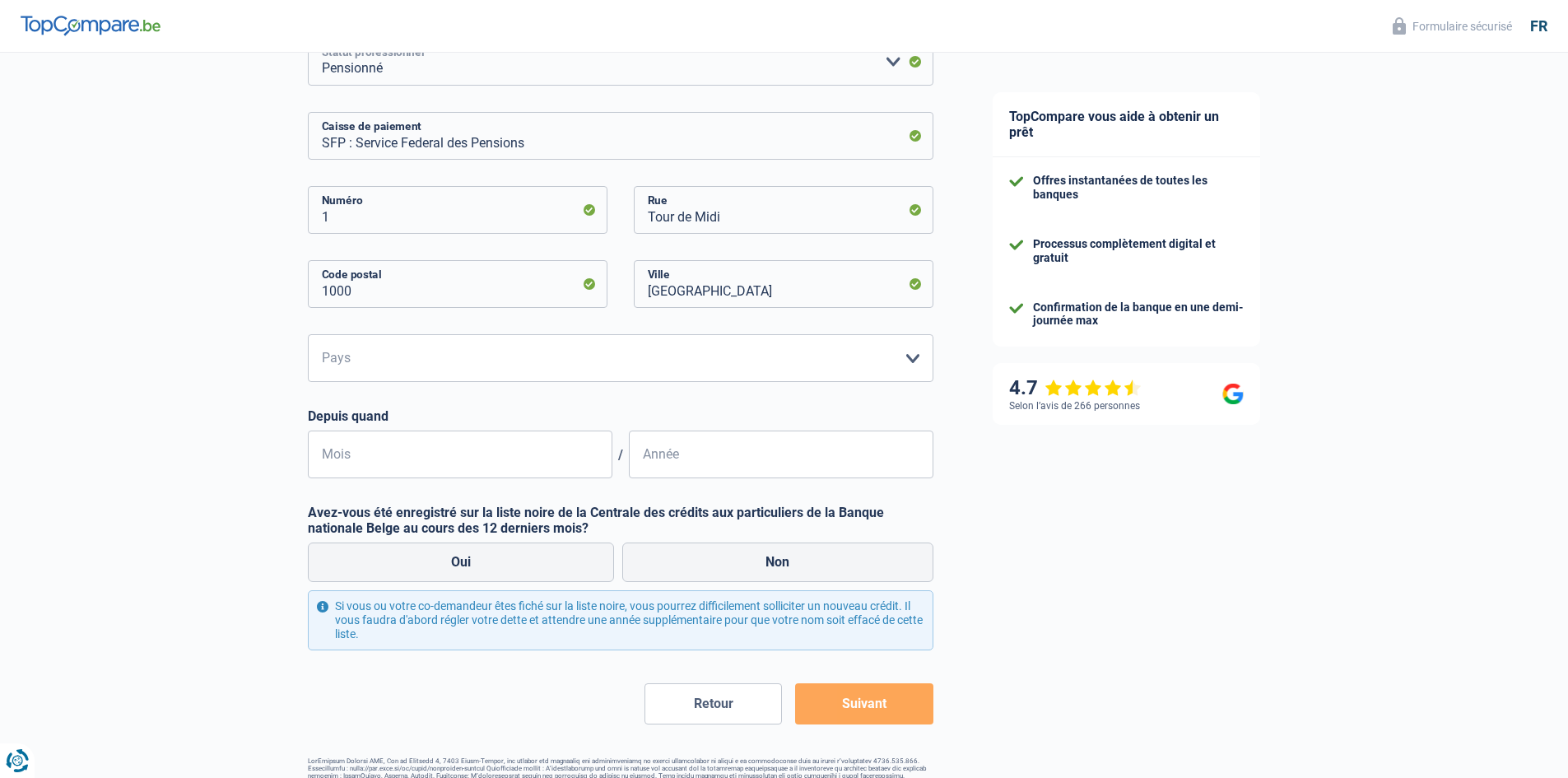
scroll to position [291, 0]
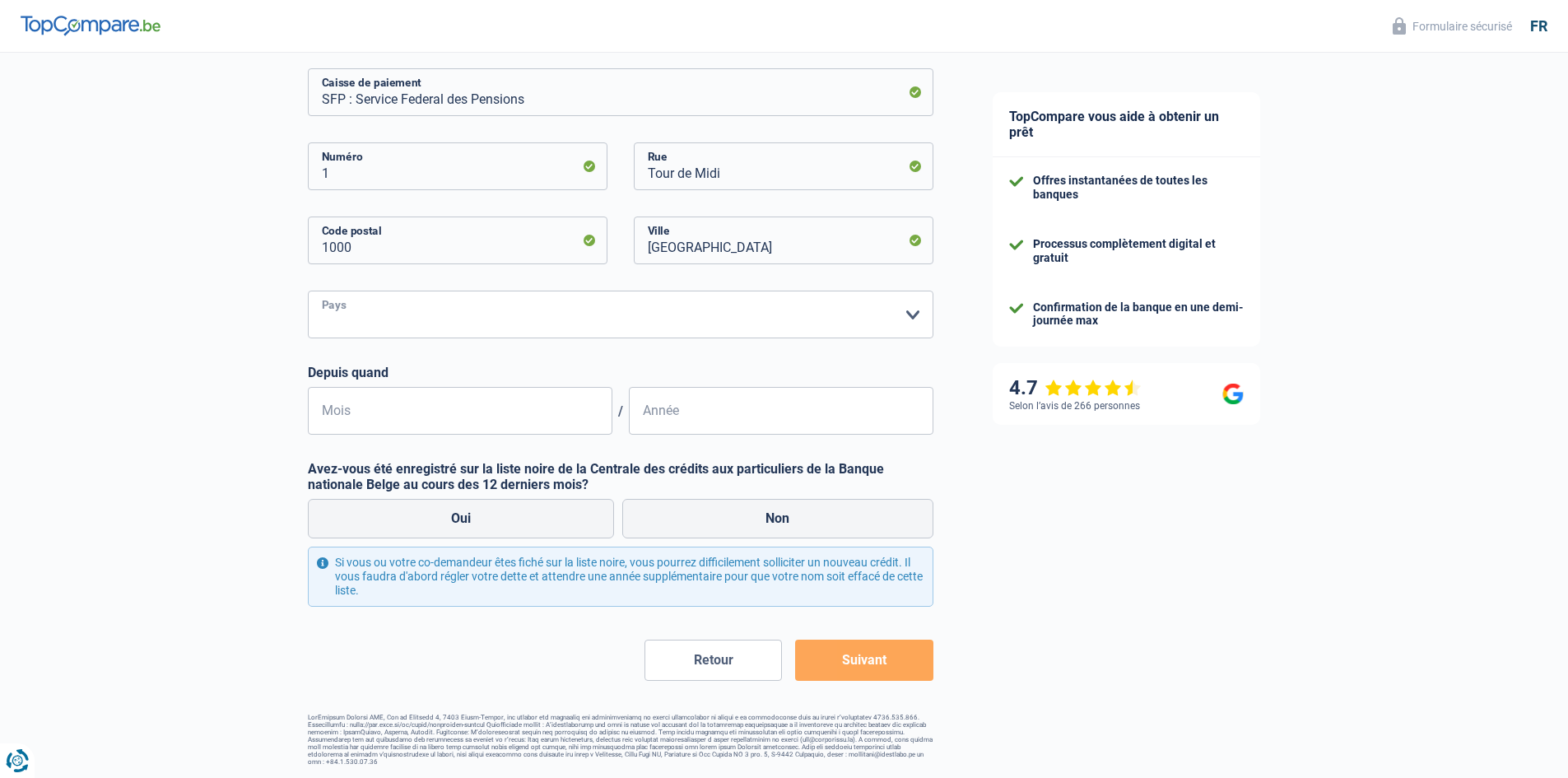
click at [911, 313] on select "Belgique Luxembourg Veuillez sélectionner une option" at bounding box center [620, 314] width 625 height 48
select select "BE"
click at [308, 292] on select "Belgique Luxembourg Veuillez sélectionner une option" at bounding box center [620, 314] width 625 height 48
click at [355, 405] on input "Mois" at bounding box center [460, 411] width 304 height 48
type input "1"
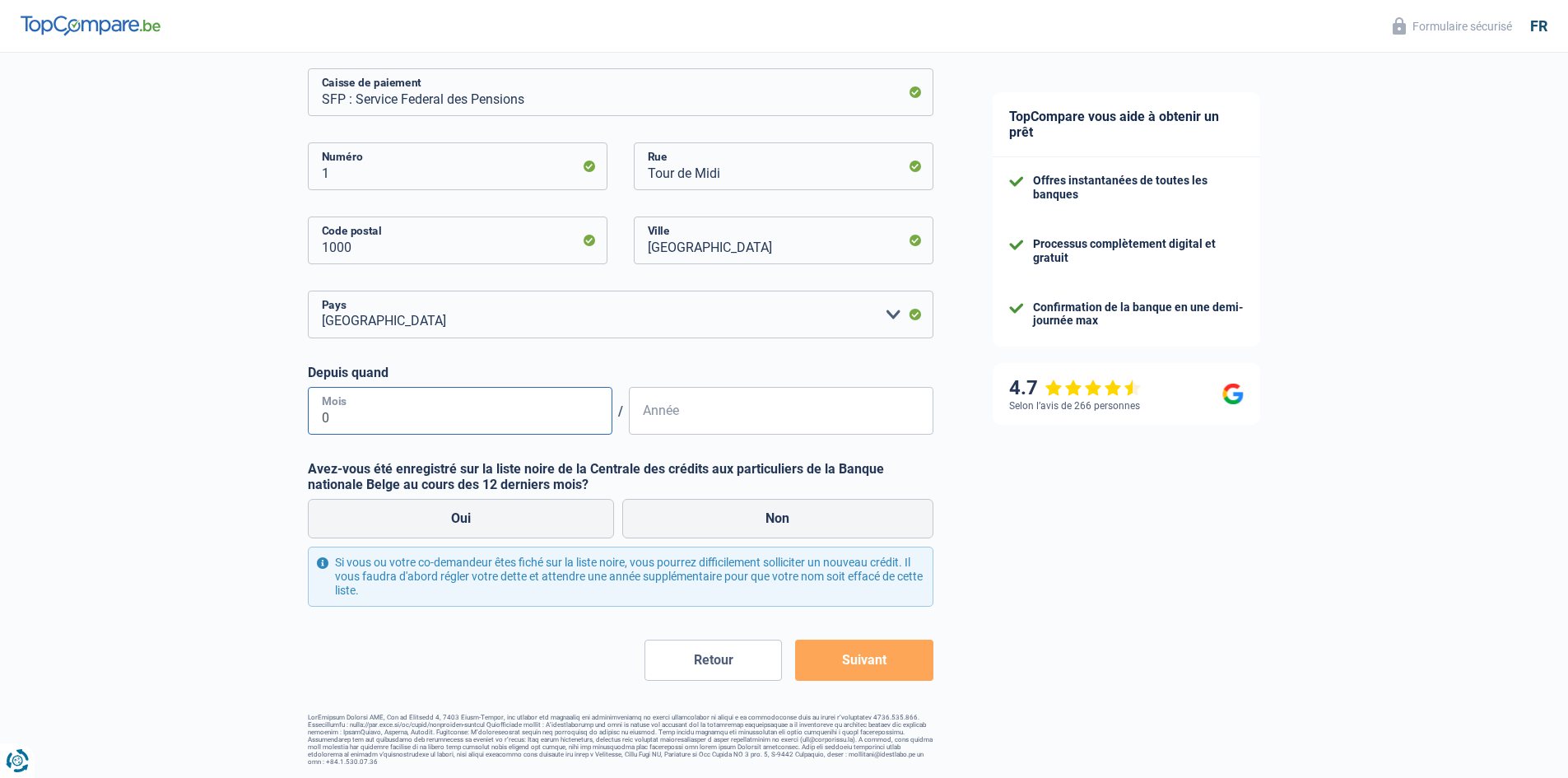
type input "01"
type input "2024"
click at [778, 527] on label "Non" at bounding box center [778, 518] width 311 height 40
click at [778, 527] on input "Non" at bounding box center [778, 518] width 311 height 40
radio input "true"
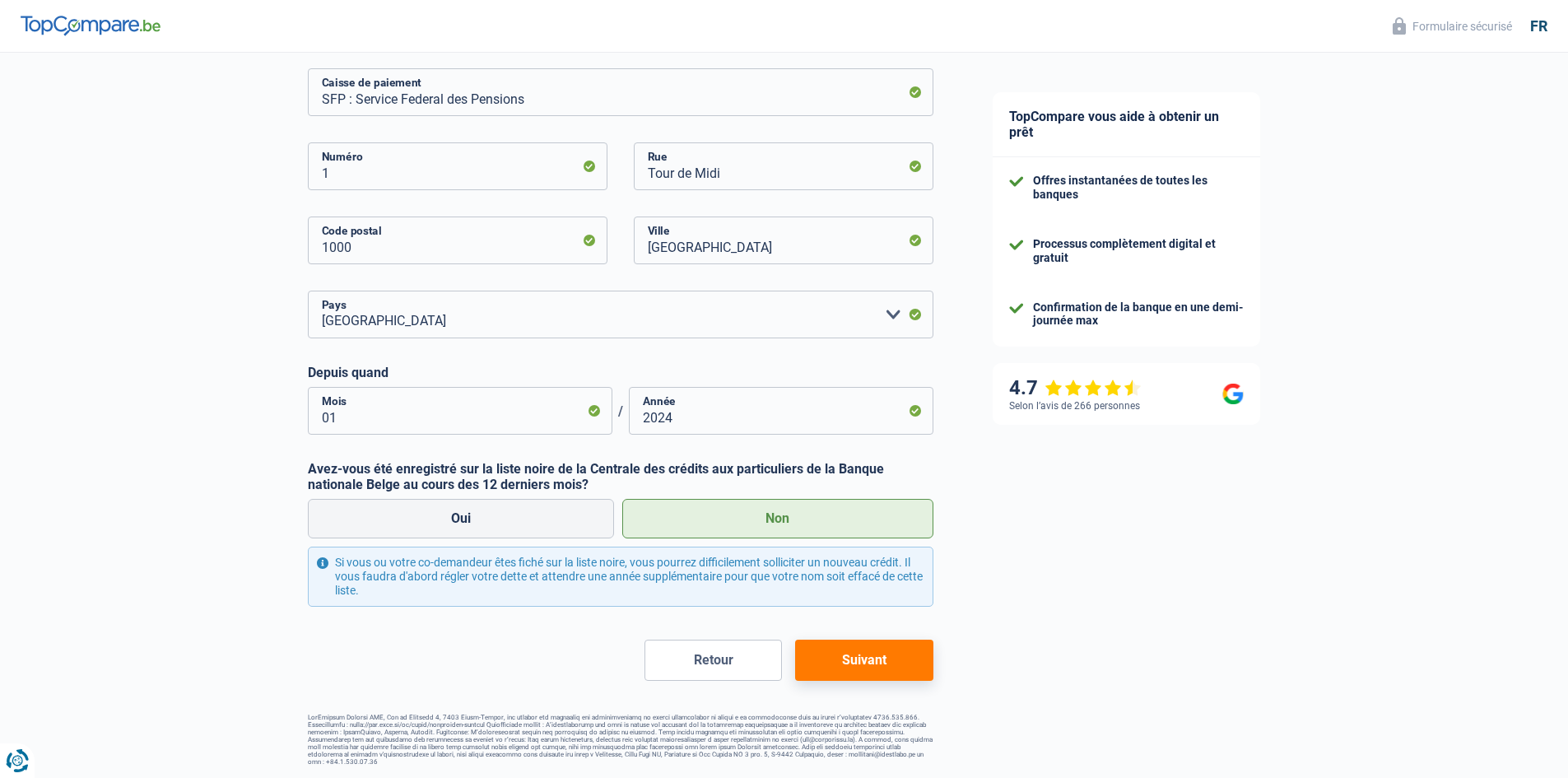
click at [848, 658] on button "Suivant" at bounding box center [863, 660] width 138 height 41
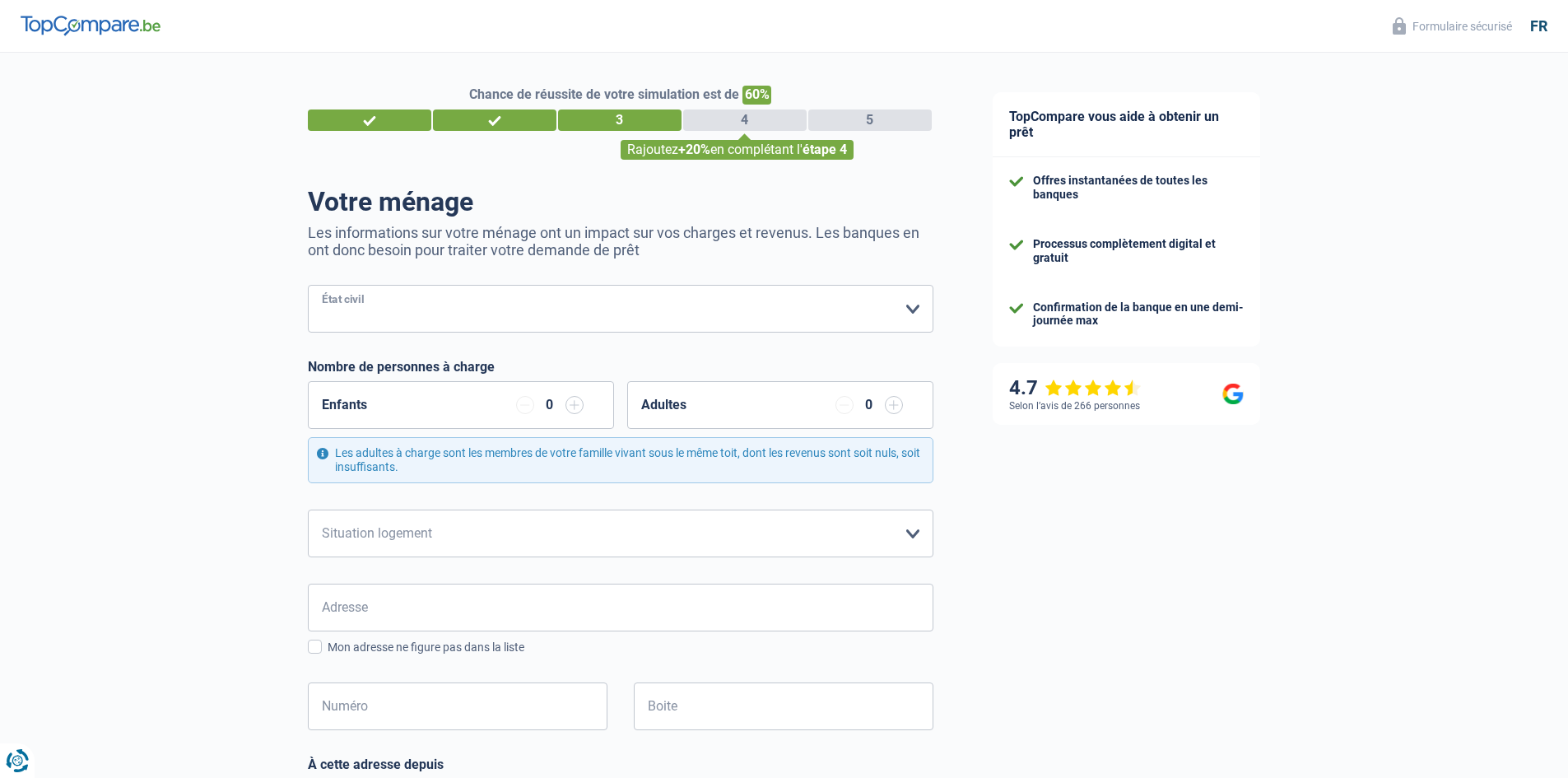
click at [909, 304] on select "Célibataire Marié(e) Cohabitant(e) légal(e) Divorcé(e) Veuf(ve) Séparé (de fait…" at bounding box center [620, 308] width 625 height 48
select select "widowed"
click at [308, 286] on select "Célibataire Marié(e) Cohabitant(e) légal(e) Divorcé(e) Veuf(ve) Séparé (de fait…" at bounding box center [620, 308] width 625 height 48
click at [890, 409] on input "button" at bounding box center [893, 405] width 18 height 18
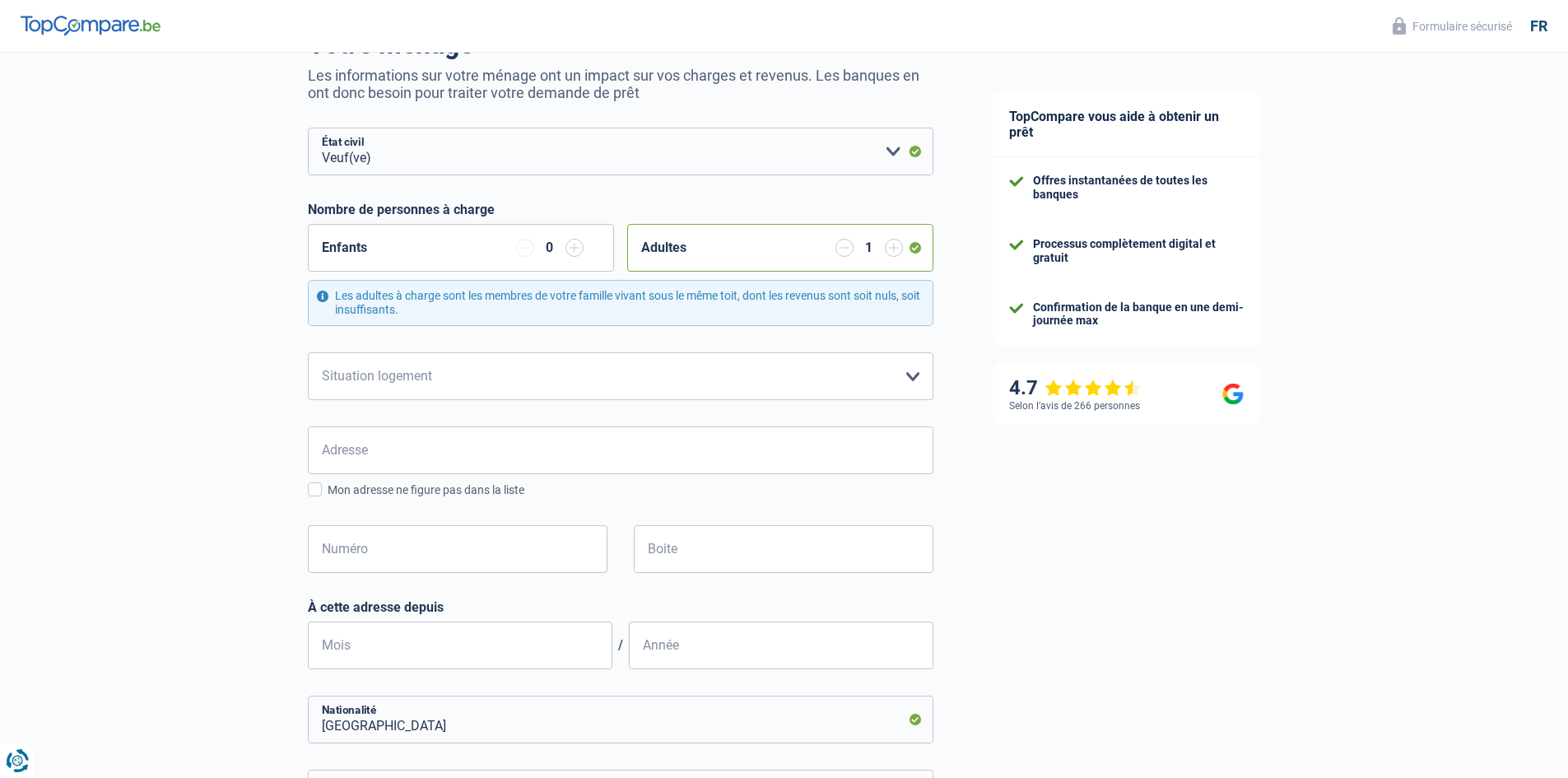
scroll to position [165, 0]
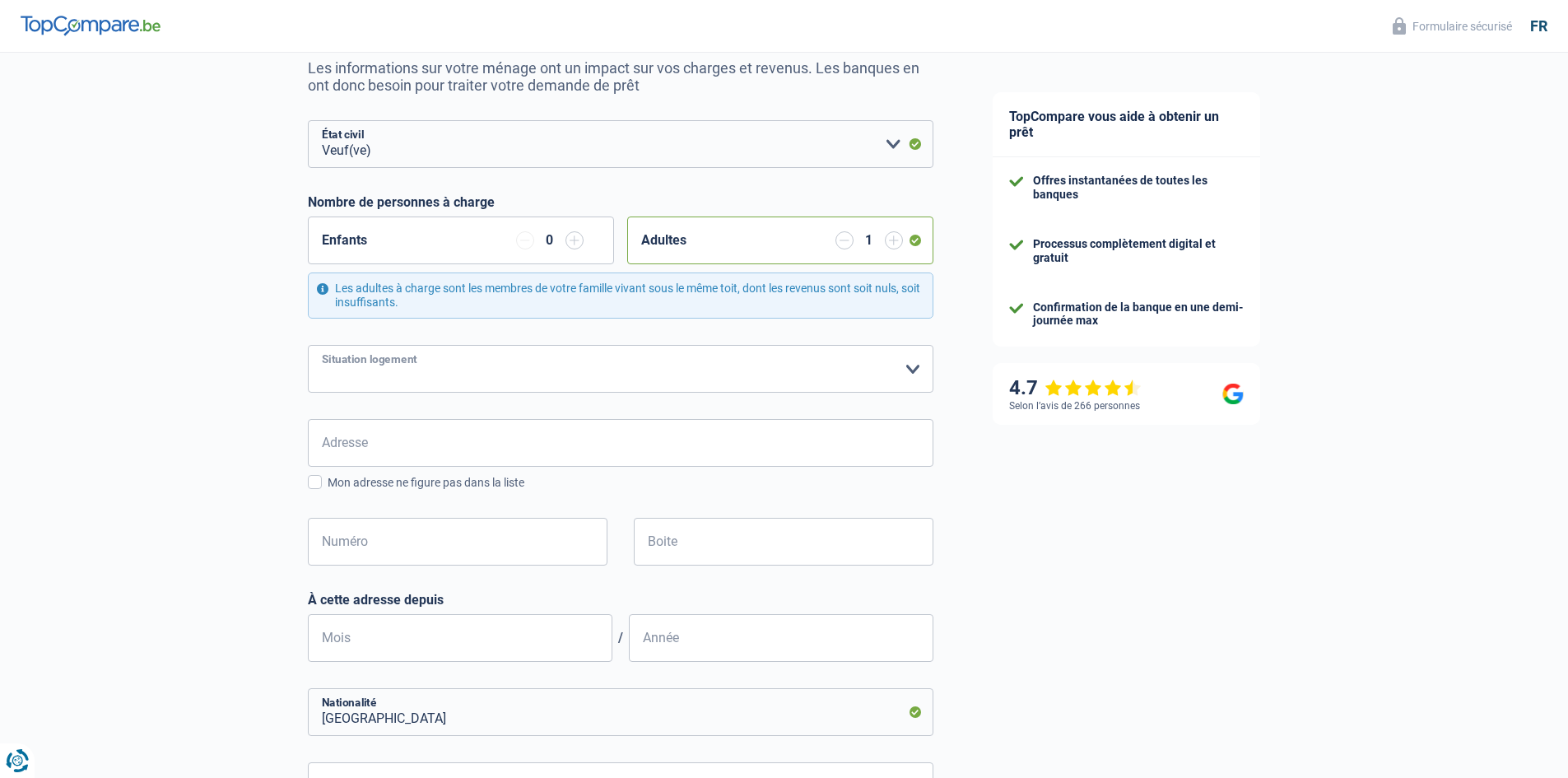
click at [914, 369] on select "Locataire Propriétaire avec prêt hypothécaire Propriétaire sans prêt hypothécai…" at bounding box center [620, 368] width 625 height 48
select select "ownerWithMortgage"
click at [308, 345] on select "Locataire Propriétaire avec prêt hypothécaire Propriétaire sans prêt hypothécai…" at bounding box center [620, 368] width 625 height 48
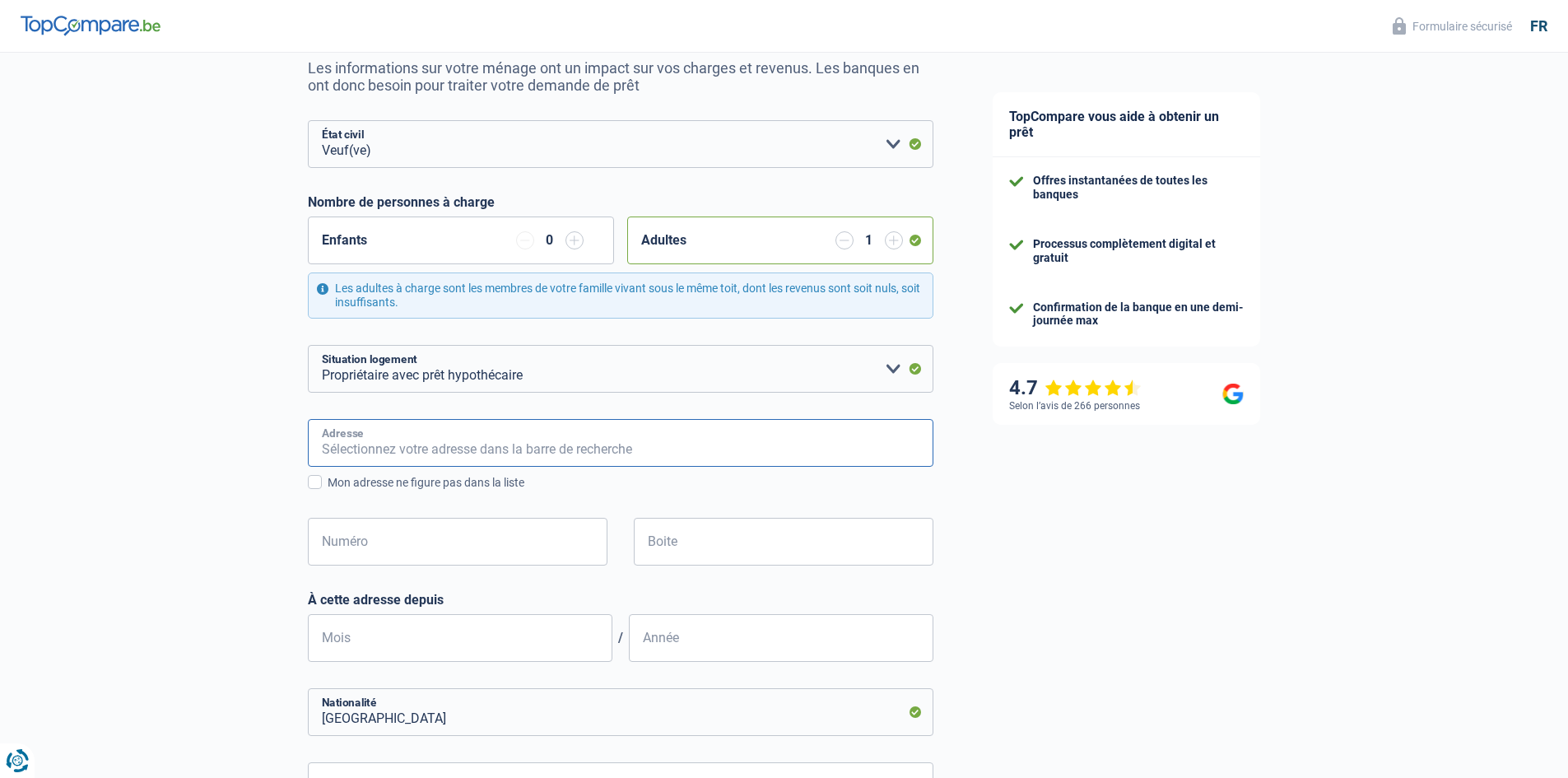
click at [330, 460] on input "Adresse" at bounding box center [620, 443] width 625 height 48
click at [220, 455] on div "Chance de réussite de votre simulation est de 60% 1 2 3 4 5 Rajoutez +20% en co…" at bounding box center [482, 503] width 963 height 1242
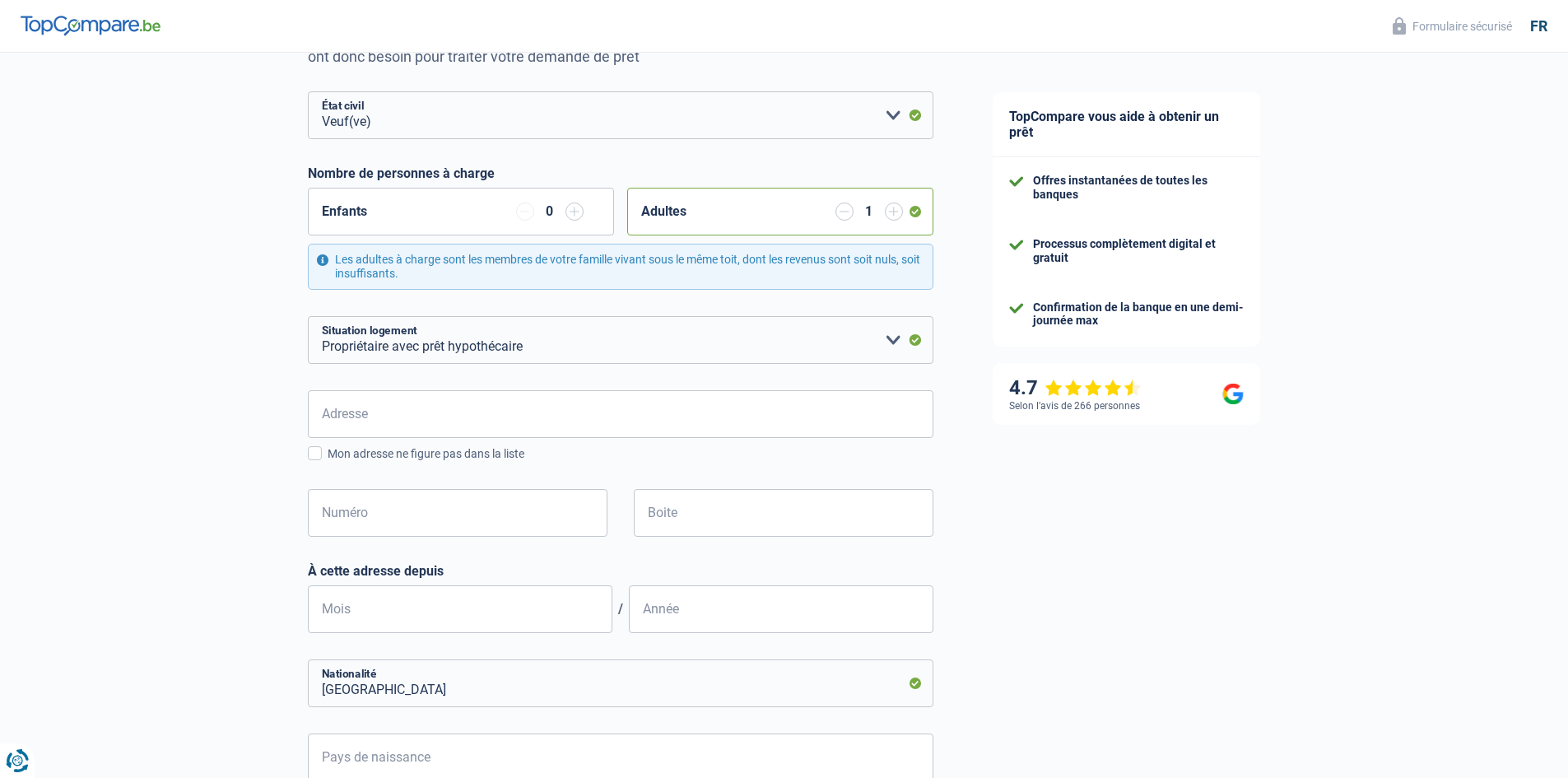
scroll to position [187, 0]
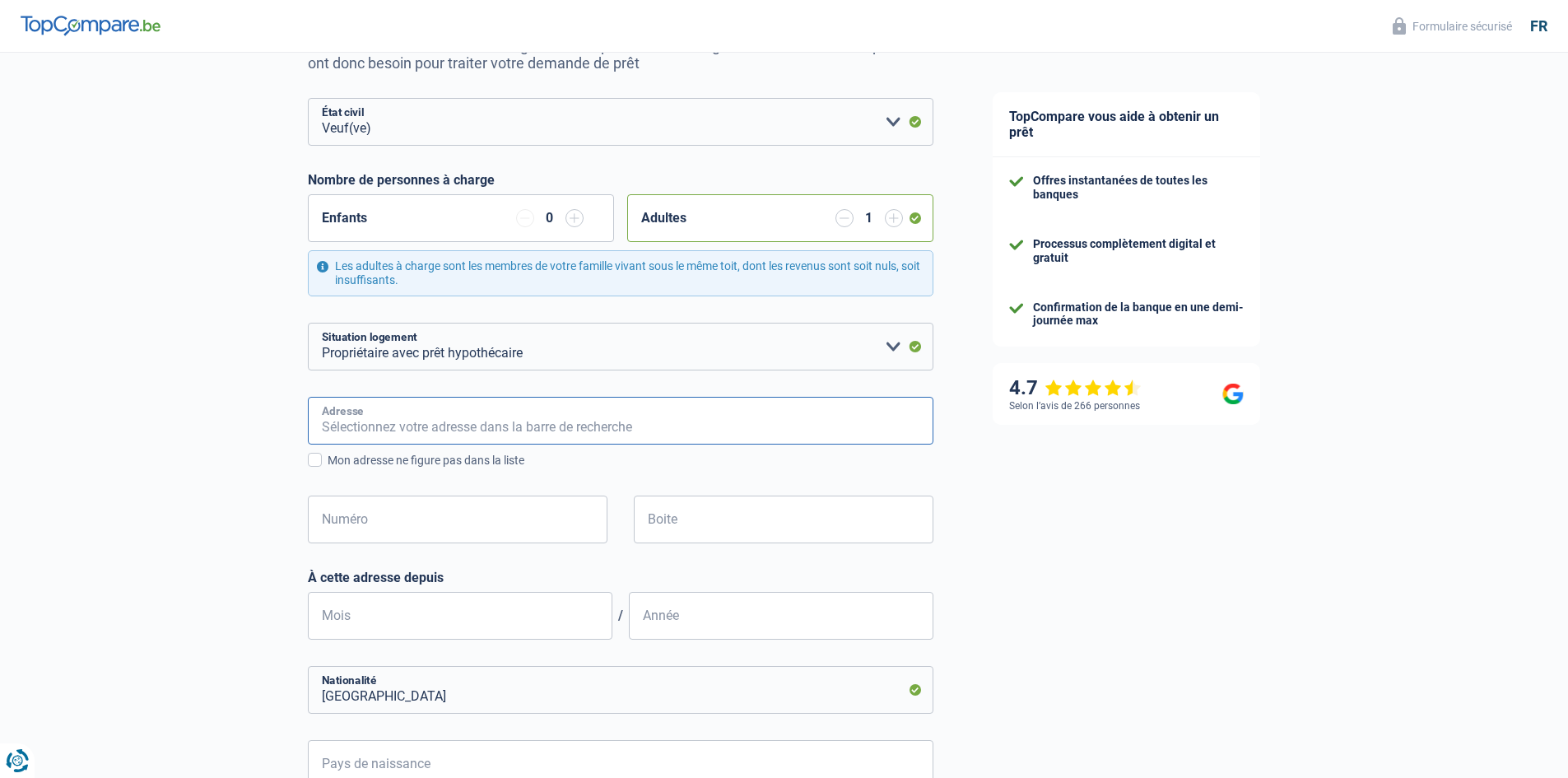
click at [324, 430] on input "Adresse" at bounding box center [620, 421] width 625 height 48
type input "rue Wayez 10 bte 32"
type input "Belgique"
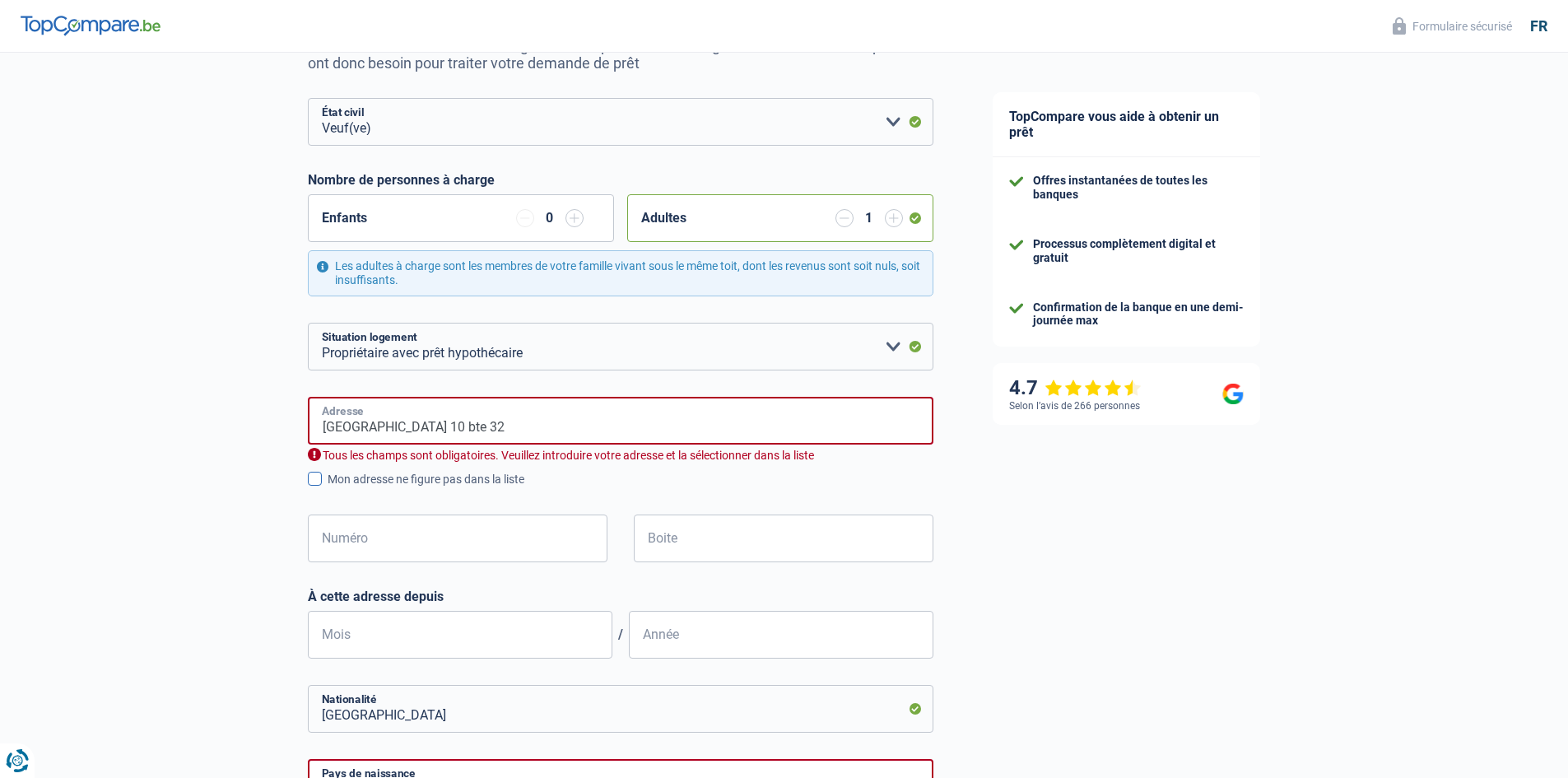
type input "Belgique"
drag, startPoint x: 410, startPoint y: 431, endPoint x: 278, endPoint y: 422, distance: 132.3
click at [278, 422] on div "Chance de réussite de votre simulation est de 60% 1 2 3 4 5 Rajoutez +20% en co…" at bounding box center [482, 587] width 963 height 1456
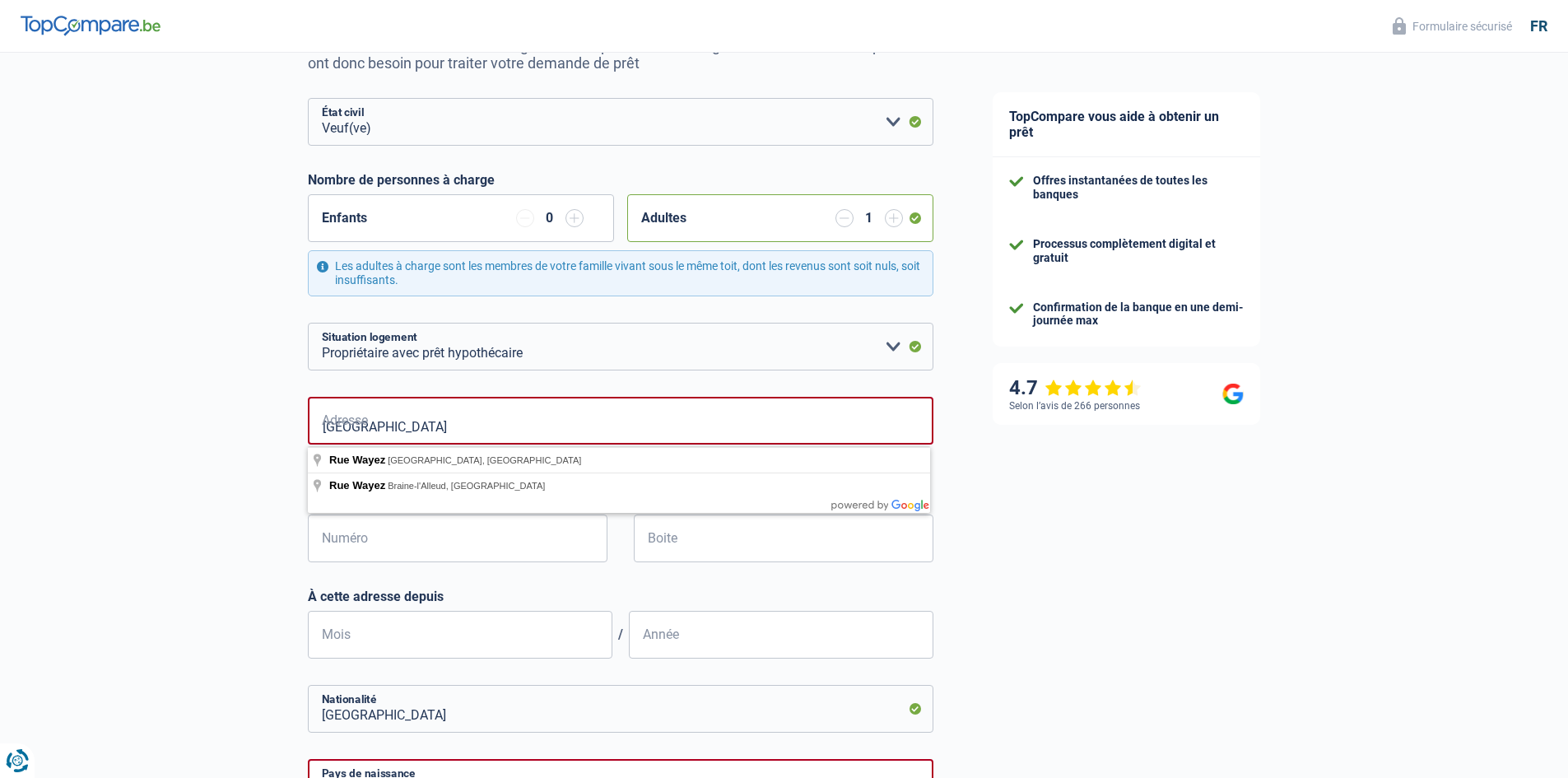
type input "rue Wayez"
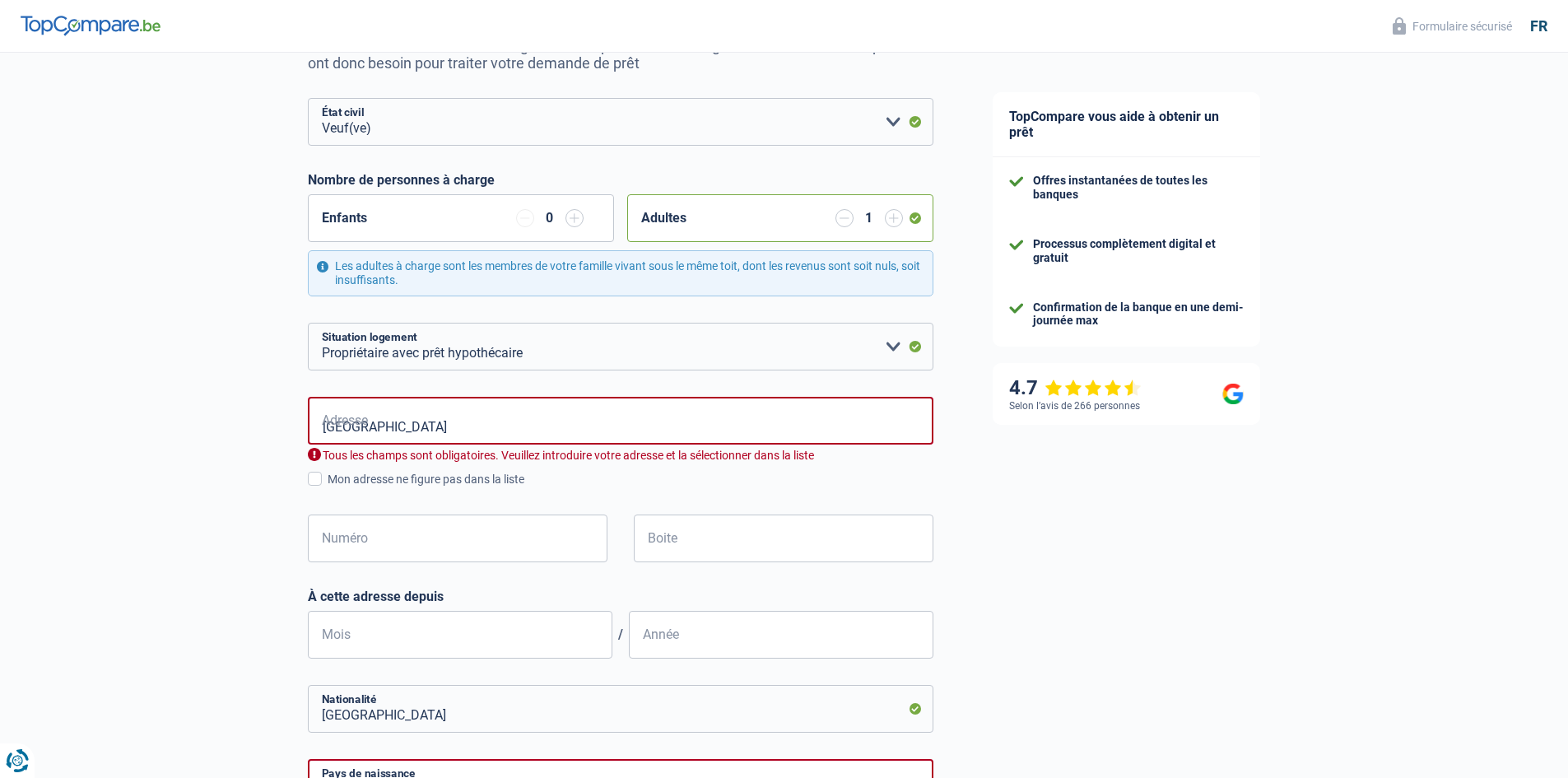
click at [280, 422] on div "Chance de réussite de votre simulation est de 60% 1 2 3 4 5 Rajoutez +20% en co…" at bounding box center [482, 498] width 963 height 1280
click at [375, 533] on input "Numéro" at bounding box center [457, 538] width 300 height 48
type input "10"
click at [695, 544] on input "Boite" at bounding box center [783, 538] width 300 height 48
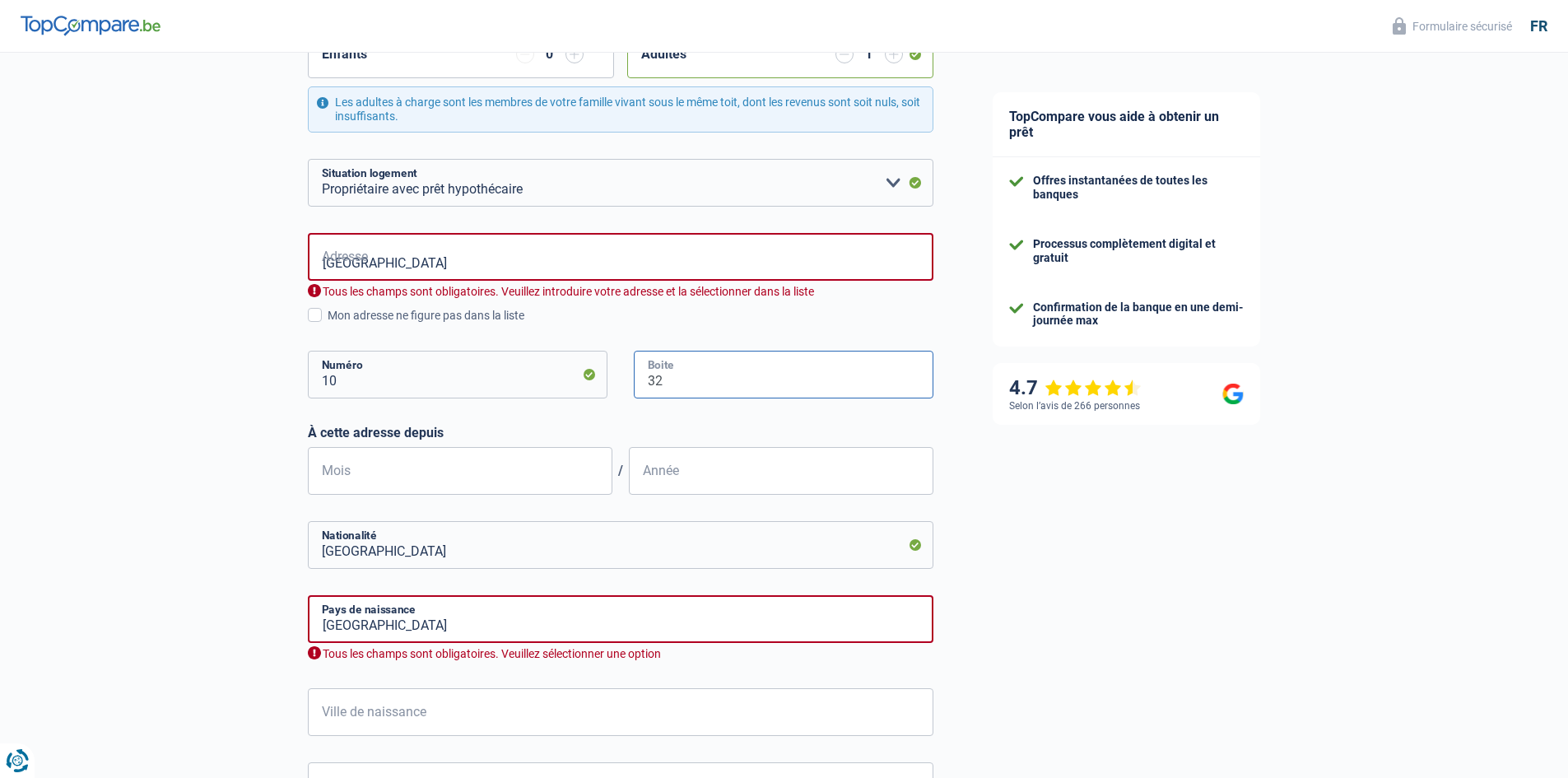
scroll to position [351, 0]
type input "32"
click at [322, 473] on input "Mois" at bounding box center [460, 470] width 304 height 48
type input "01"
click at [682, 480] on input "Année" at bounding box center [781, 470] width 304 height 48
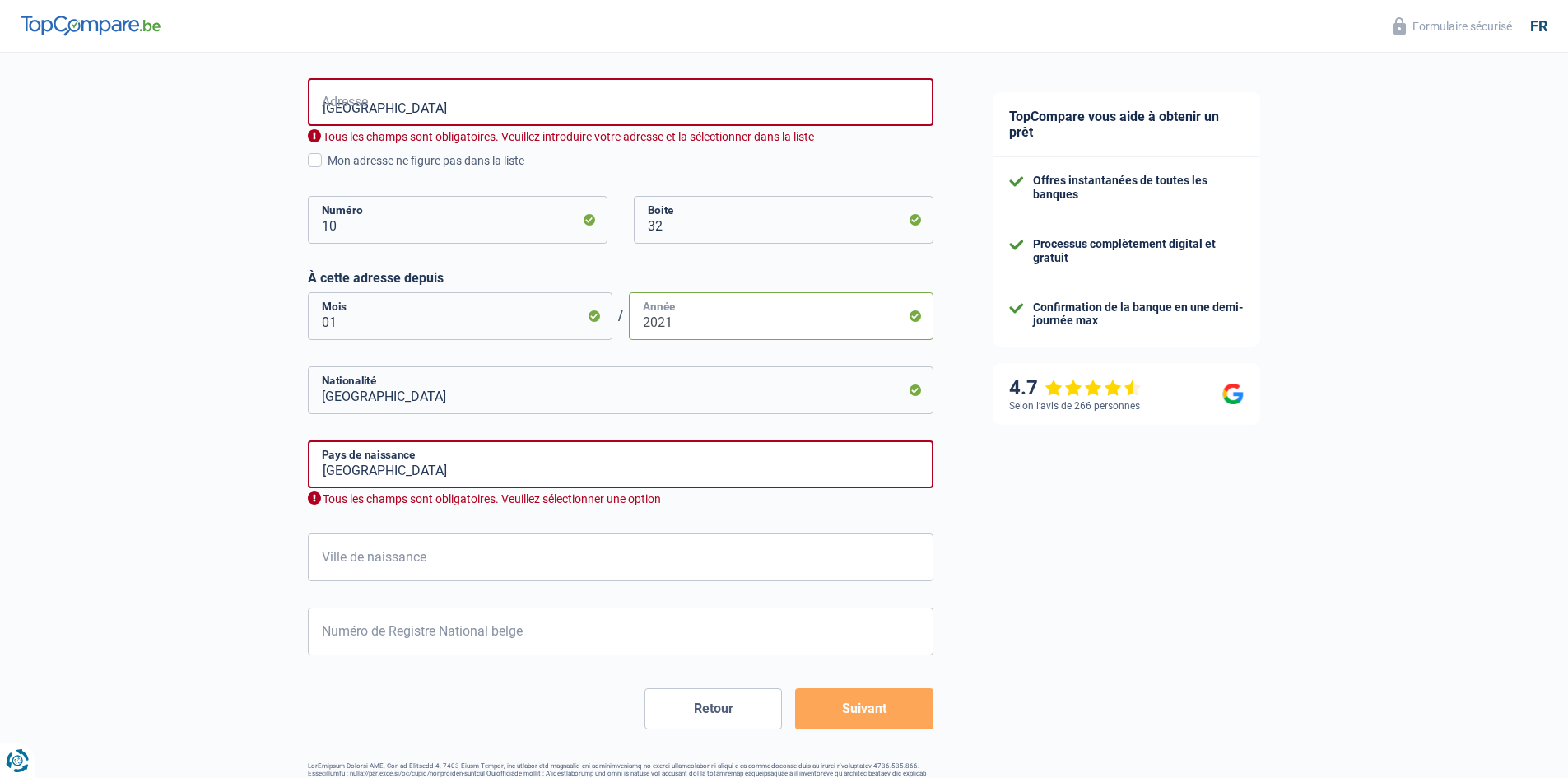
scroll to position [516, 0]
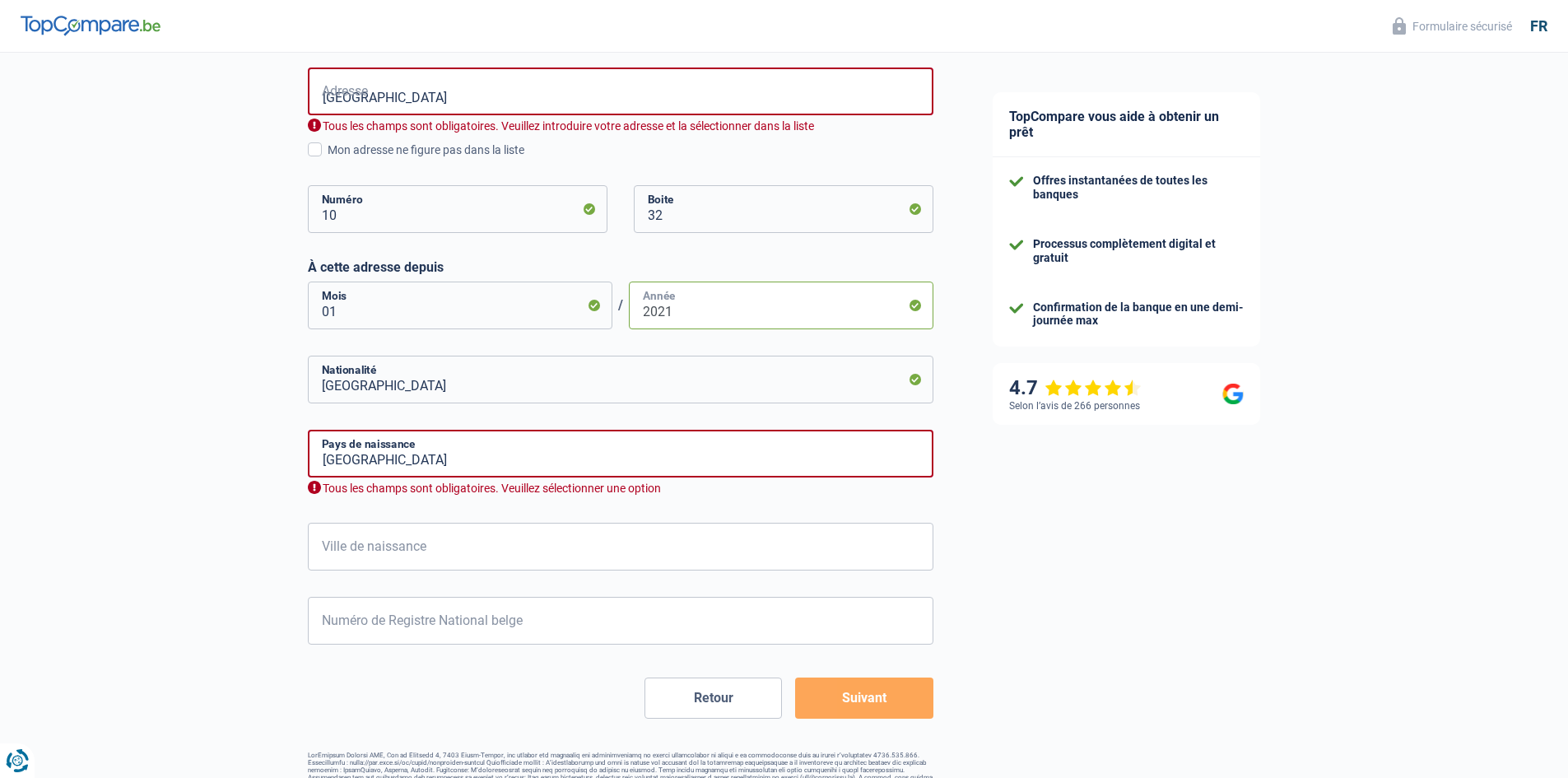
type input "2021"
click at [373, 467] on input "Belgique" at bounding box center [620, 454] width 625 height 48
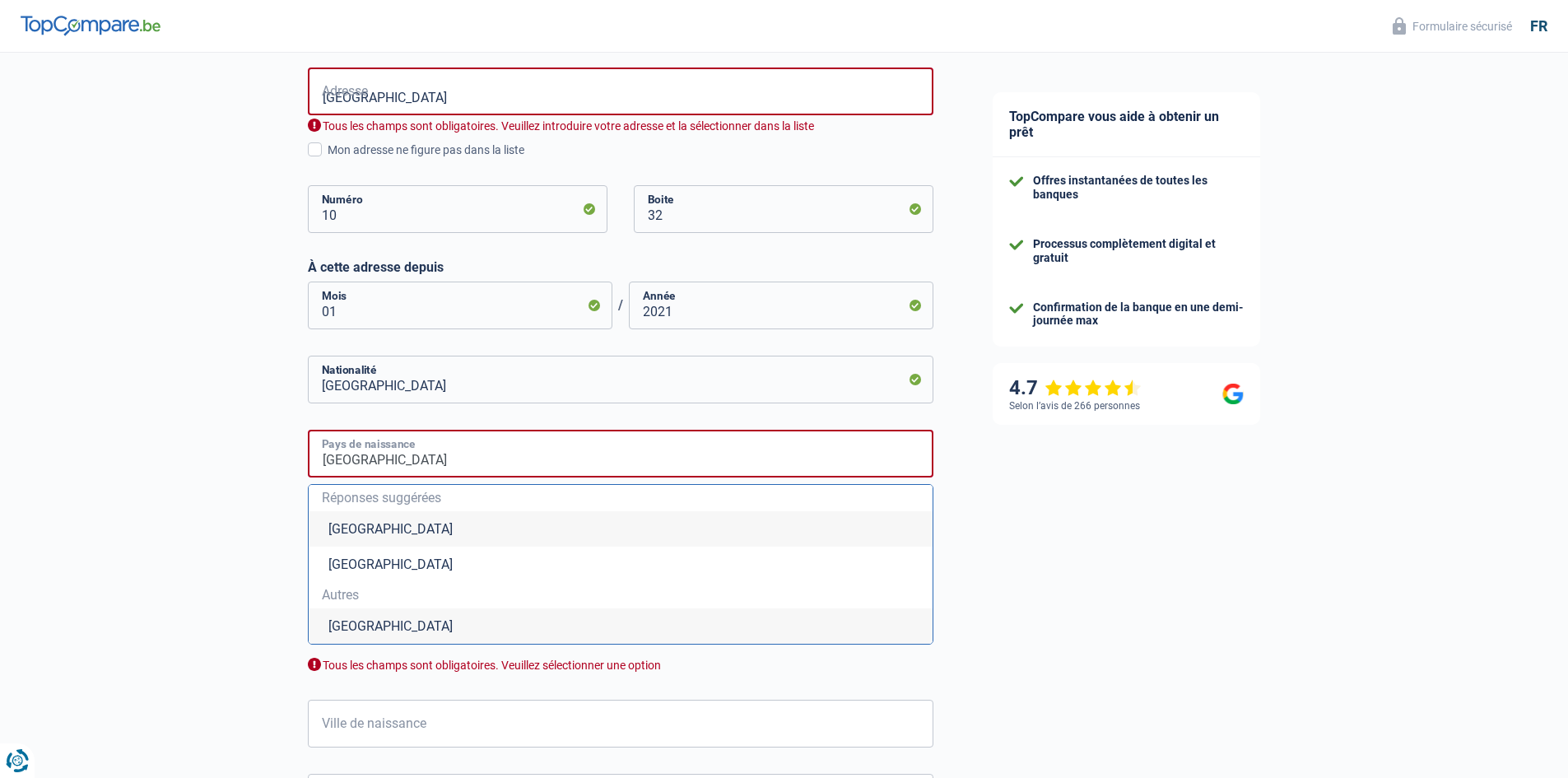
drag, startPoint x: 373, startPoint y: 467, endPoint x: 313, endPoint y: 459, distance: 60.5
click at [313, 459] on input "Belgique" at bounding box center [620, 454] width 625 height 48
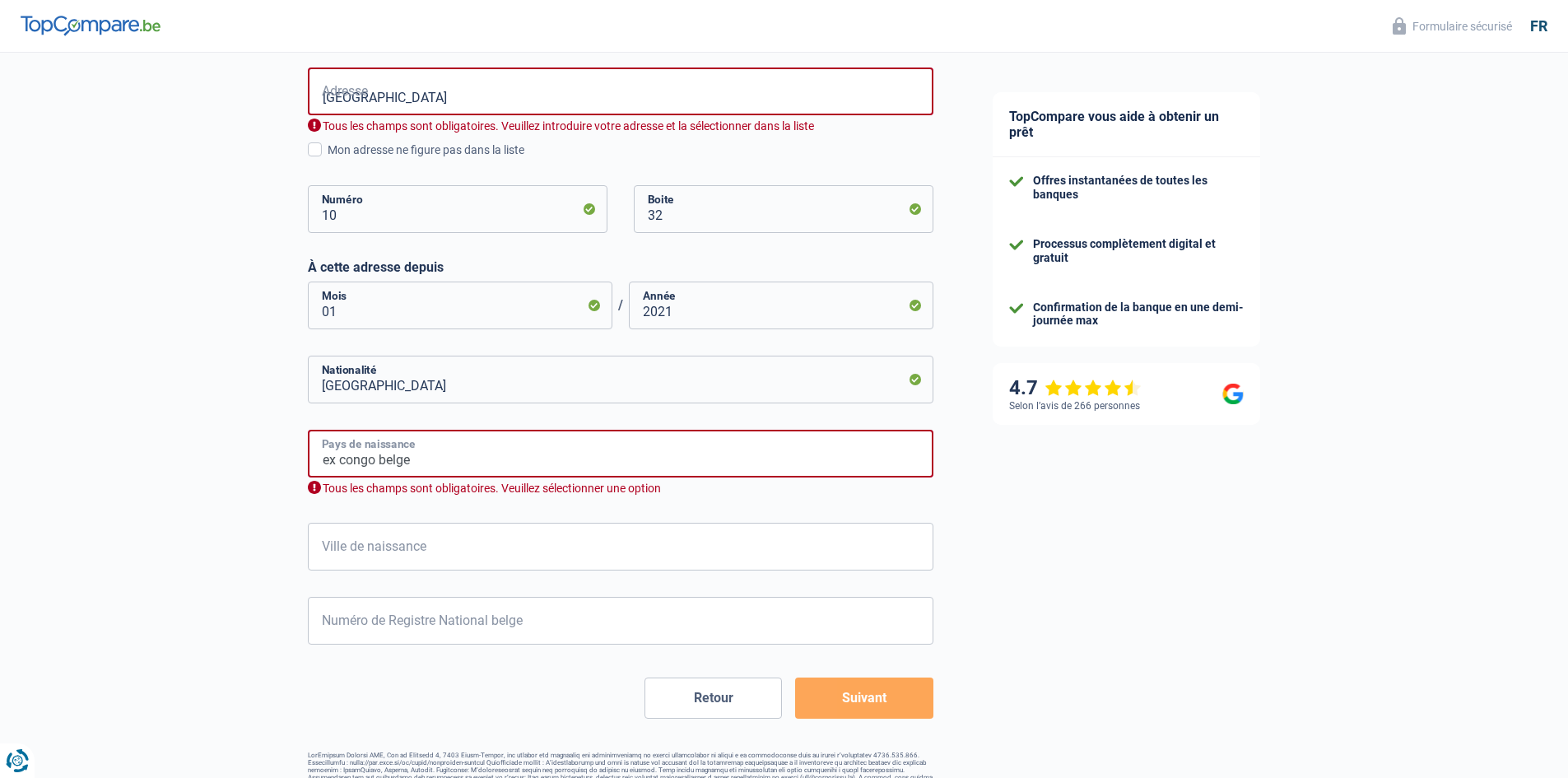
type input "ex congo belge"
click at [321, 548] on input "Ville de naissance" at bounding box center [620, 547] width 625 height 48
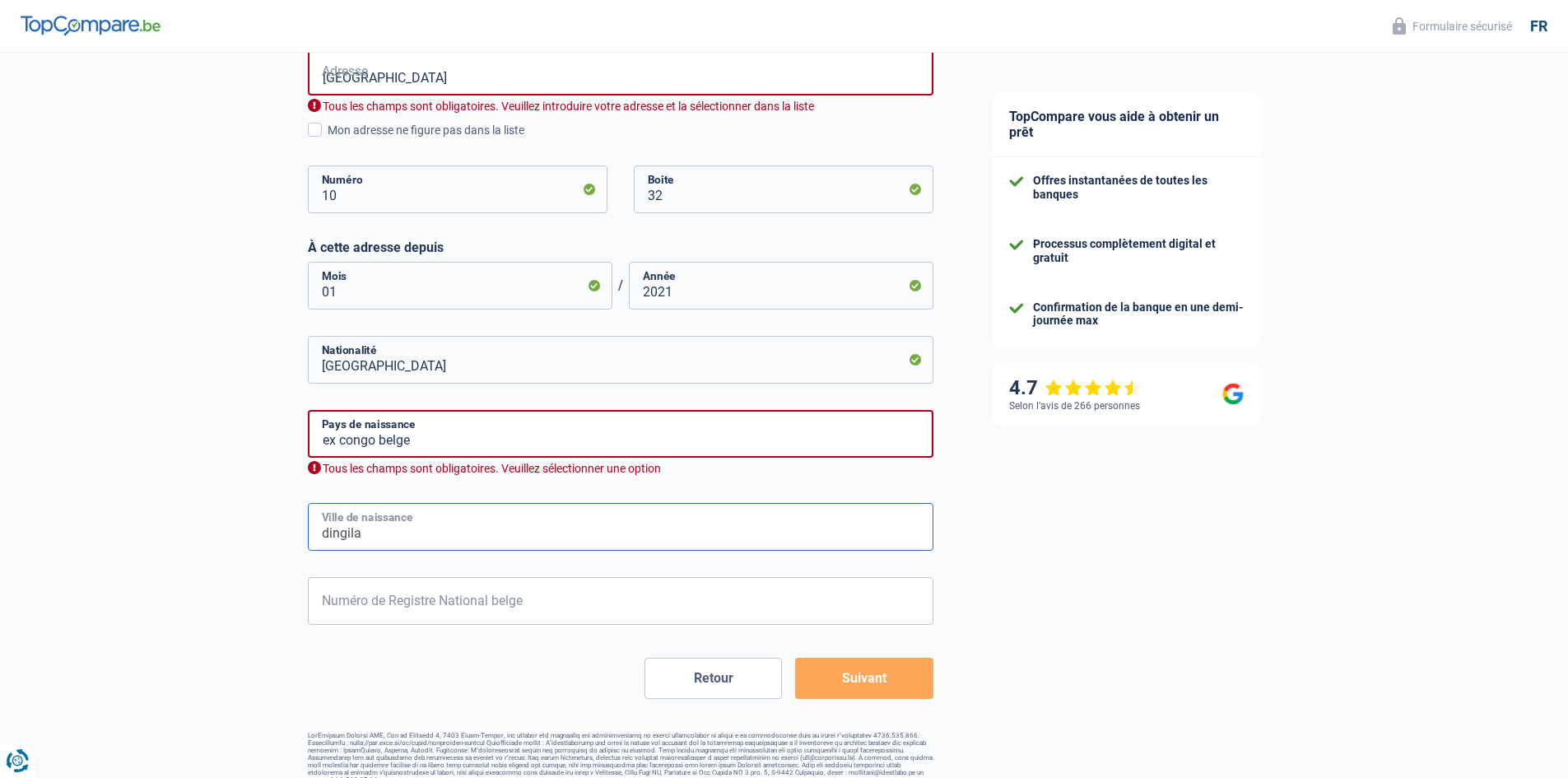
scroll to position [554, 0]
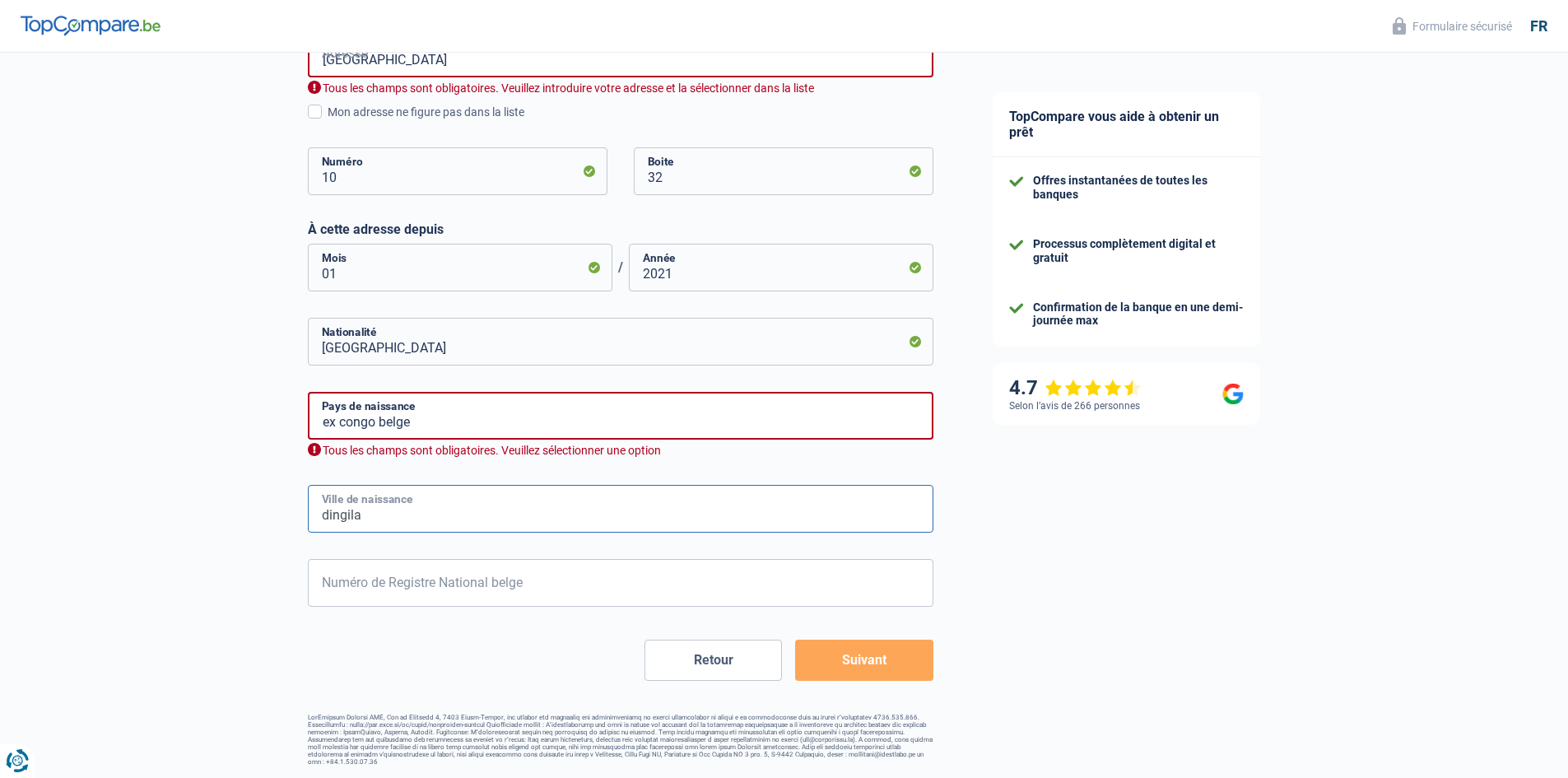
type input "dingila"
click at [325, 574] on input "Numéro de Registre National belge" at bounding box center [620, 583] width 625 height 48
type input "58.06.05-138.02"
click at [844, 655] on button "Suivant" at bounding box center [863, 660] width 138 height 41
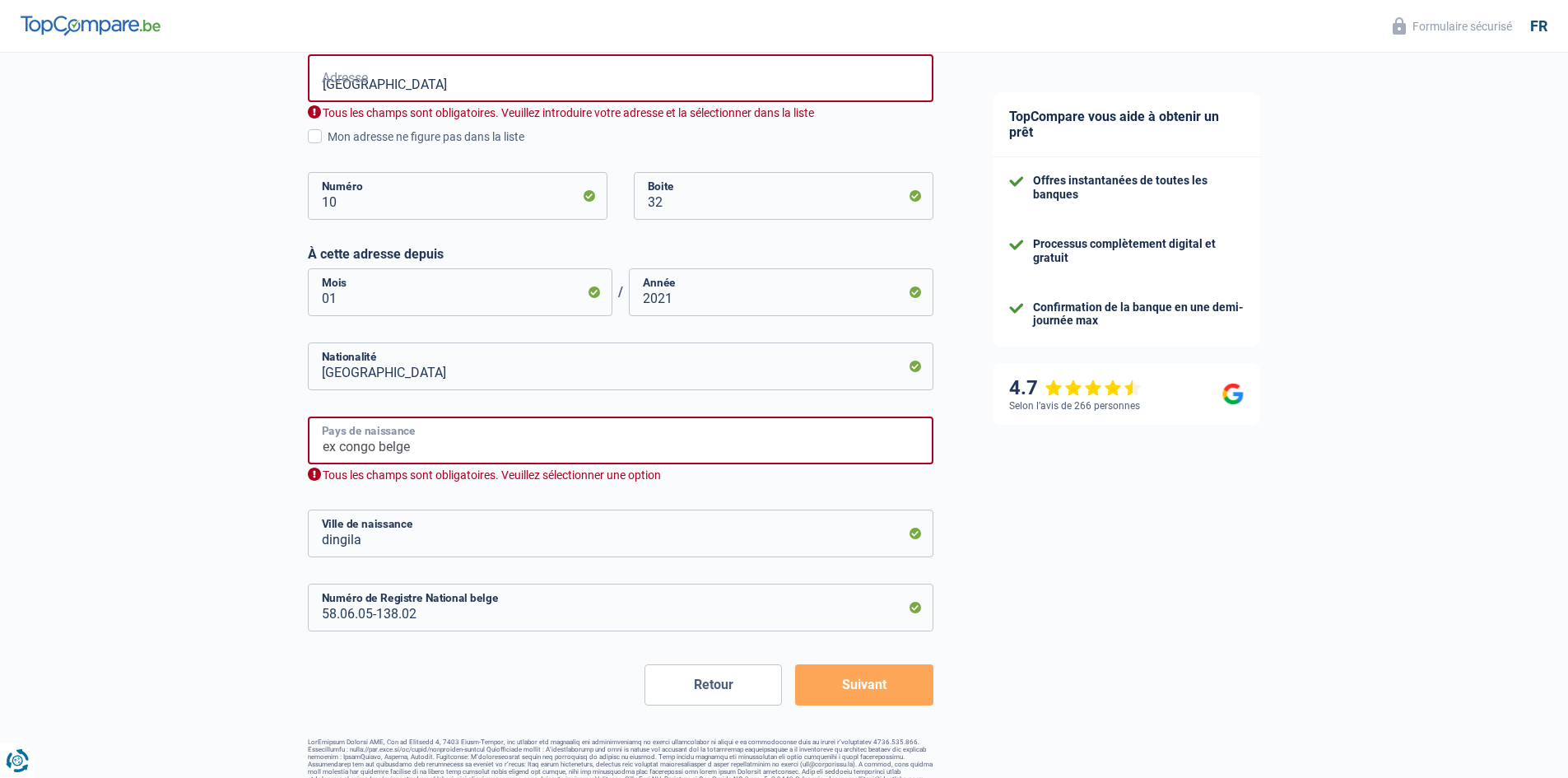
drag, startPoint x: 418, startPoint y: 443, endPoint x: 318, endPoint y: 444, distance: 100.0
click at [318, 444] on input "ex congo belge" at bounding box center [620, 440] width 625 height 48
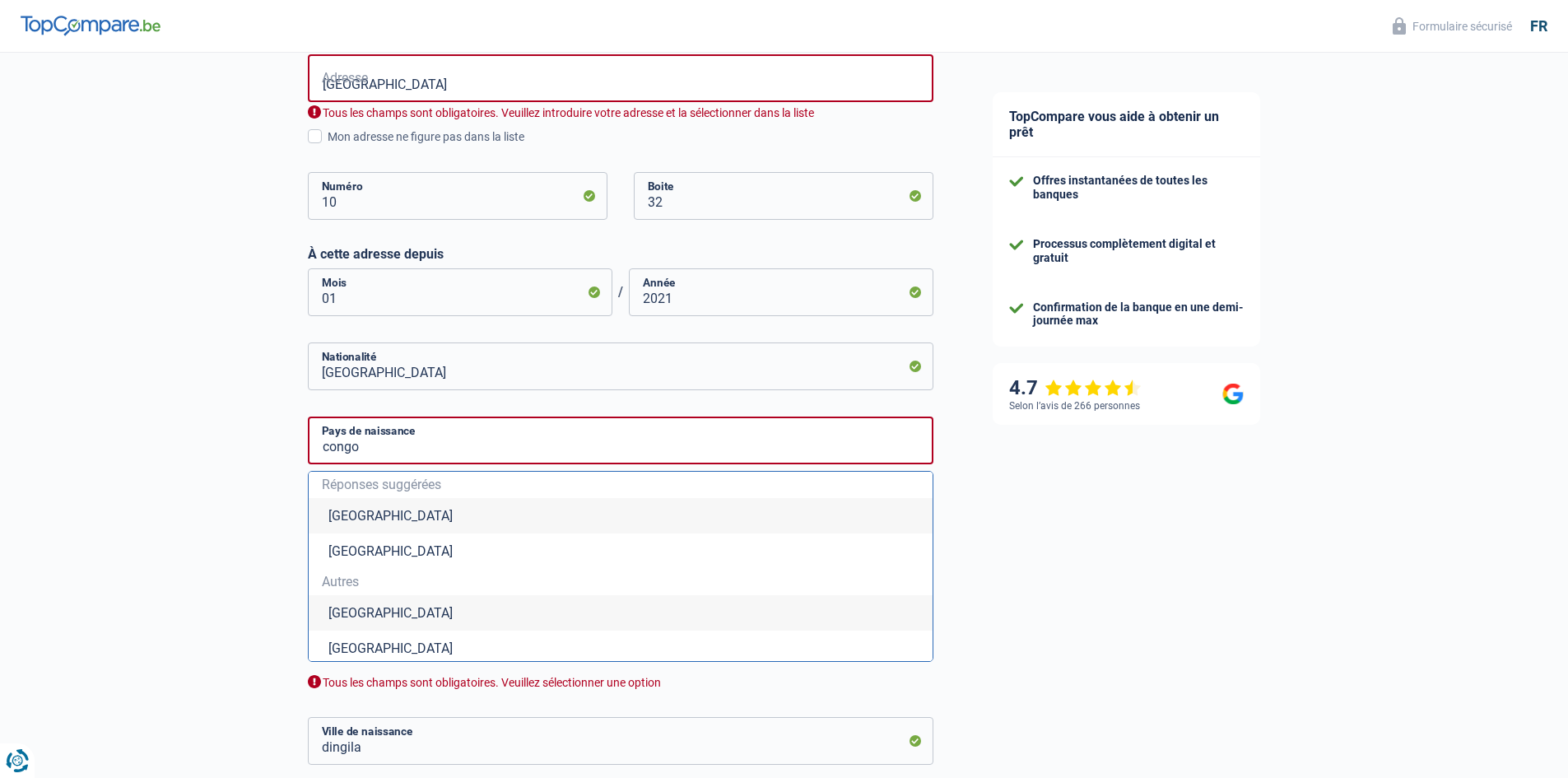
click at [1070, 565] on div "TopCompare vous aide à obtenir un prêt Offres instantanées de toutes les banque…" at bounding box center [1266, 267] width 606 height 1487
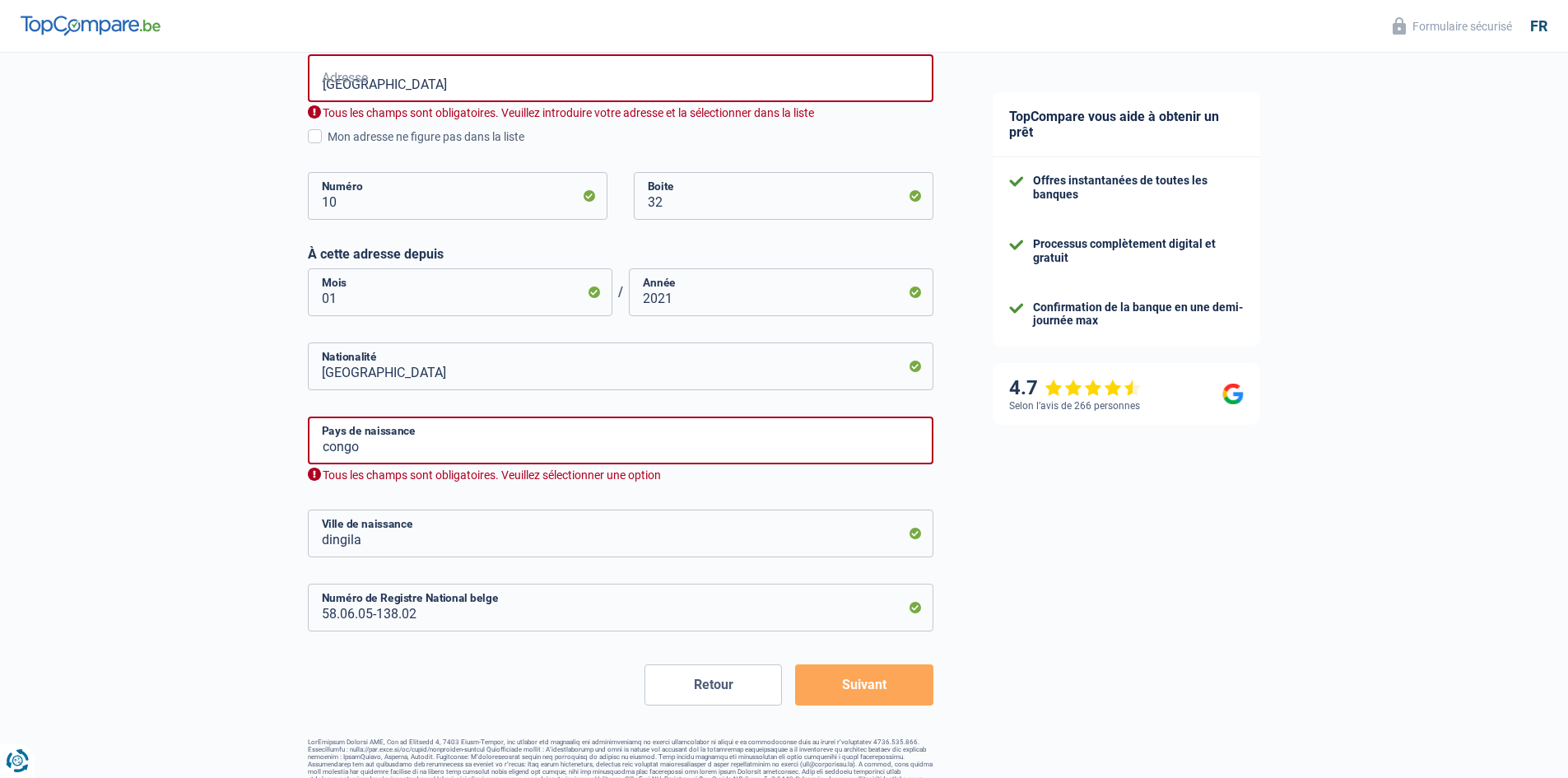
click at [885, 687] on button "Suivant" at bounding box center [863, 684] width 138 height 41
drag, startPoint x: 368, startPoint y: 452, endPoint x: 303, endPoint y: 448, distance: 65.1
click at [303, 448] on div "Chance de réussite de votre simulation est de 60% 1 2 3 4 5 Rajoutez +20% en co…" at bounding box center [482, 156] width 963 height 1280
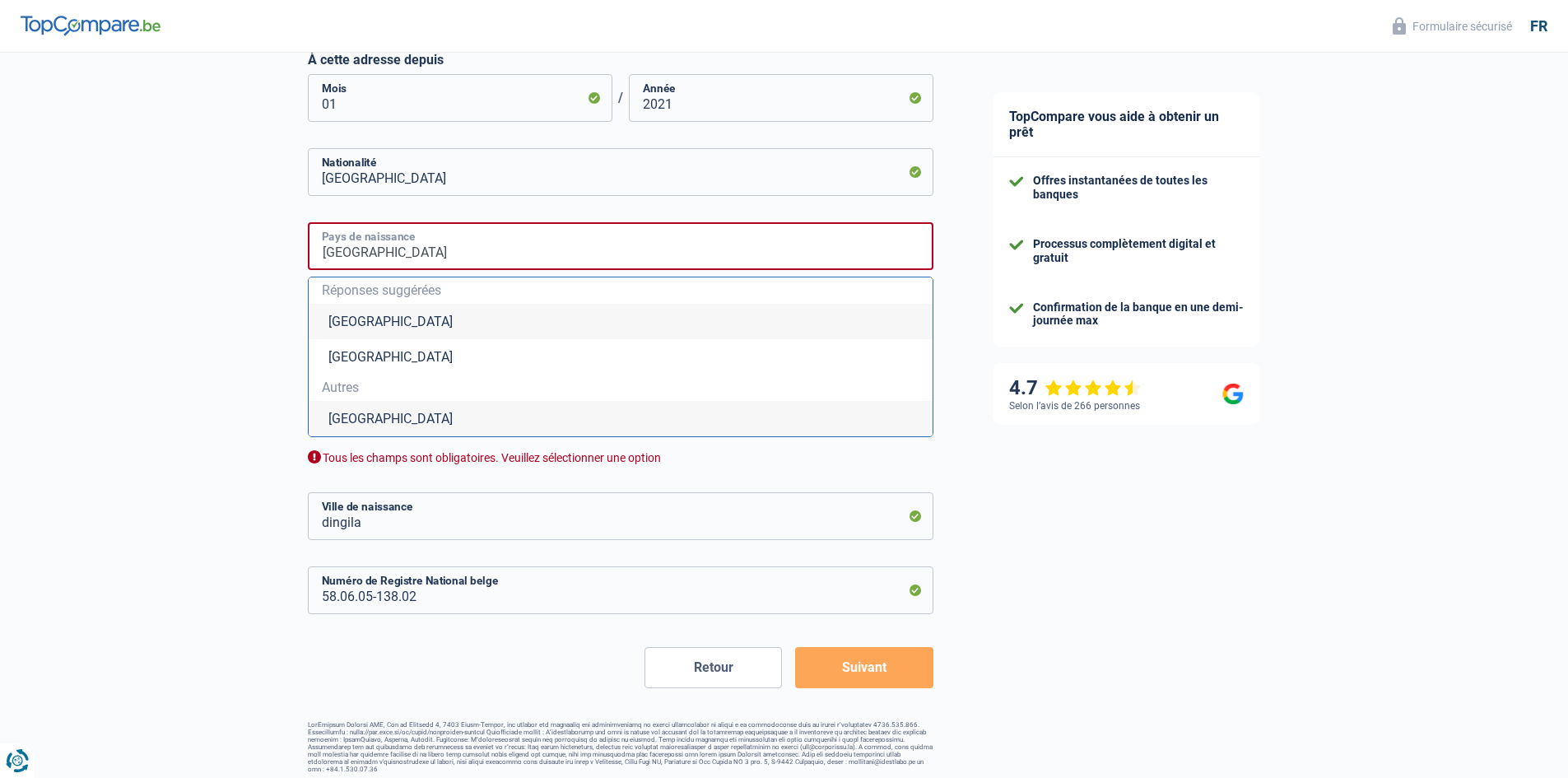
scroll to position [731, 0]
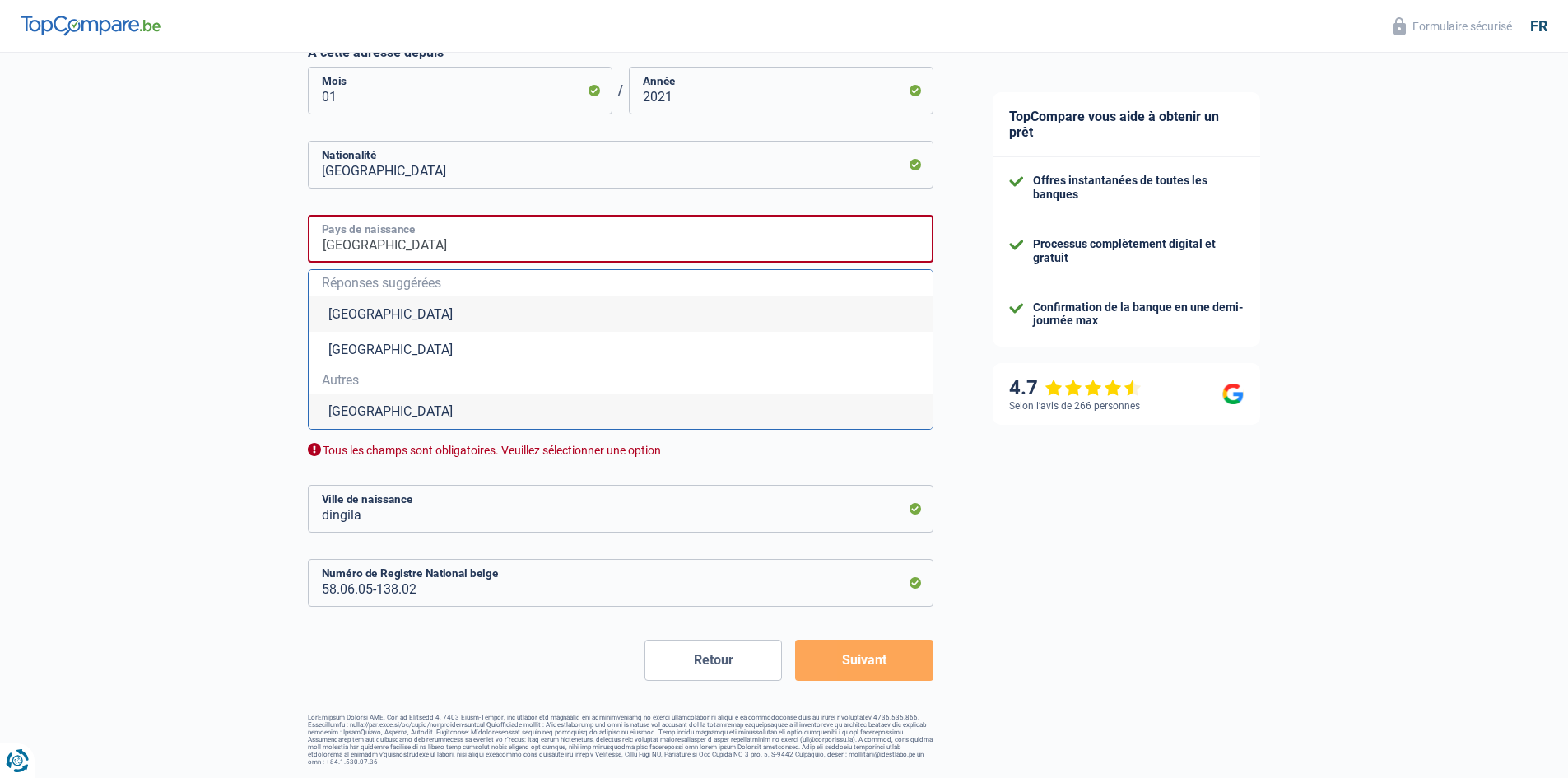
type input "belgique"
click at [858, 656] on button "Suivant" at bounding box center [863, 660] width 138 height 41
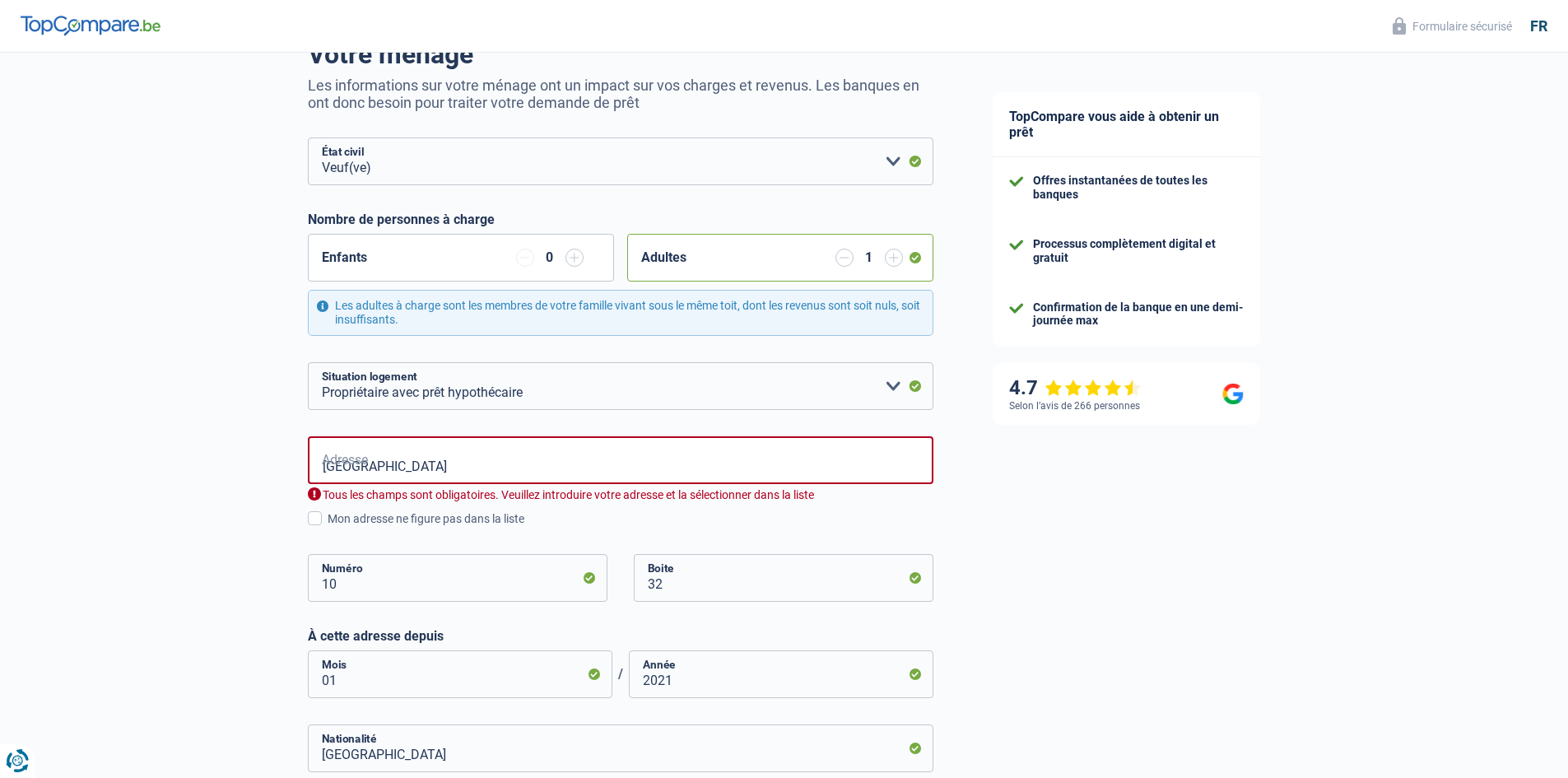
scroll to position [117, 0]
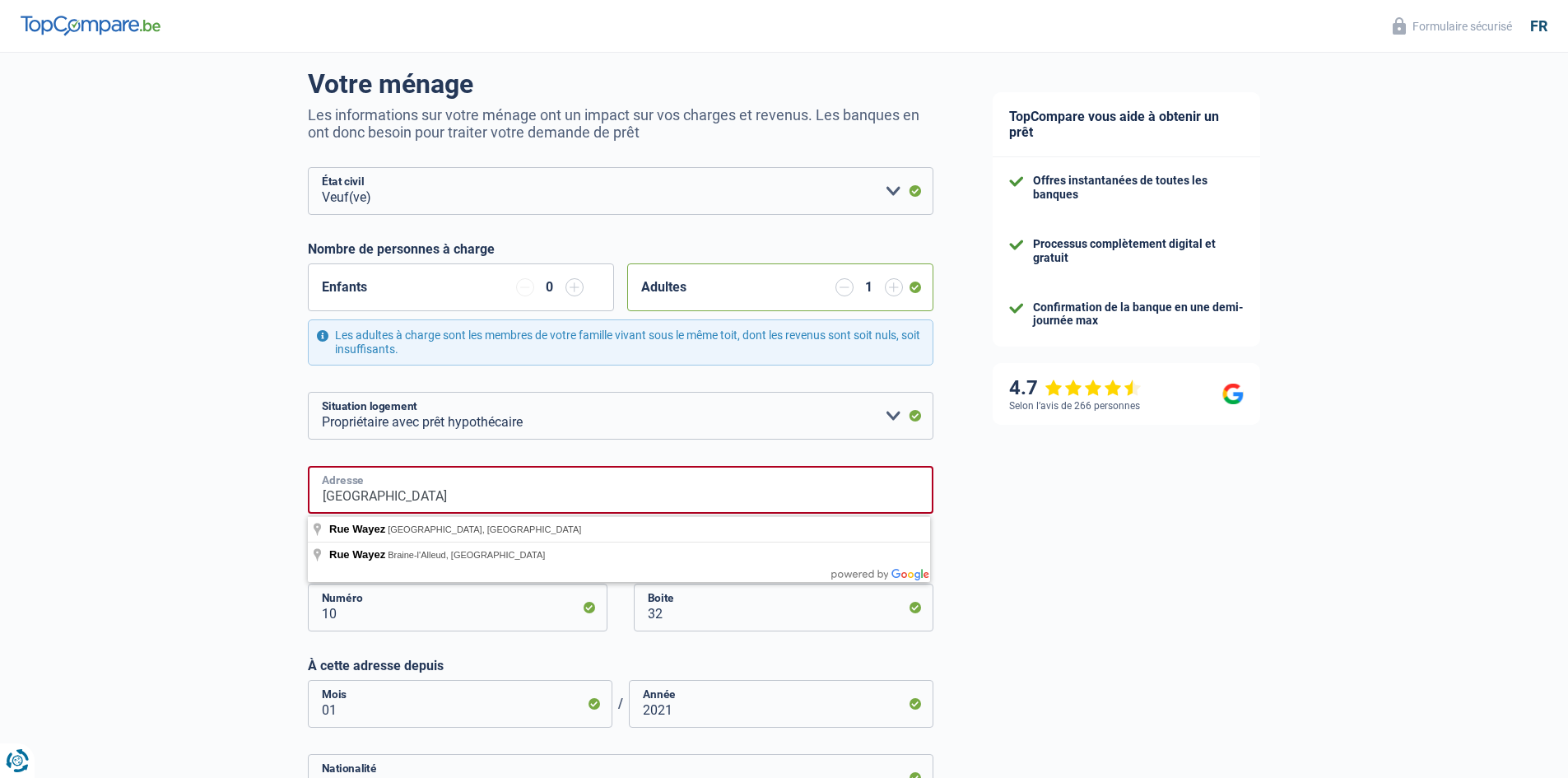
drag, startPoint x: 388, startPoint y: 498, endPoint x: 299, endPoint y: 495, distance: 89.1
click at [299, 495] on div "Chance de réussite de votre simulation est de 60% 1 2 3 4 5 Rajoutez +20% en co…" at bounding box center [482, 568] width 963 height 1280
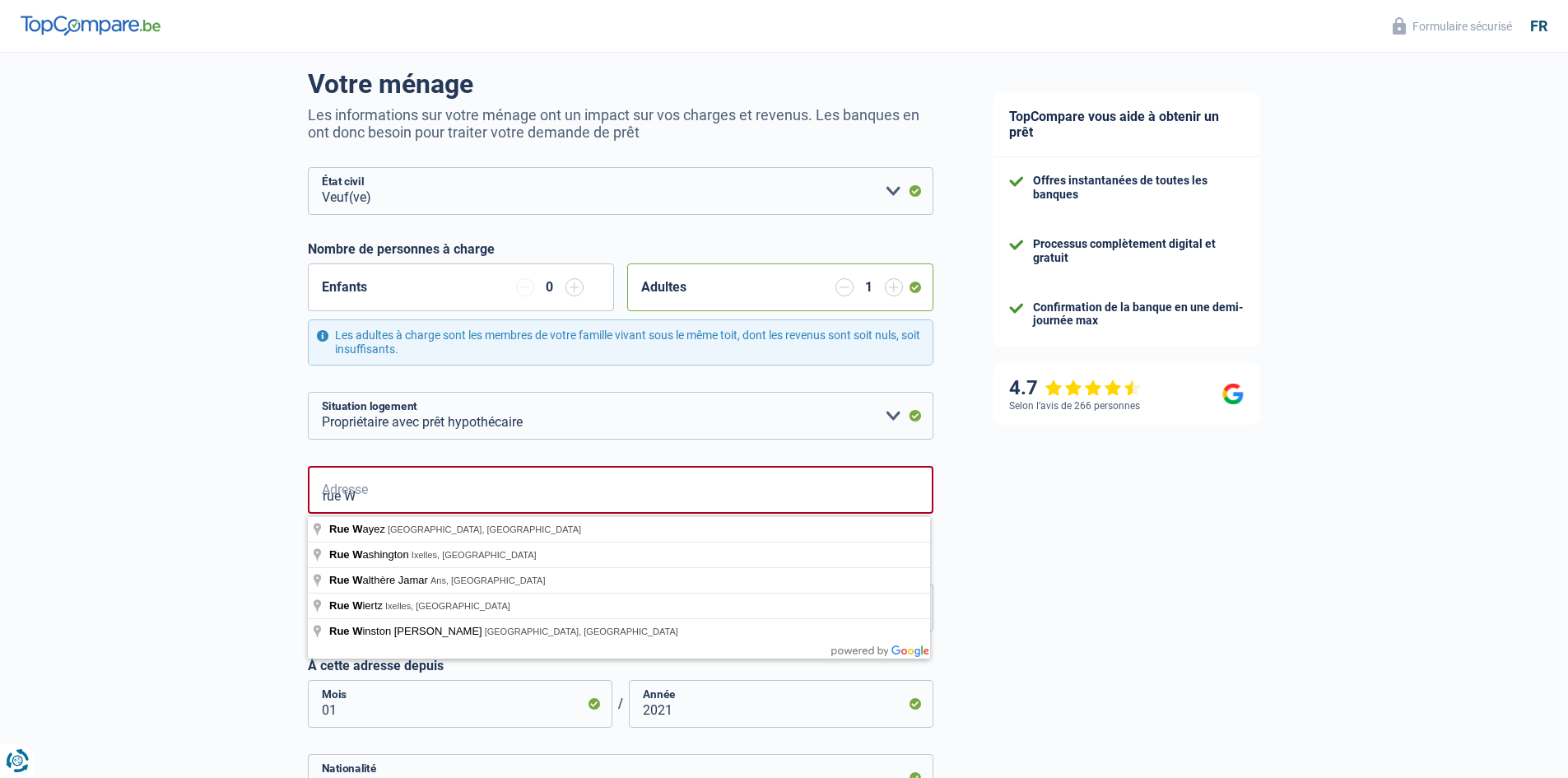
type input "Rue Washington, Ixelles, Belgique"
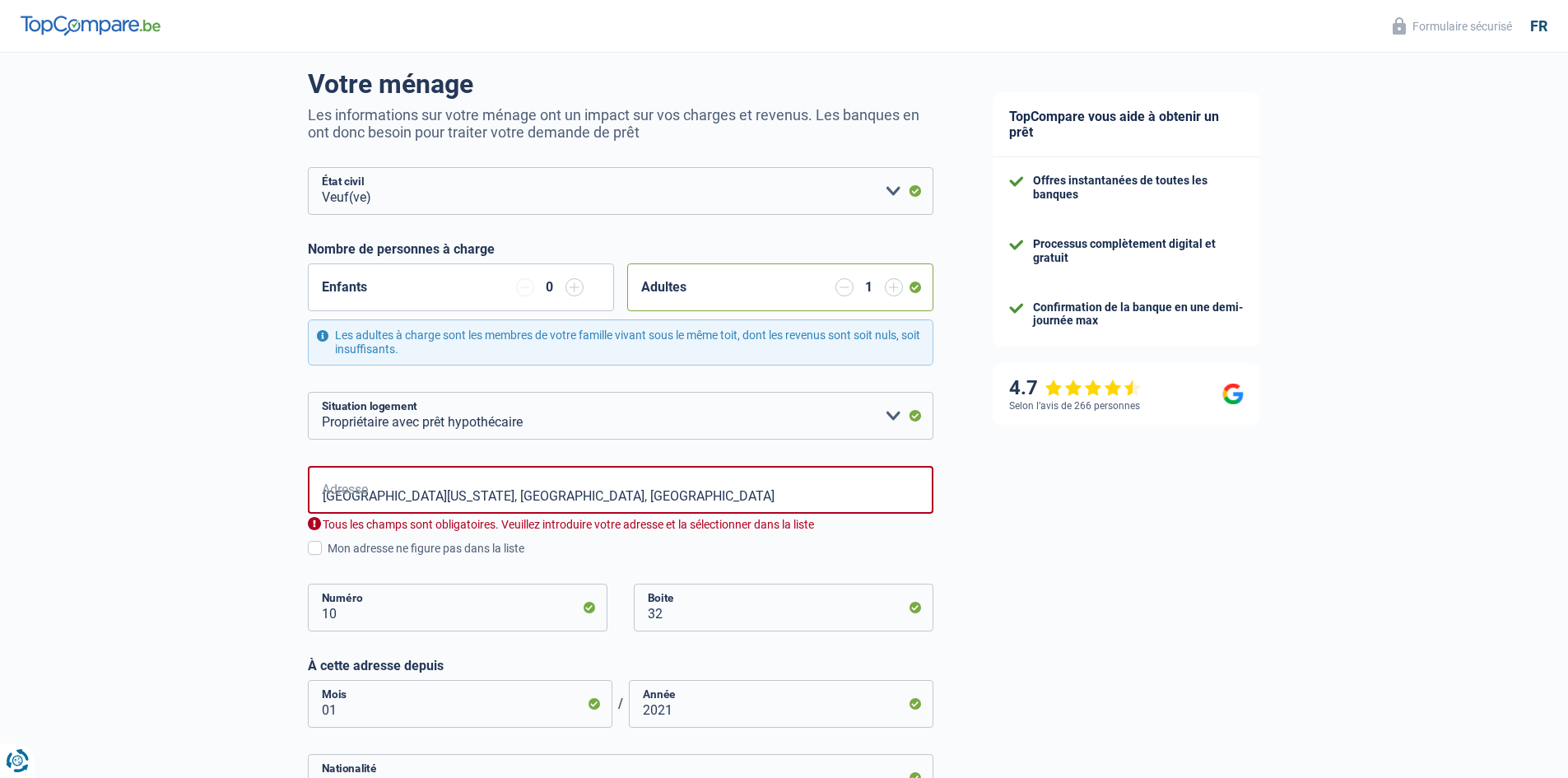
select select "BE"
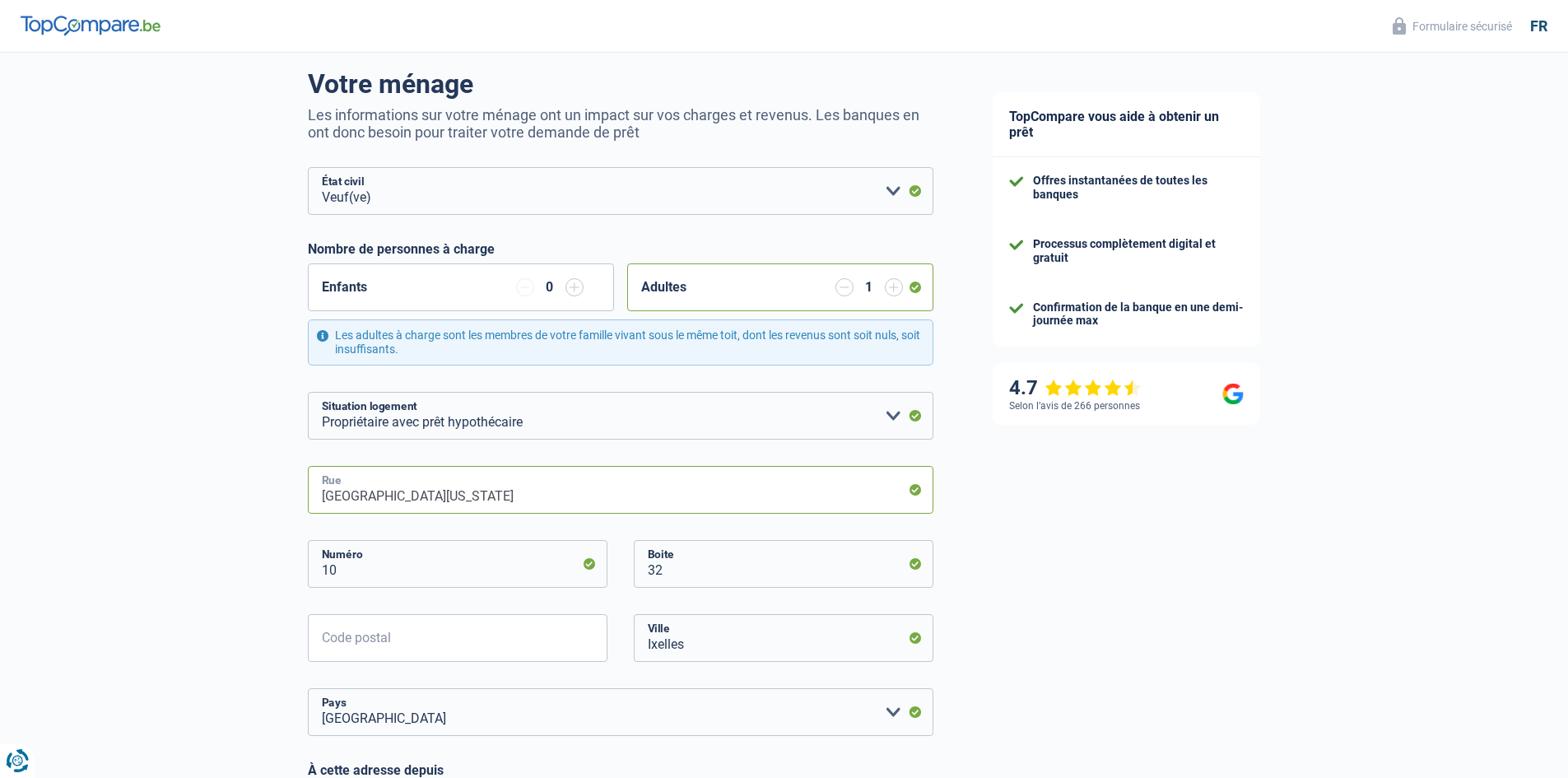
click at [338, 486] on input "Rue Washington" at bounding box center [620, 489] width 625 height 48
drag, startPoint x: 430, startPoint y: 492, endPoint x: 304, endPoint y: 505, distance: 126.7
click at [299, 503] on div "Chance de réussite de votre simulation est de 60% 1 2 3 4 5 Rajoutez +20% en co…" at bounding box center [482, 620] width 963 height 1385
type input "rue wayez"
click at [1119, 624] on div "TopCompare vous aide à obtenir un prêt Offres instantanées de toutes les banque…" at bounding box center [1266, 627] width 606 height 1385
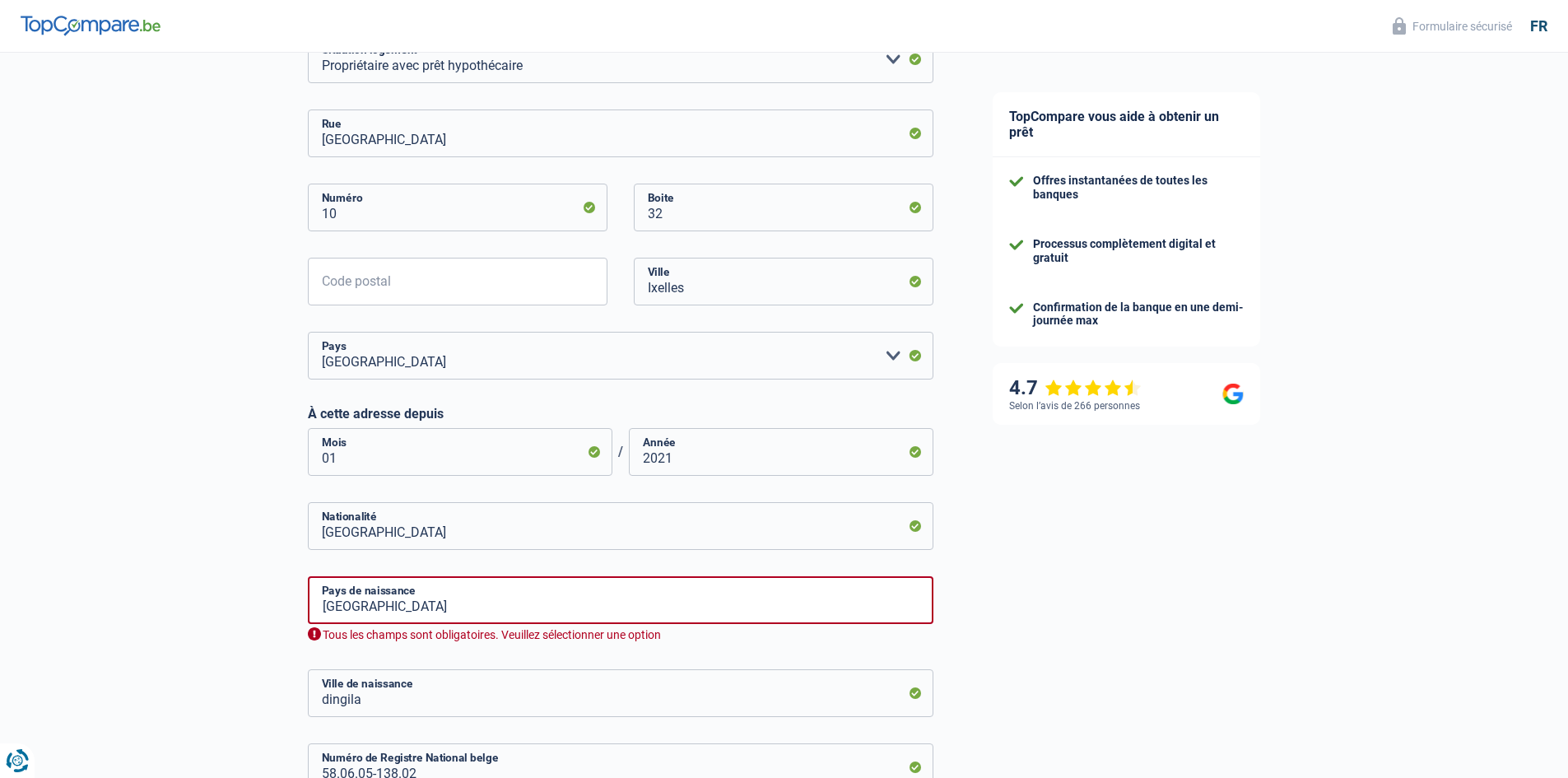
scroll to position [612, 0]
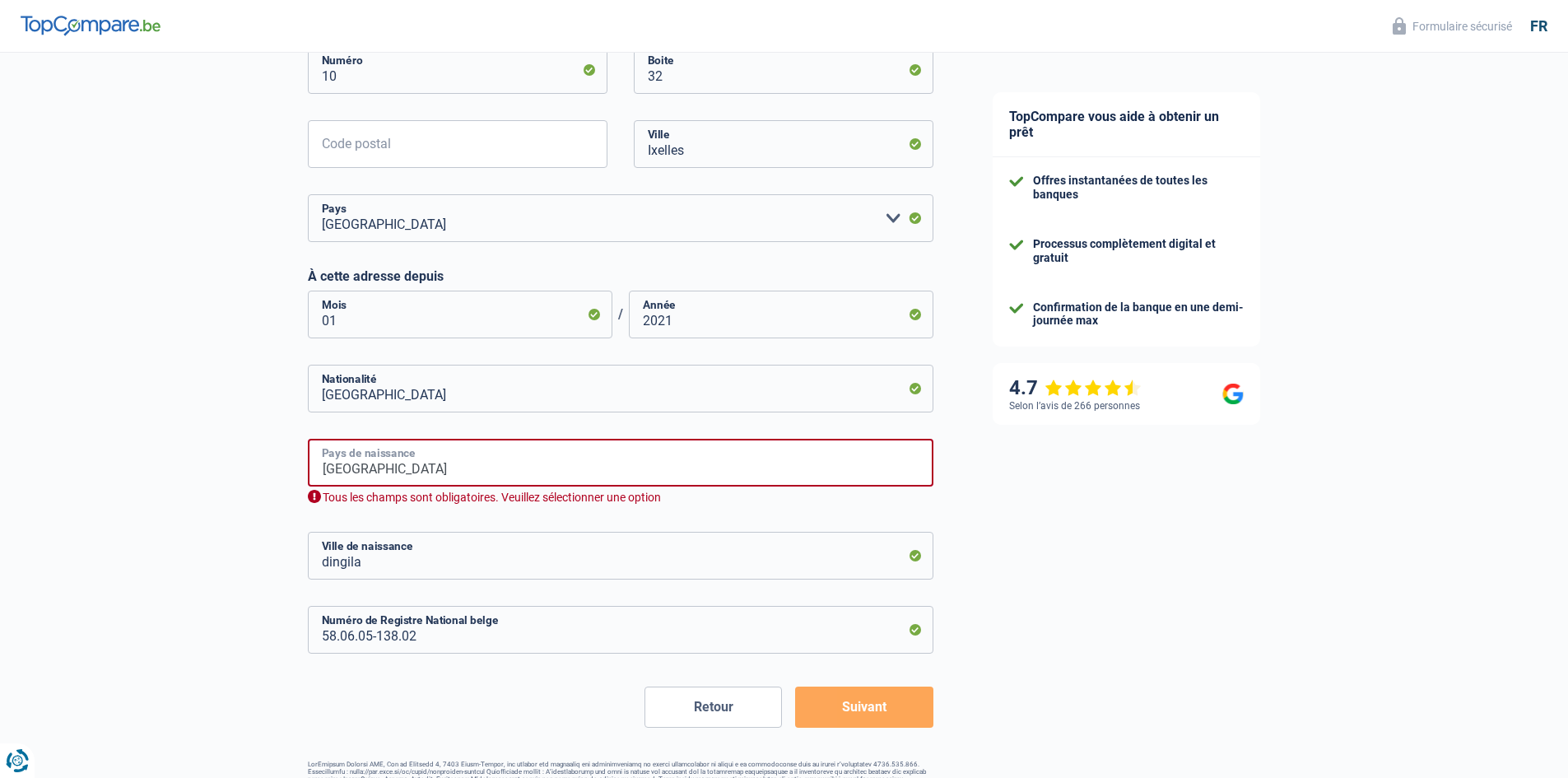
click at [370, 471] on input "belgique" at bounding box center [620, 462] width 625 height 48
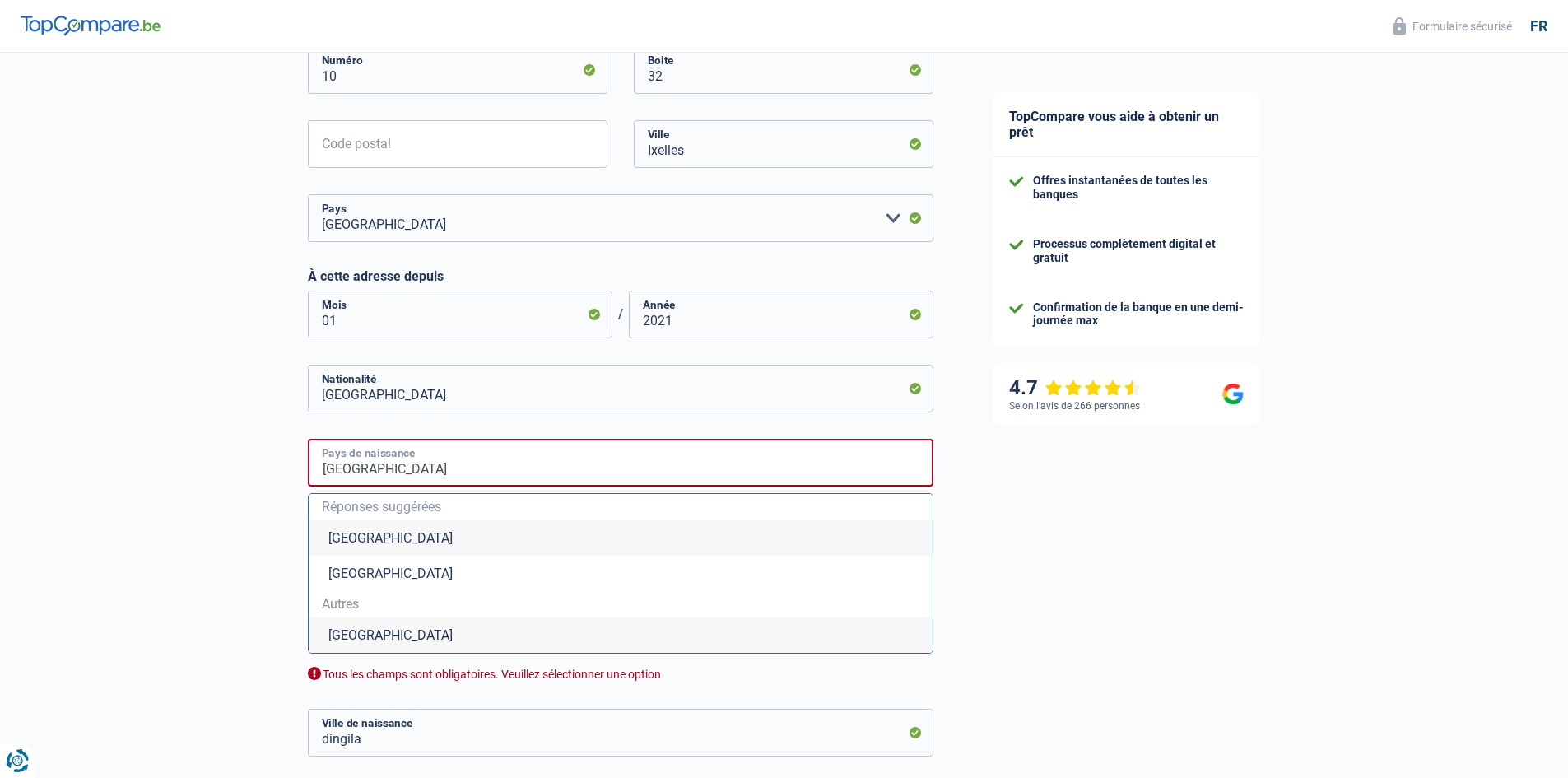
type input "Belgique"
click at [1106, 607] on div "TopCompare vous aide à obtenir un prêt Offres instantanées de toutes les banque…" at bounding box center [1266, 221] width 606 height 1561
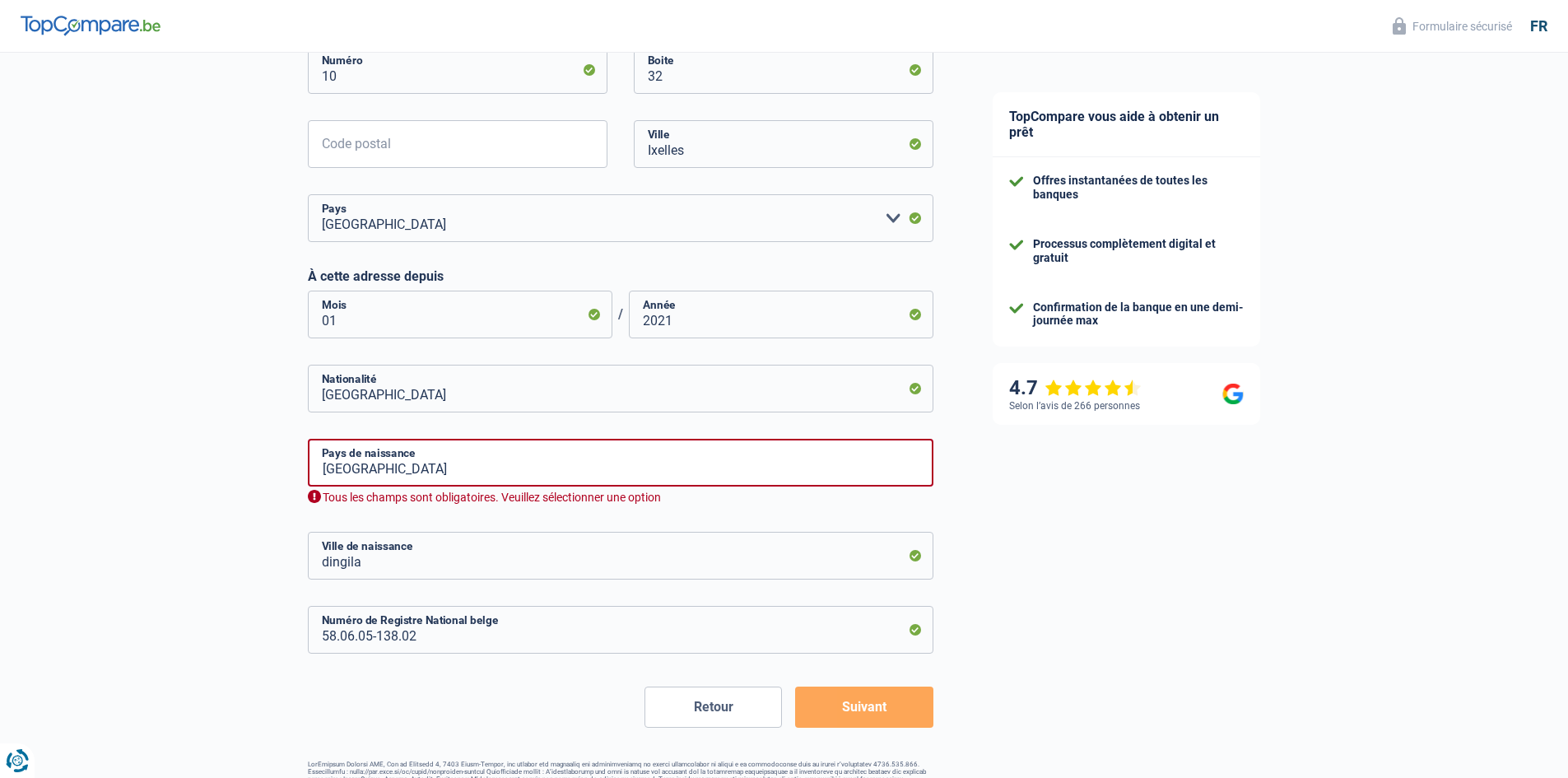
click at [884, 717] on button "Suivant" at bounding box center [863, 707] width 138 height 41
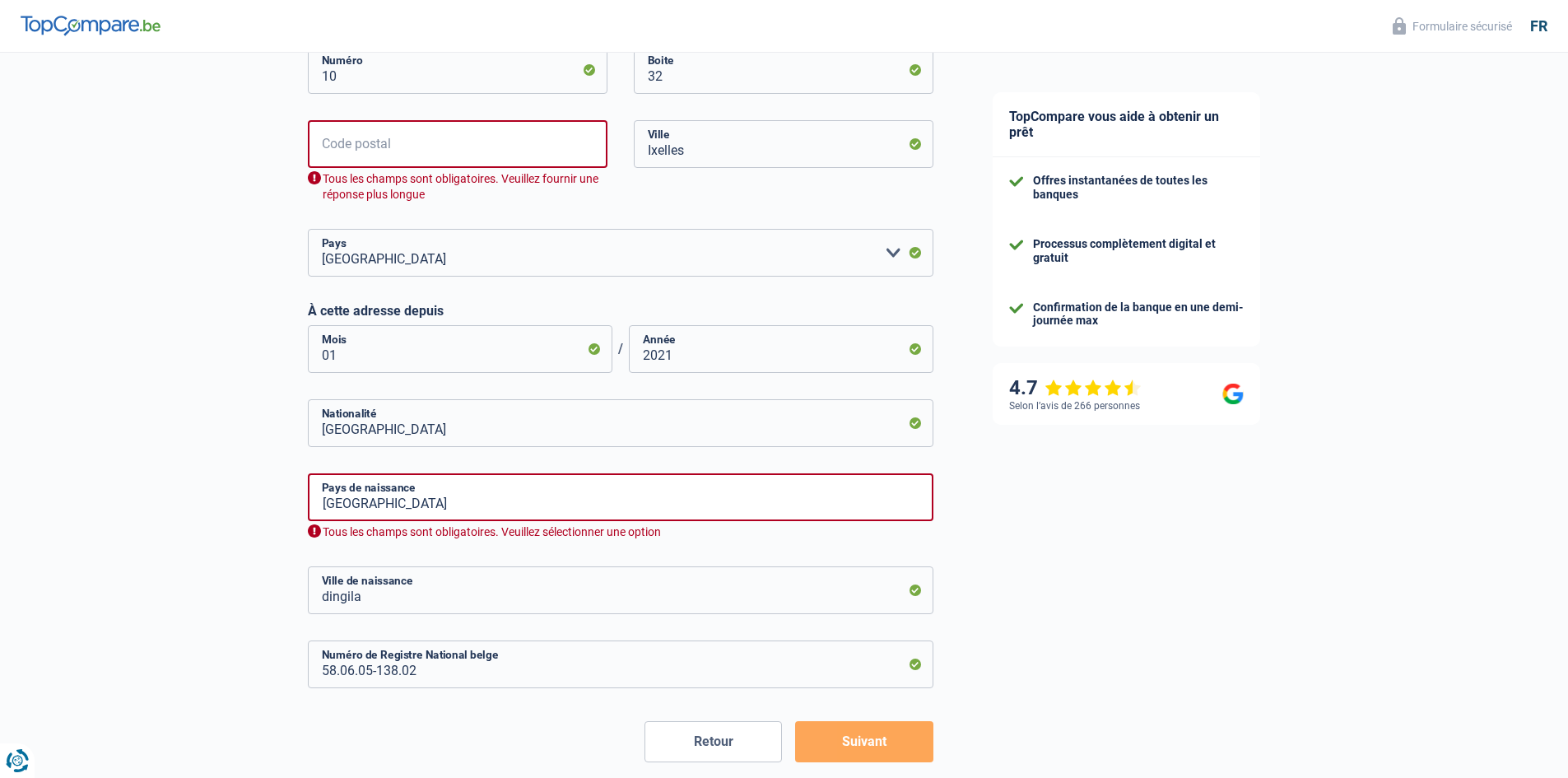
scroll to position [658, 0]
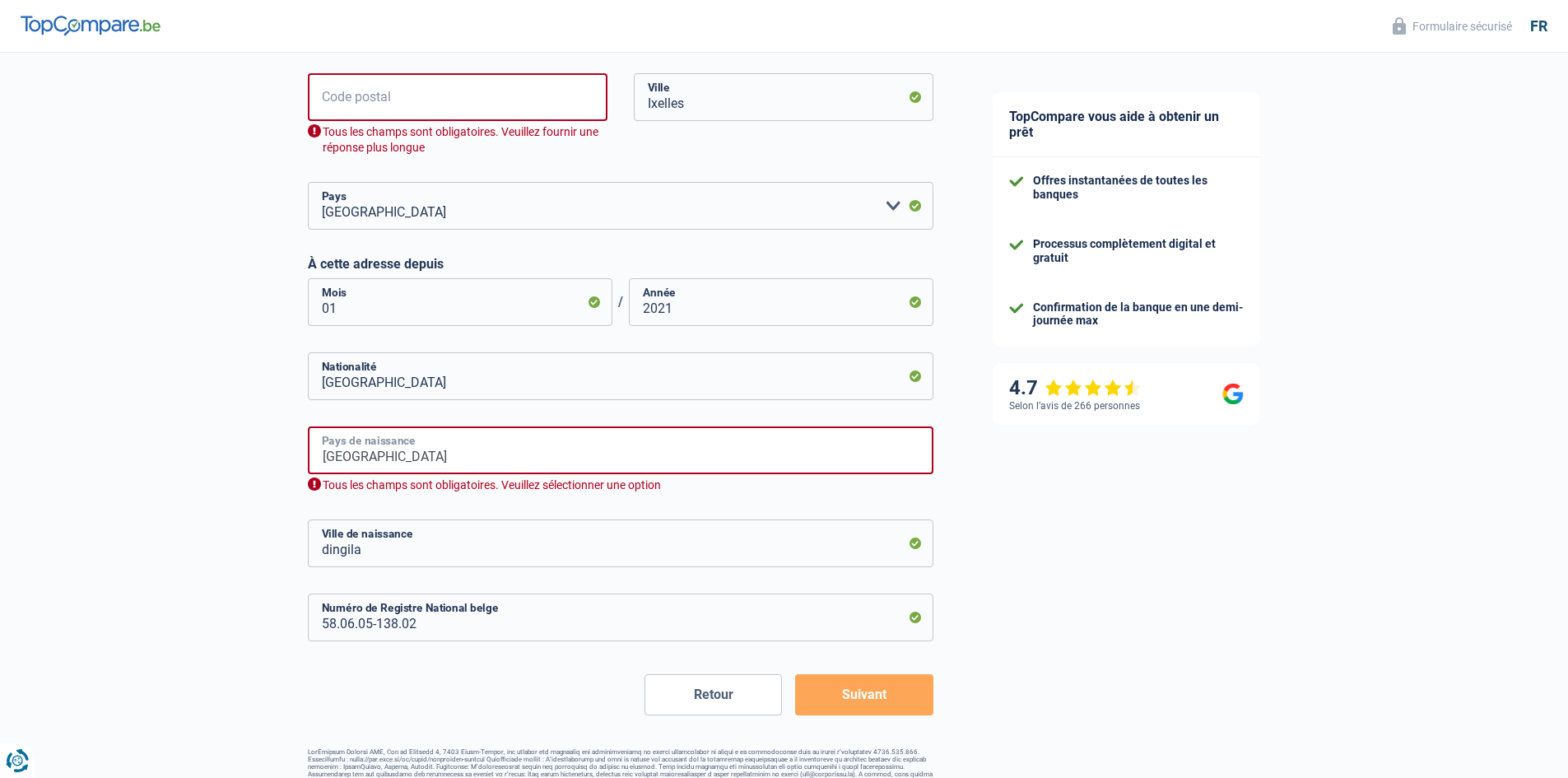
click at [379, 460] on input "Belgique" at bounding box center [620, 450] width 625 height 48
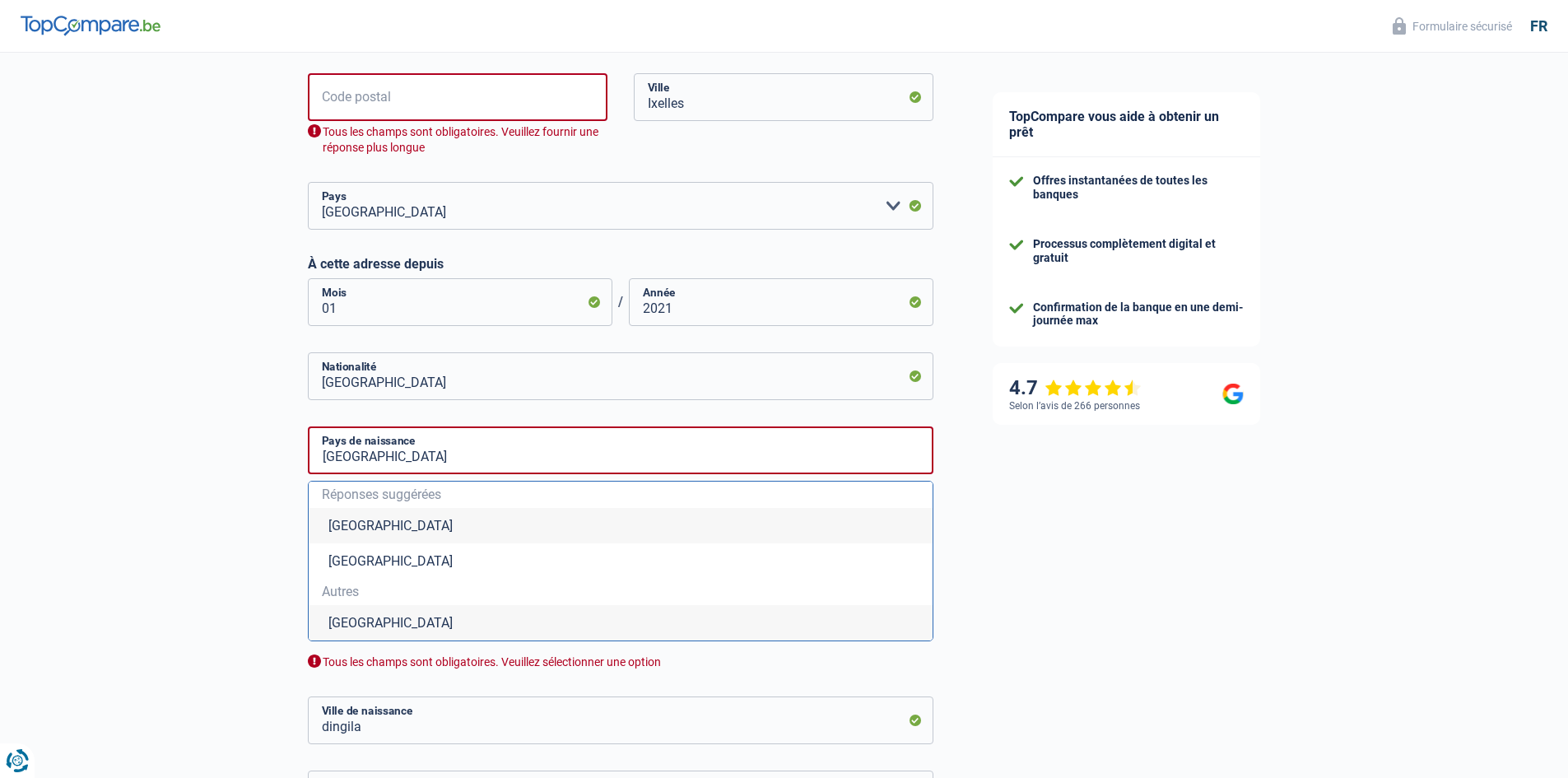
click at [356, 530] on li "Belgique" at bounding box center [620, 525] width 623 height 35
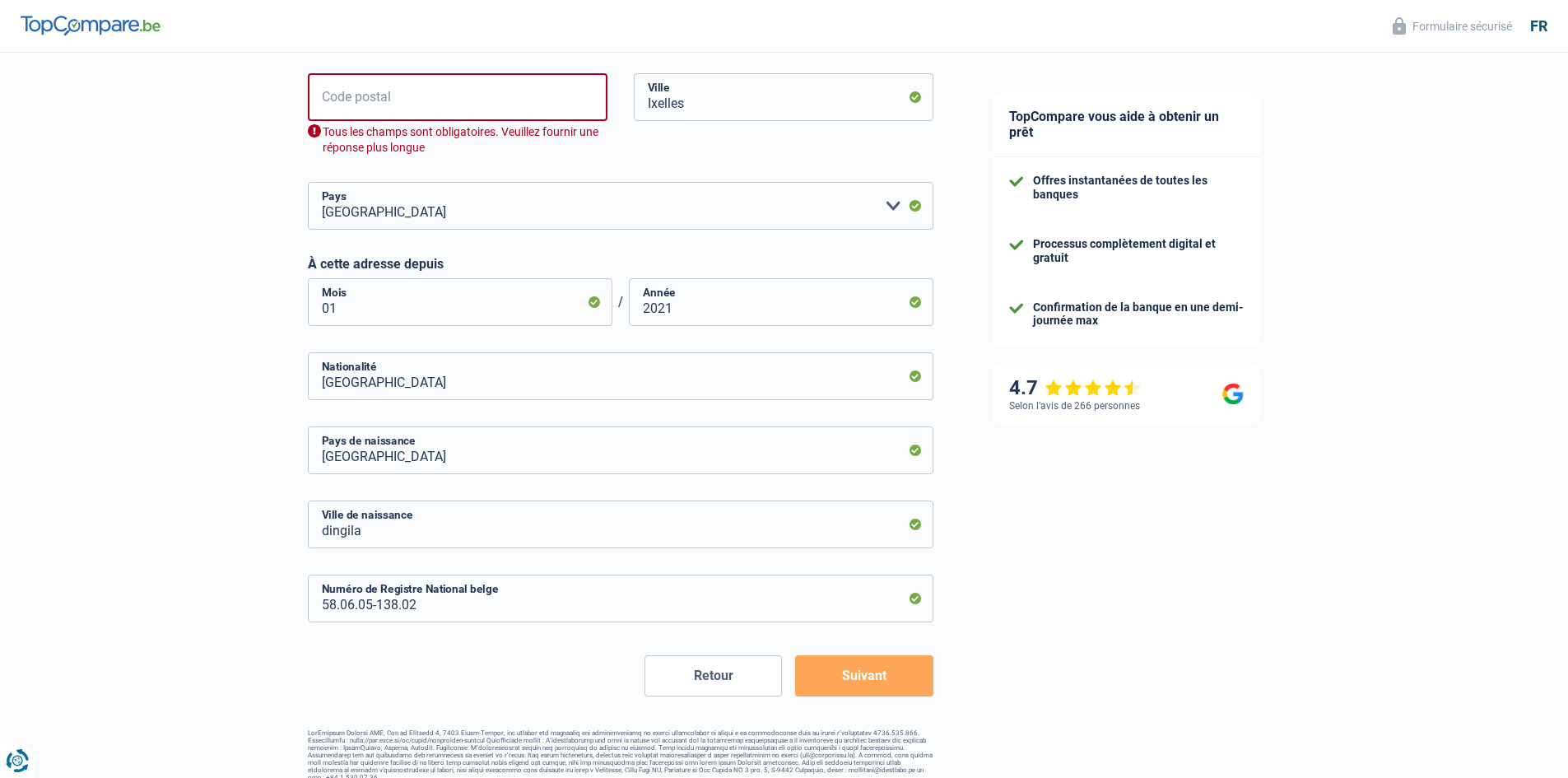
click at [837, 684] on button "Suivant" at bounding box center [863, 675] width 138 height 41
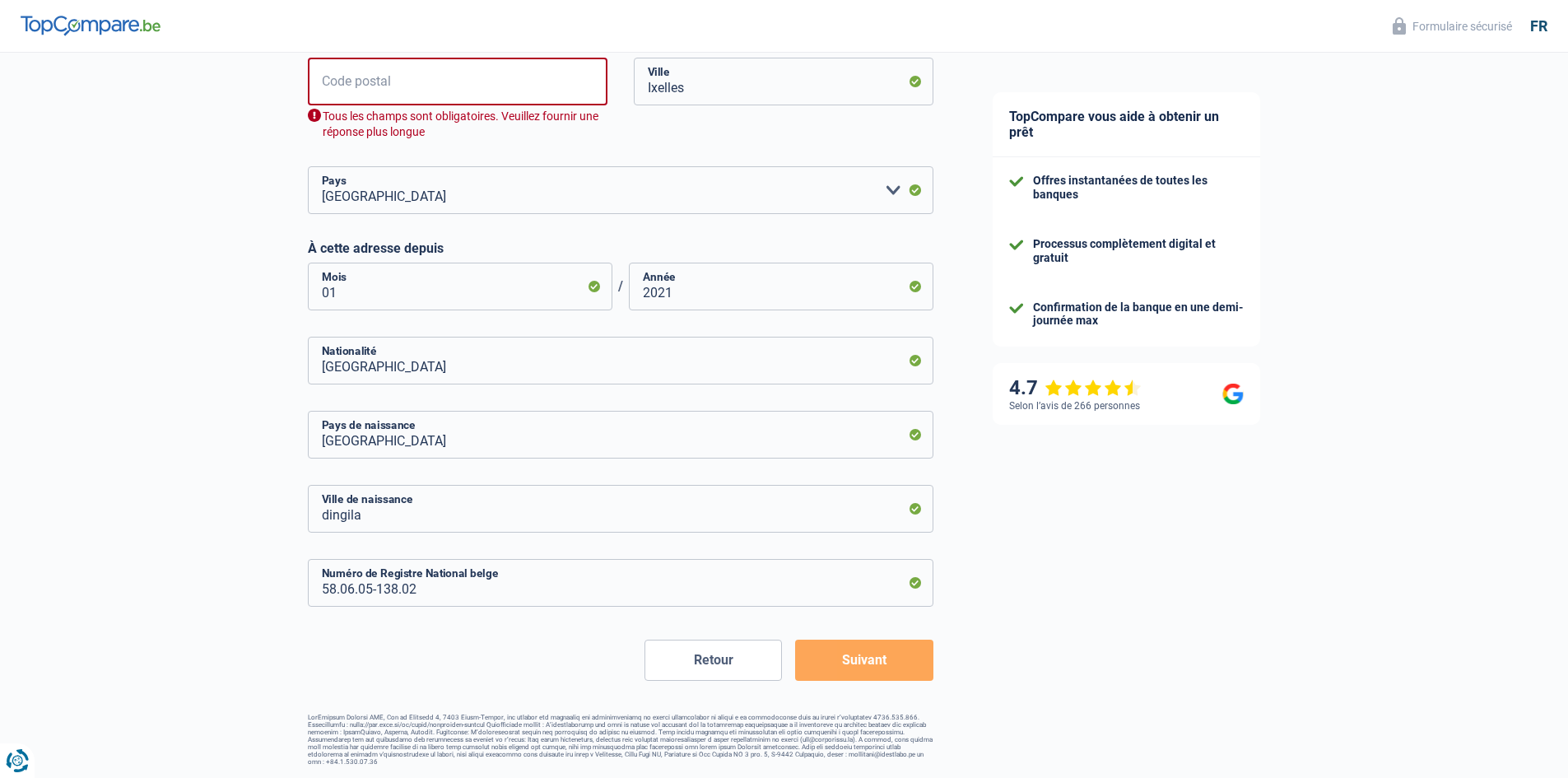
click at [847, 660] on button "Suivant" at bounding box center [863, 660] width 138 height 41
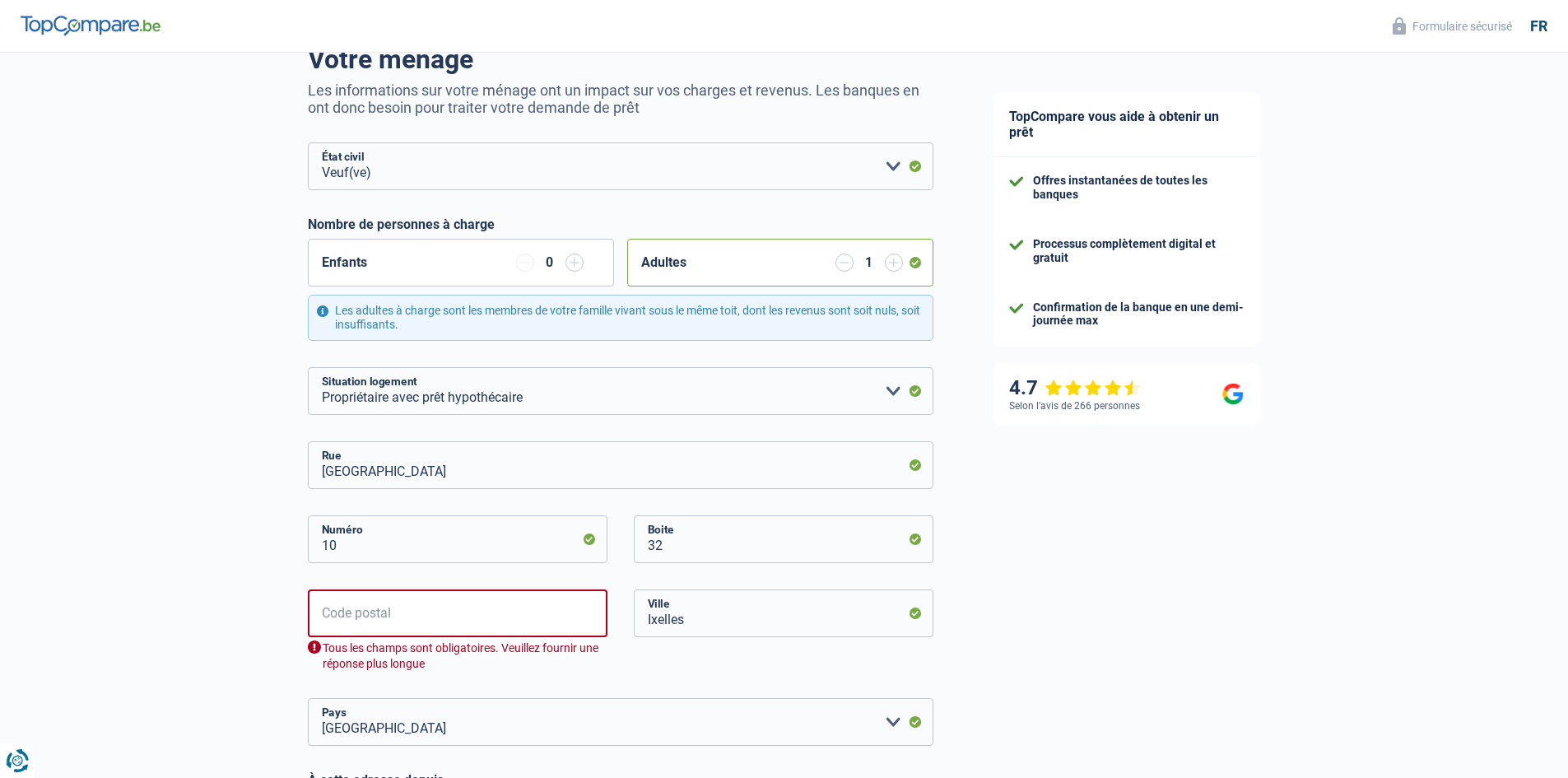
scroll to position [180, 0]
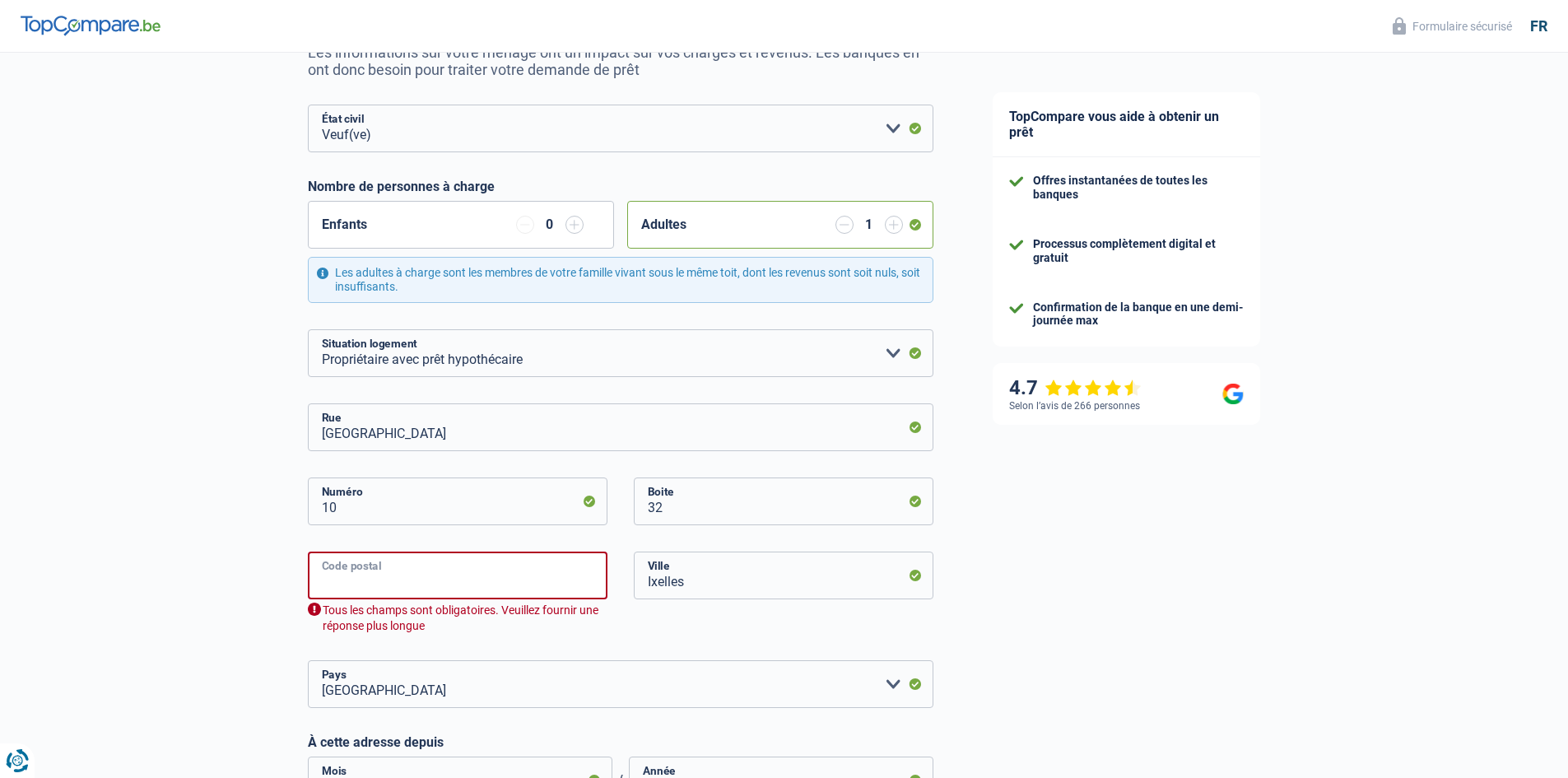
click at [325, 570] on input "Code postal" at bounding box center [457, 575] width 300 height 48
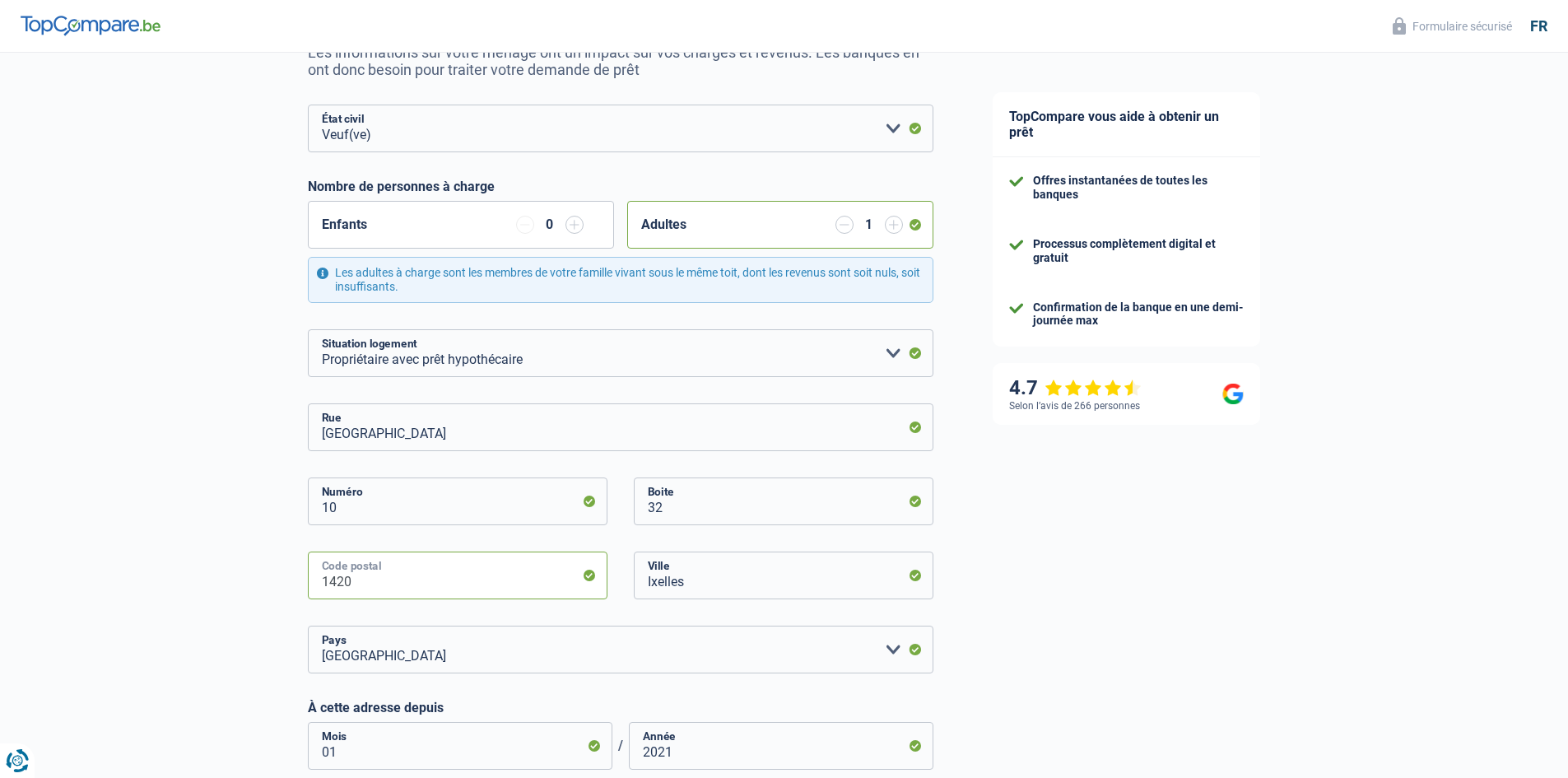
type input "1420"
click at [666, 580] on input "Ixelles" at bounding box center [783, 575] width 300 height 48
drag, startPoint x: 725, startPoint y: 594, endPoint x: 581, endPoint y: 577, distance: 145.0
click at [581, 577] on div "1420 Code postal Ixelles Ville" at bounding box center [621, 589] width 651 height 74
type input "Braine-l'Alleud"
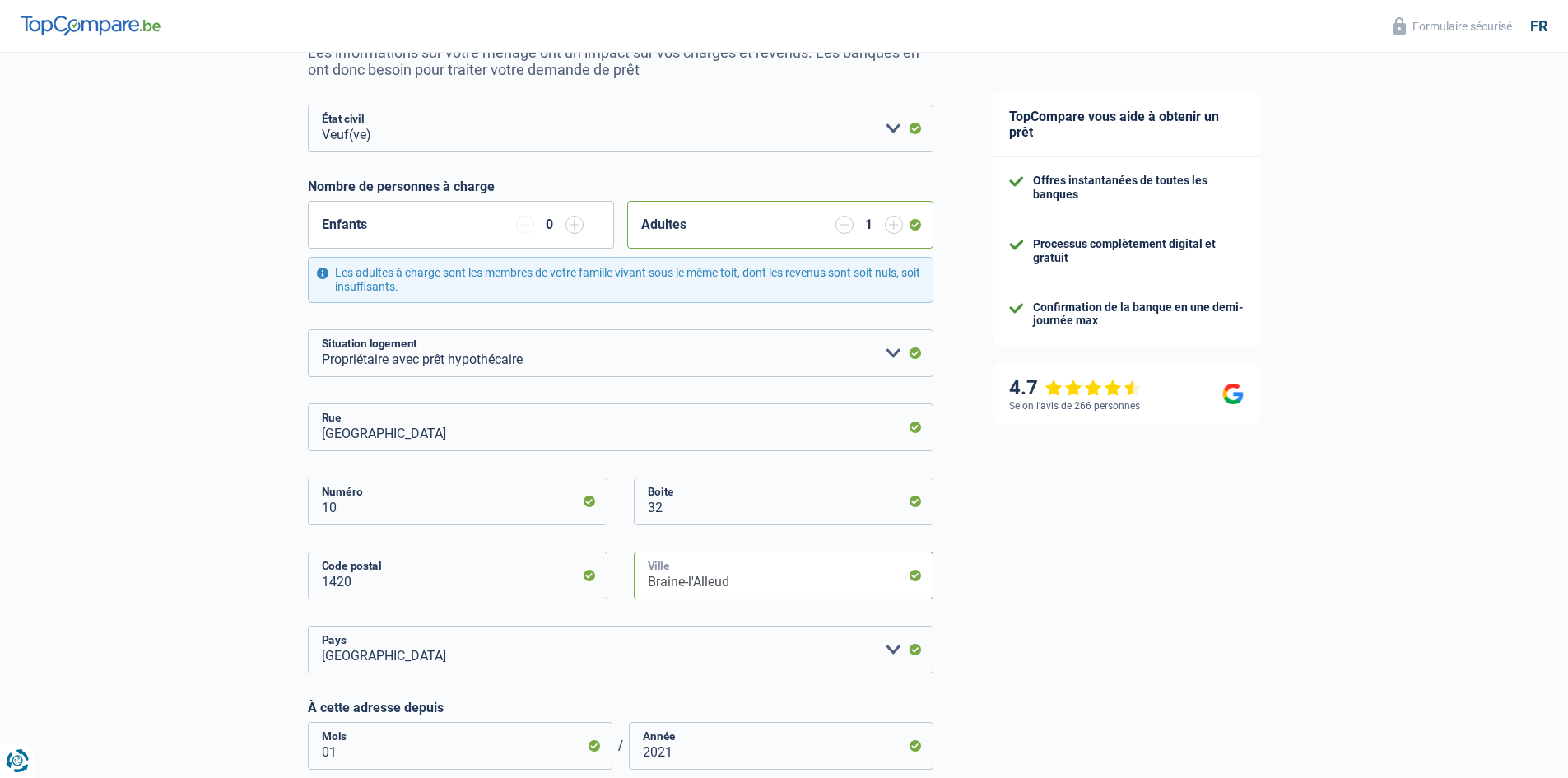
scroll to position [639, 0]
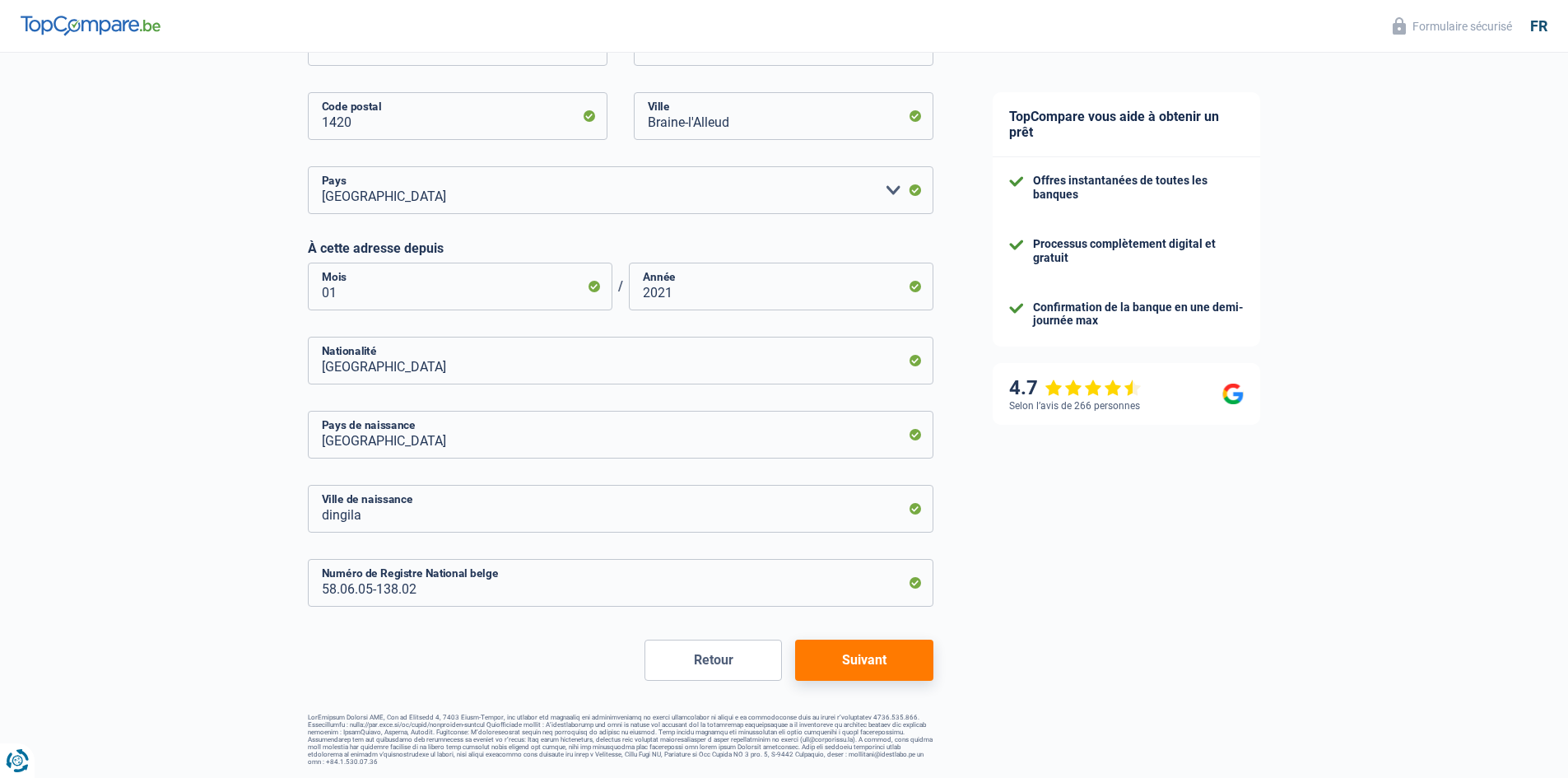
click at [888, 668] on button "Suivant" at bounding box center [863, 660] width 138 height 41
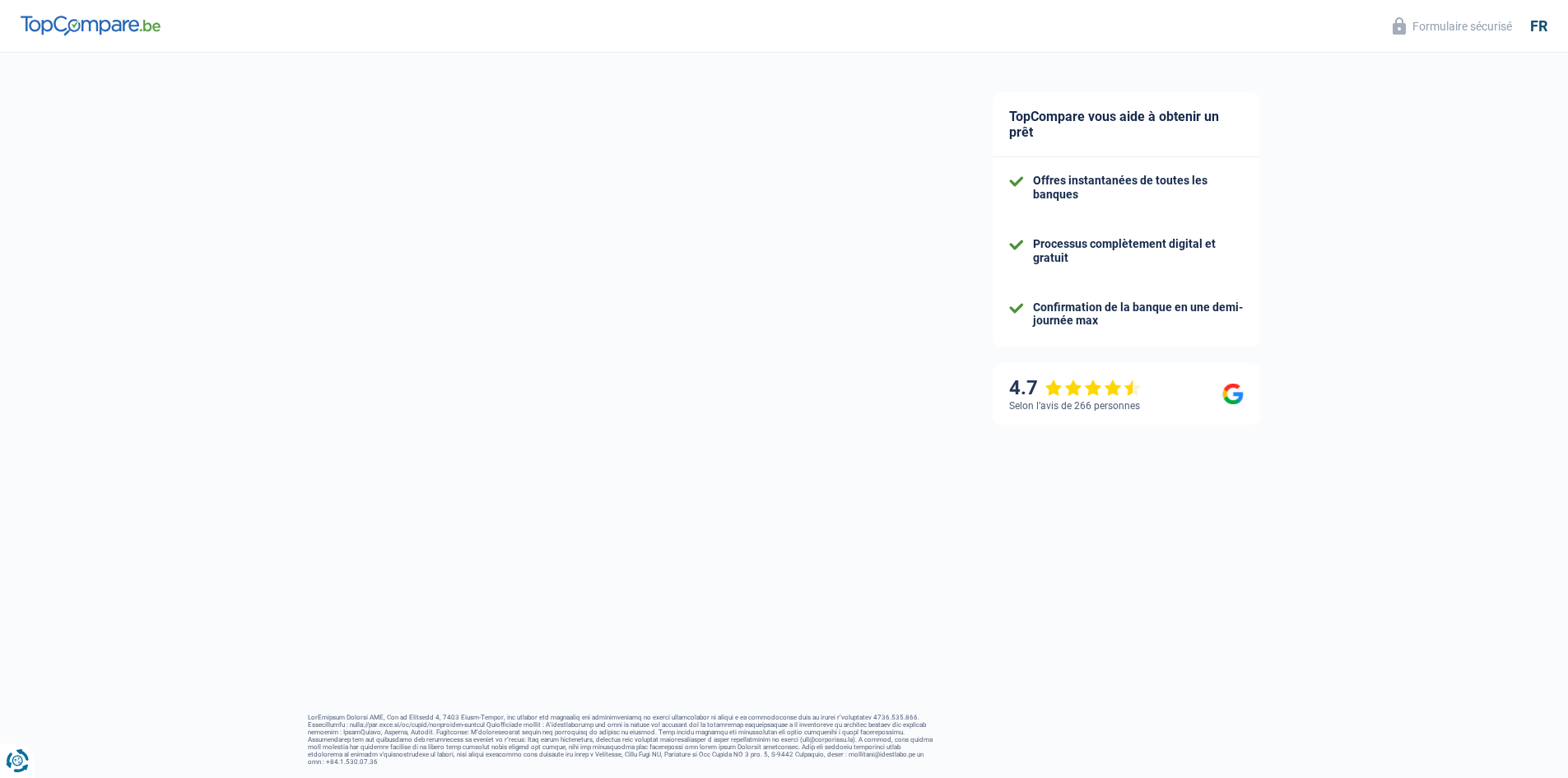
select select "pension"
select select "mortgage"
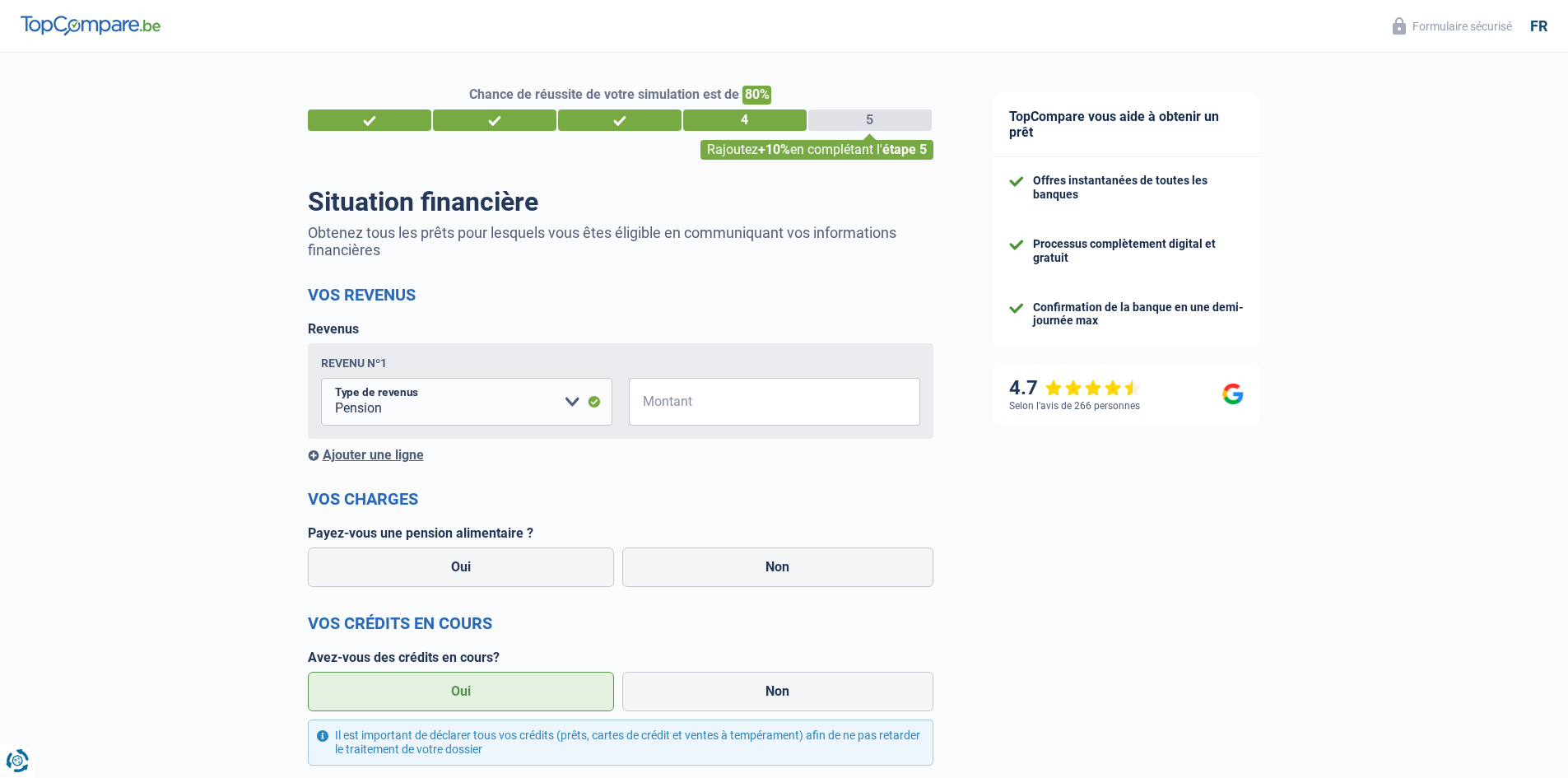
click at [648, 408] on span "€" at bounding box center [639, 401] width 20 height 48
click at [648, 402] on span "€" at bounding box center [639, 401] width 20 height 48
click at [707, 410] on input "Montant" at bounding box center [785, 401] width 271 height 48
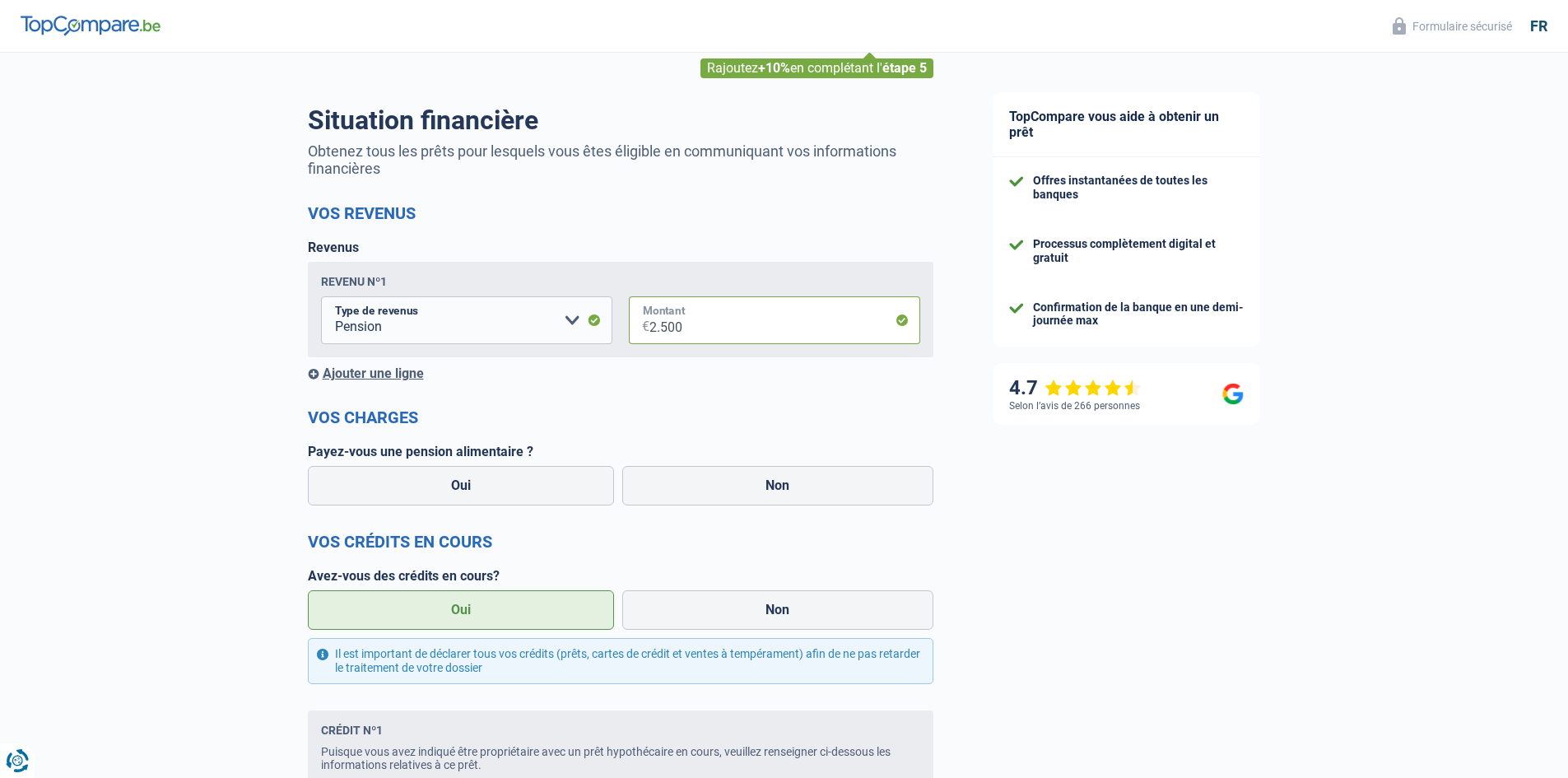
scroll to position [82, 0]
type input "2.500"
click at [760, 485] on label "Non" at bounding box center [778, 484] width 311 height 40
click at [760, 485] on input "Non" at bounding box center [778, 484] width 311 height 40
radio input "true"
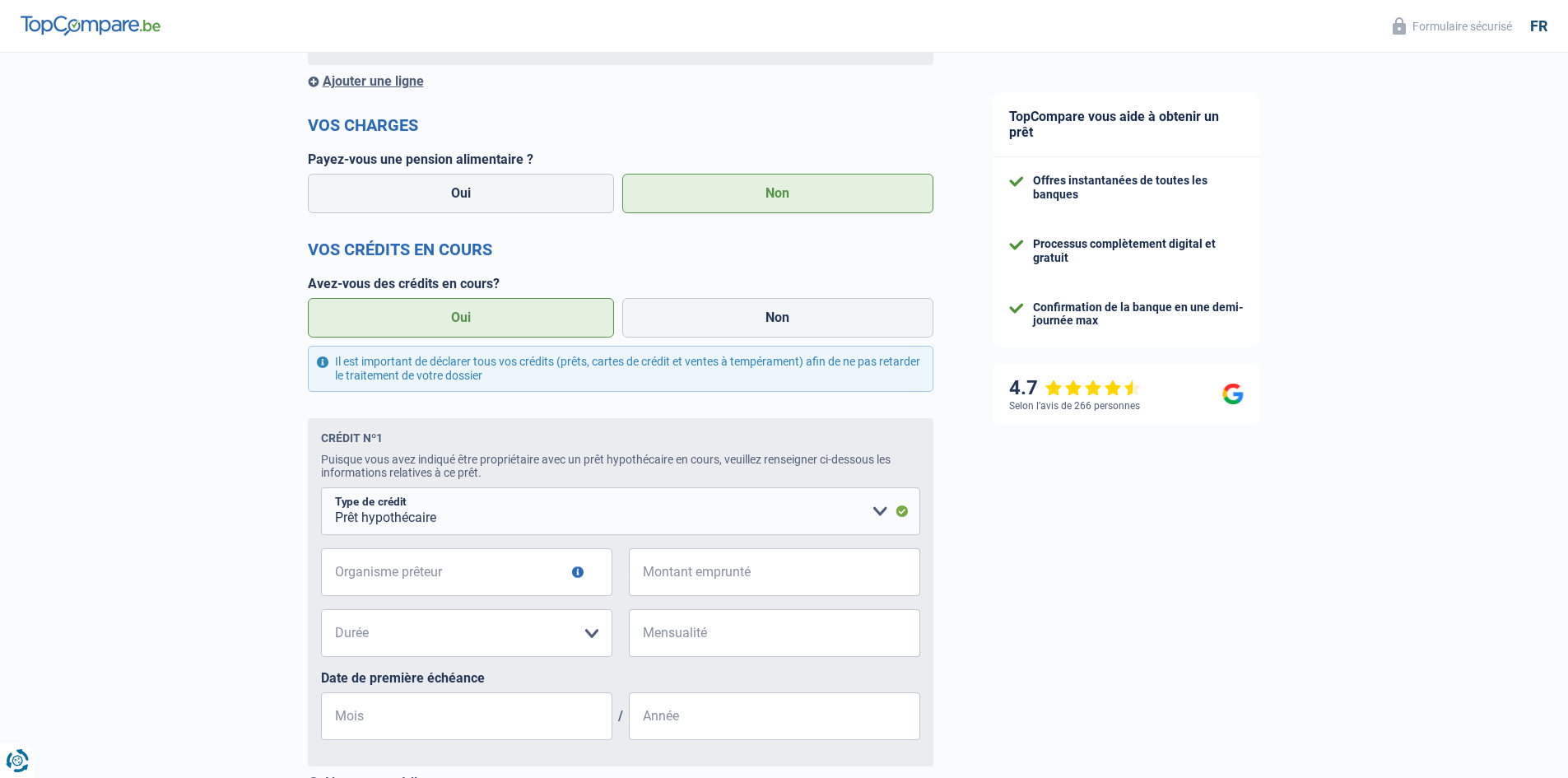
scroll to position [411, 0]
